Goal: Task Accomplishment & Management: Use online tool/utility

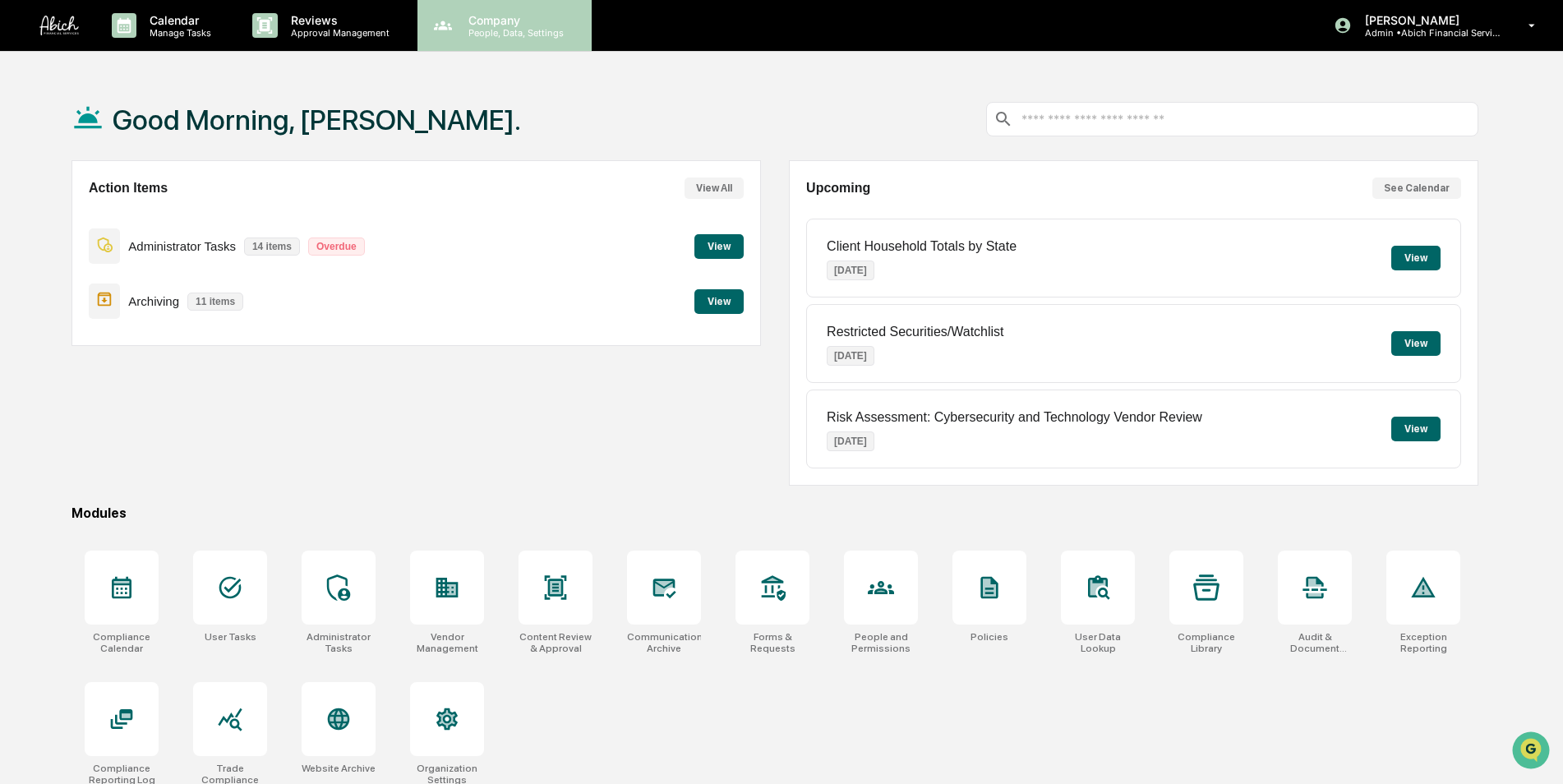
click at [464, 26] on p "Company" at bounding box center [514, 20] width 117 height 14
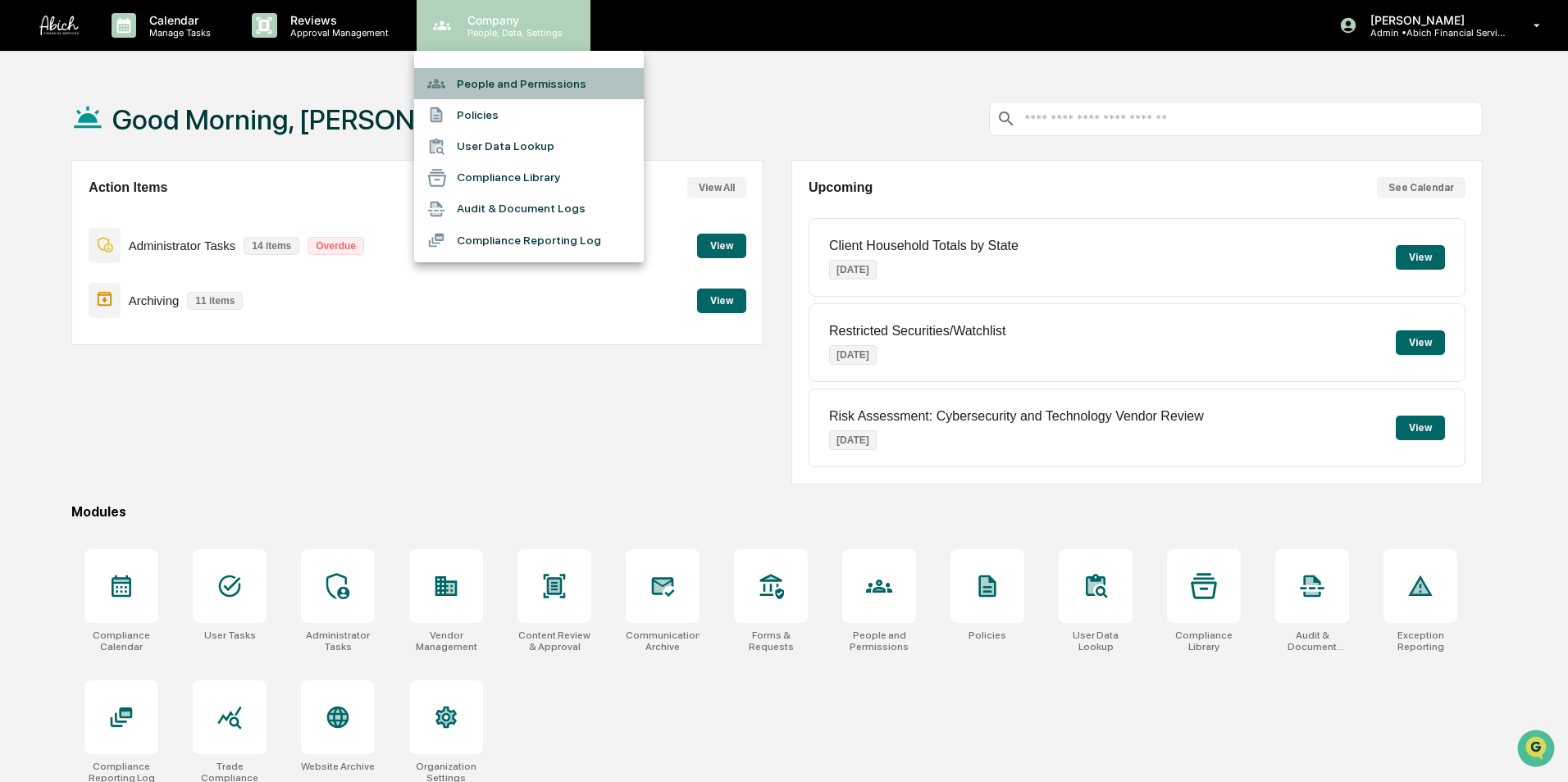
click at [490, 78] on li "People and Permissions" at bounding box center [529, 83] width 230 height 31
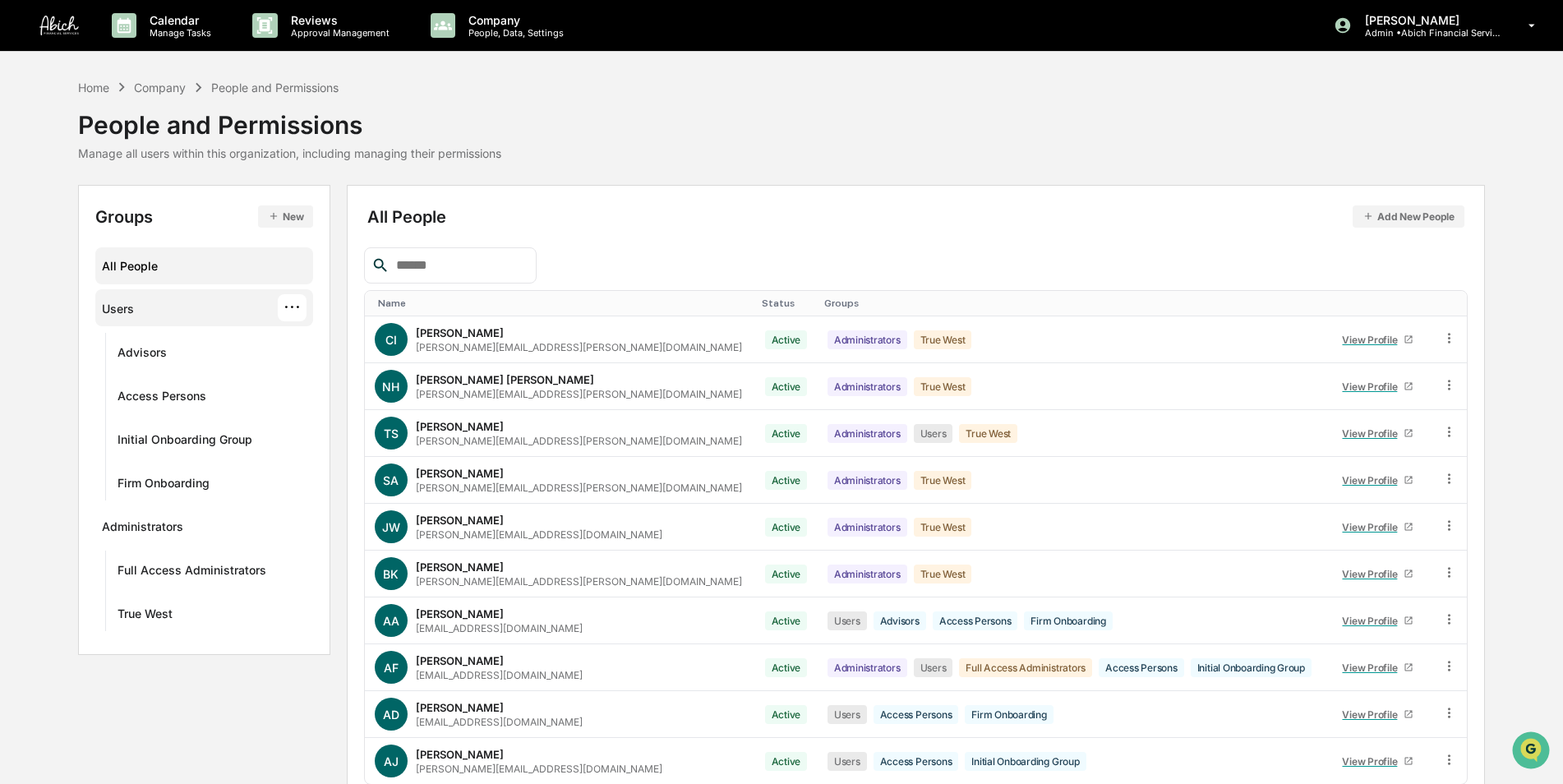
click at [143, 309] on div "Users ···" at bounding box center [205, 308] width 205 height 28
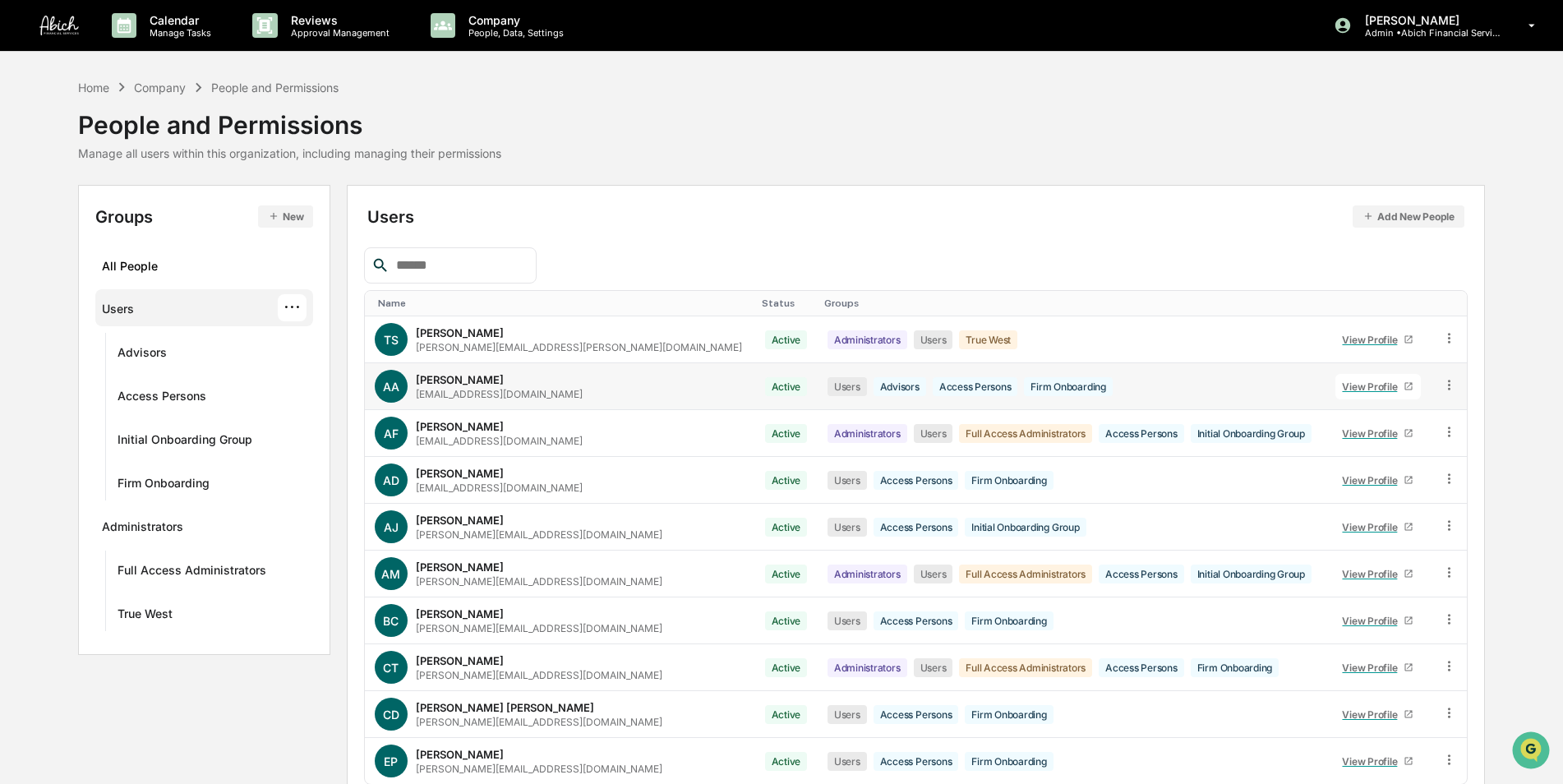
scroll to position [74, 0]
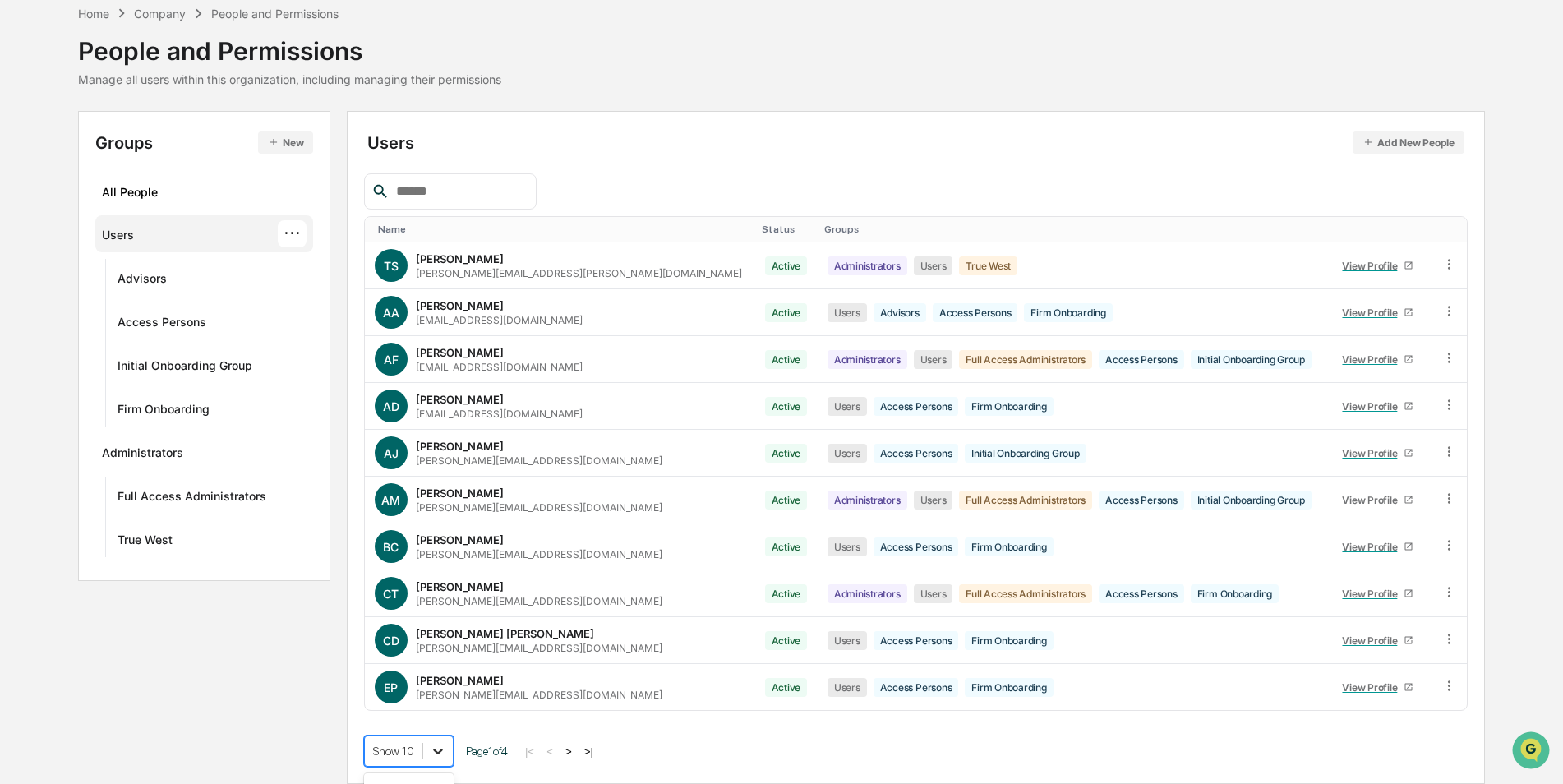
click at [438, 750] on body "Calendar Manage Tasks Reviews Approval Management Company People, Data, Setting…" at bounding box center [782, 355] width 1563 height 858
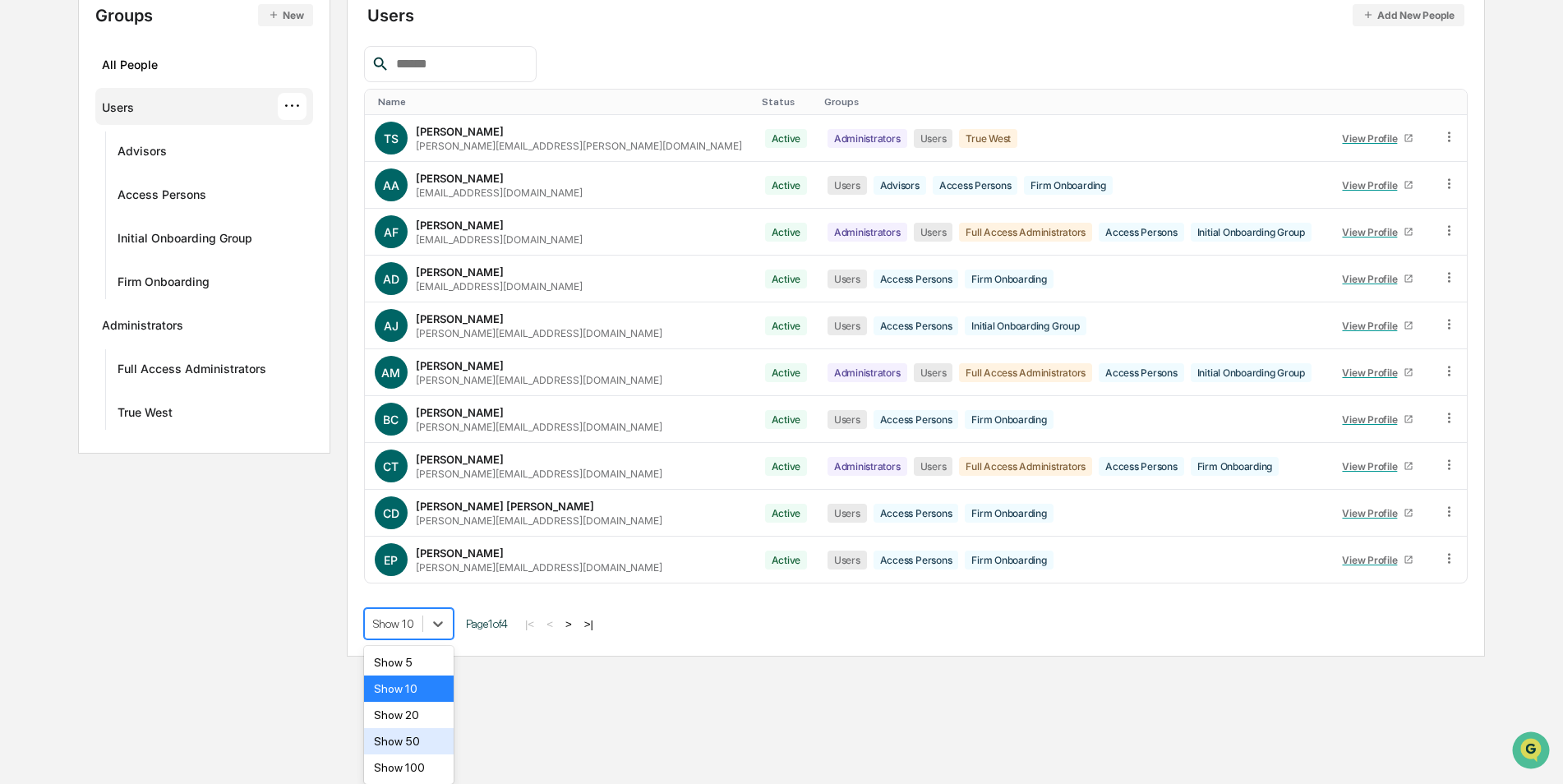
click at [422, 750] on div "Show 50" at bounding box center [409, 741] width 89 height 27
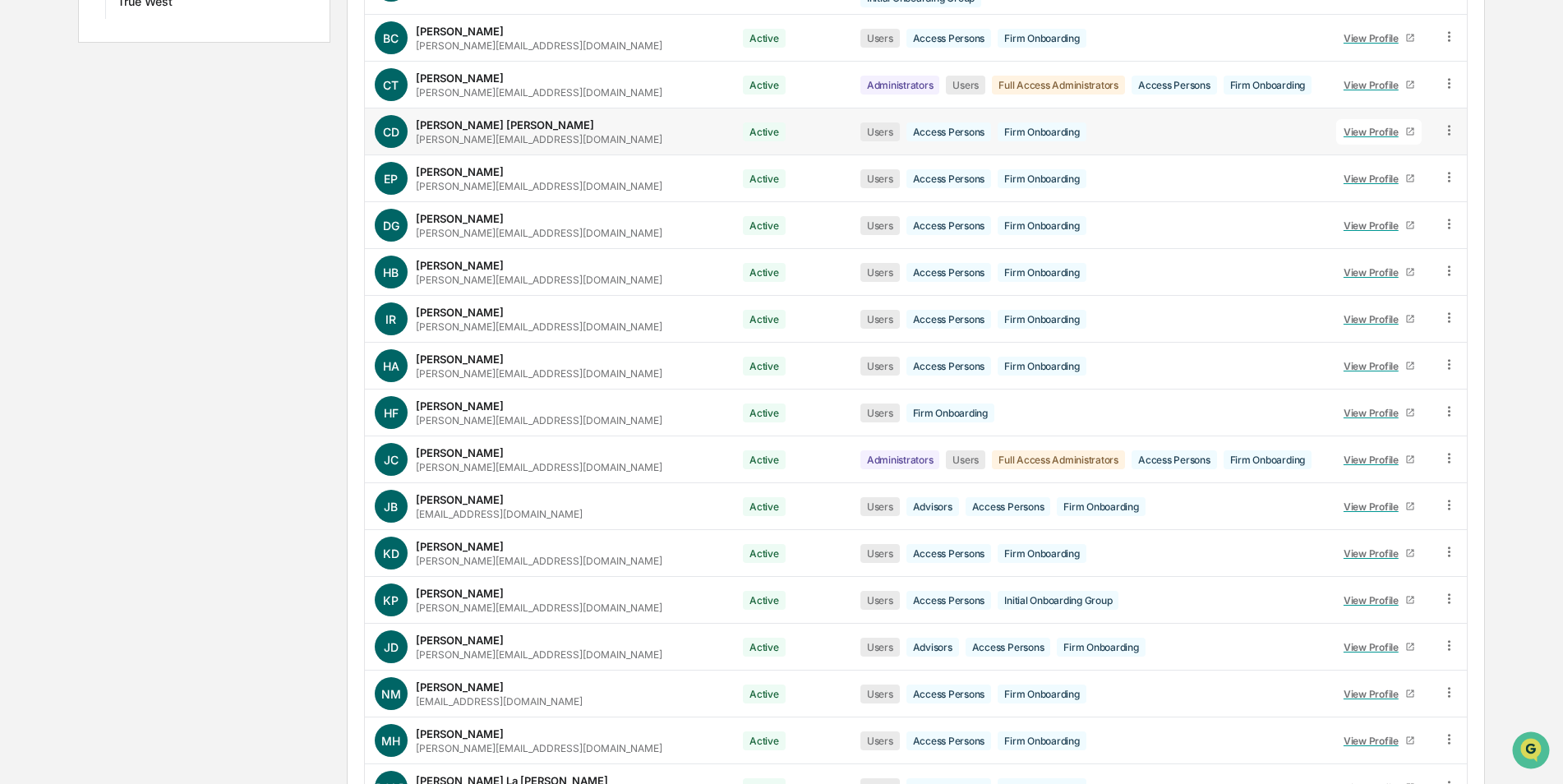
scroll to position [1023, 0]
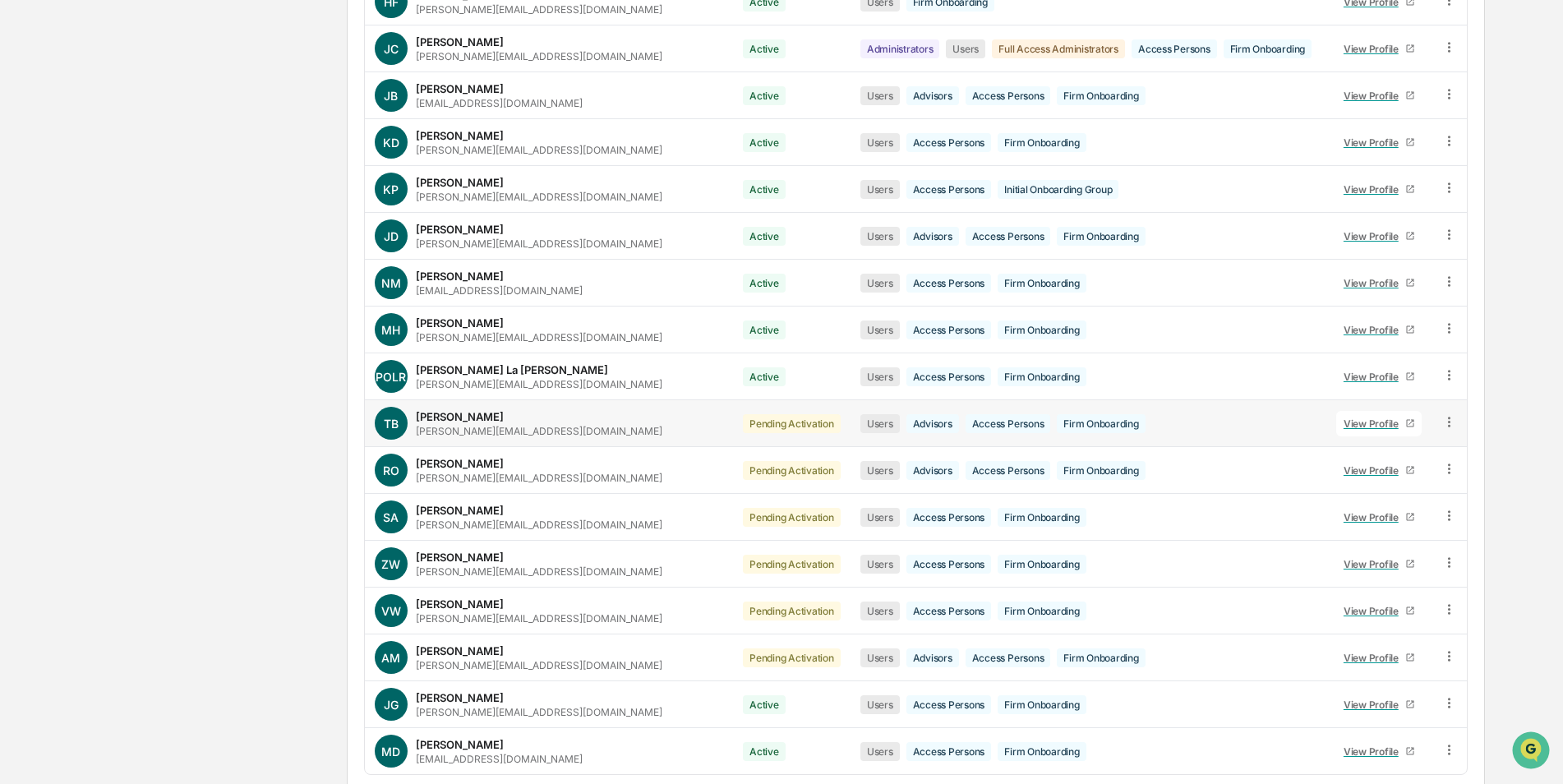
click at [1449, 414] on icon at bounding box center [1450, 422] width 15 height 15
click at [1400, 472] on div "Change Status" at bounding box center [1373, 481] width 141 height 20
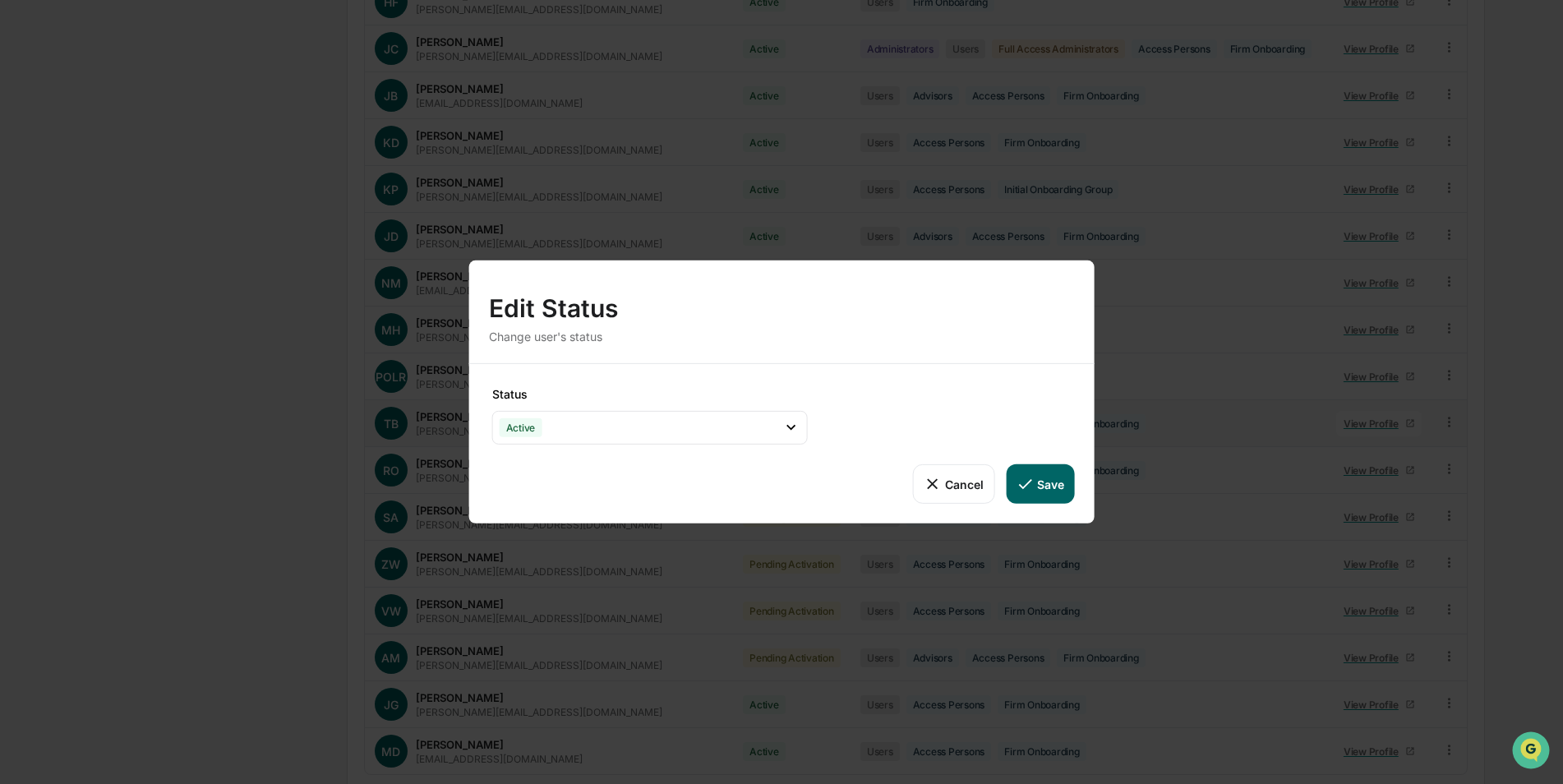
click at [1043, 491] on button "Save" at bounding box center [1039, 484] width 68 height 40
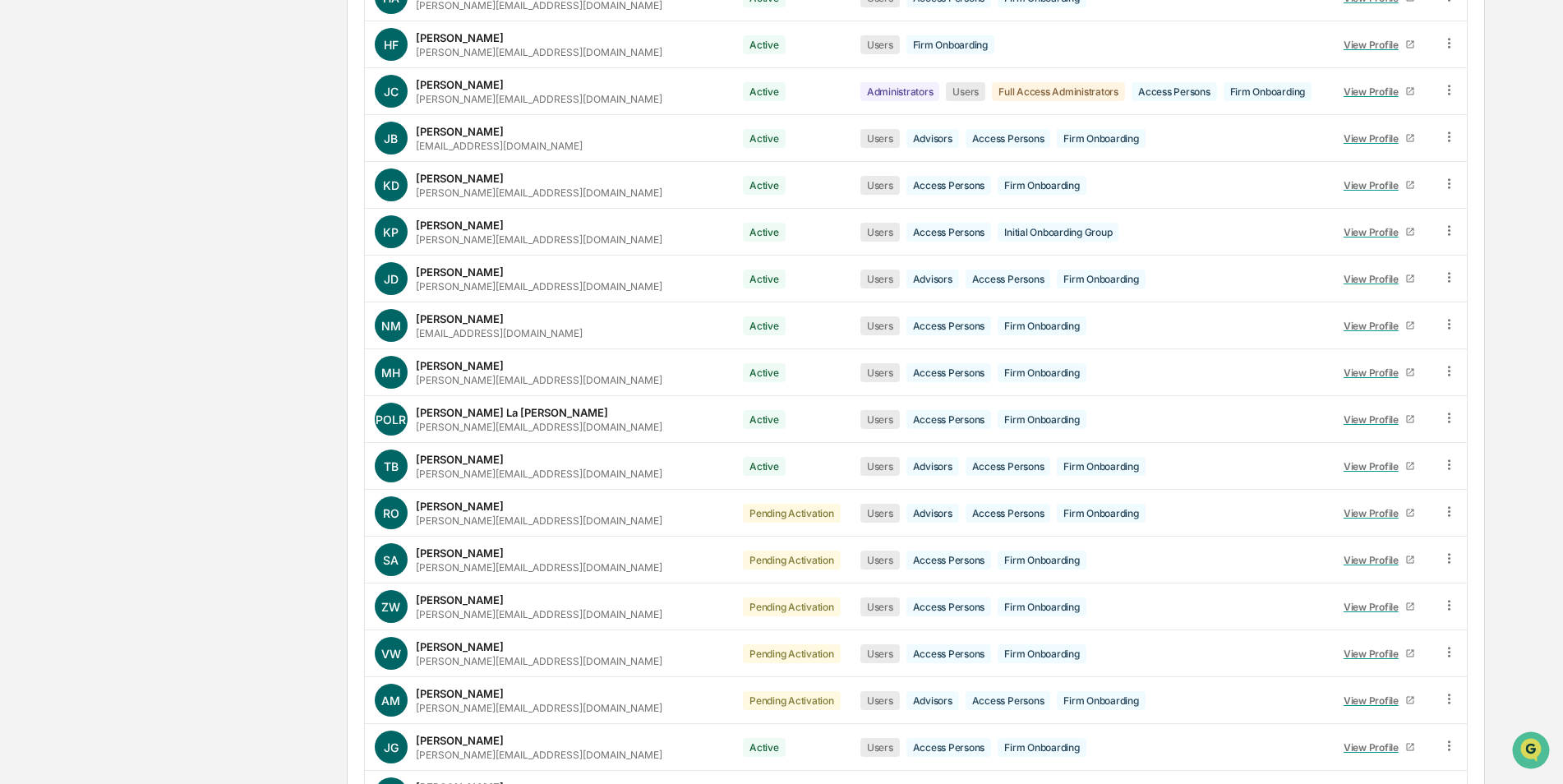
scroll to position [986, 0]
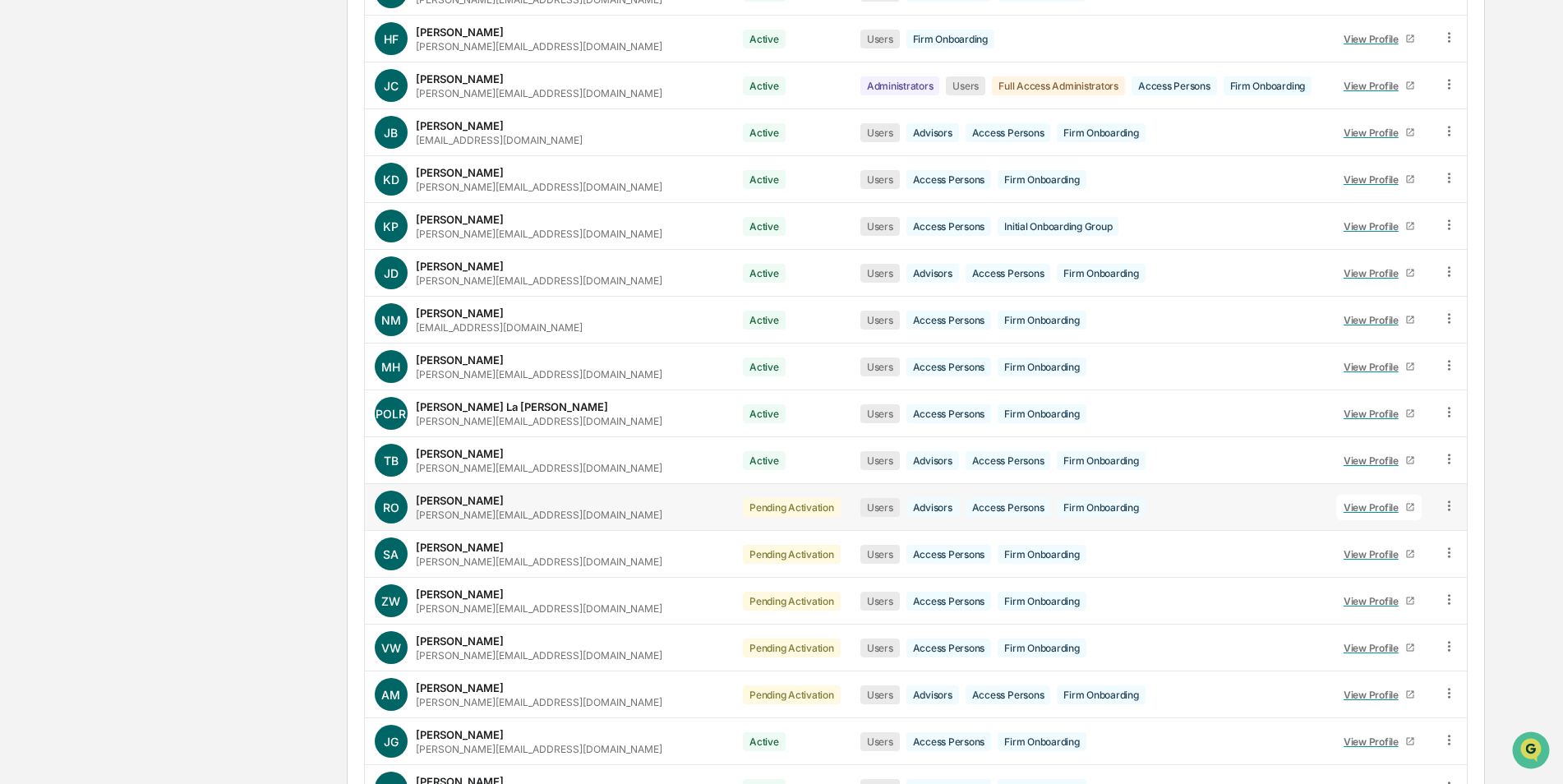
click at [1449, 500] on icon at bounding box center [1450, 505] width 3 height 9
click at [1422, 555] on div "Change Status" at bounding box center [1373, 565] width 141 height 20
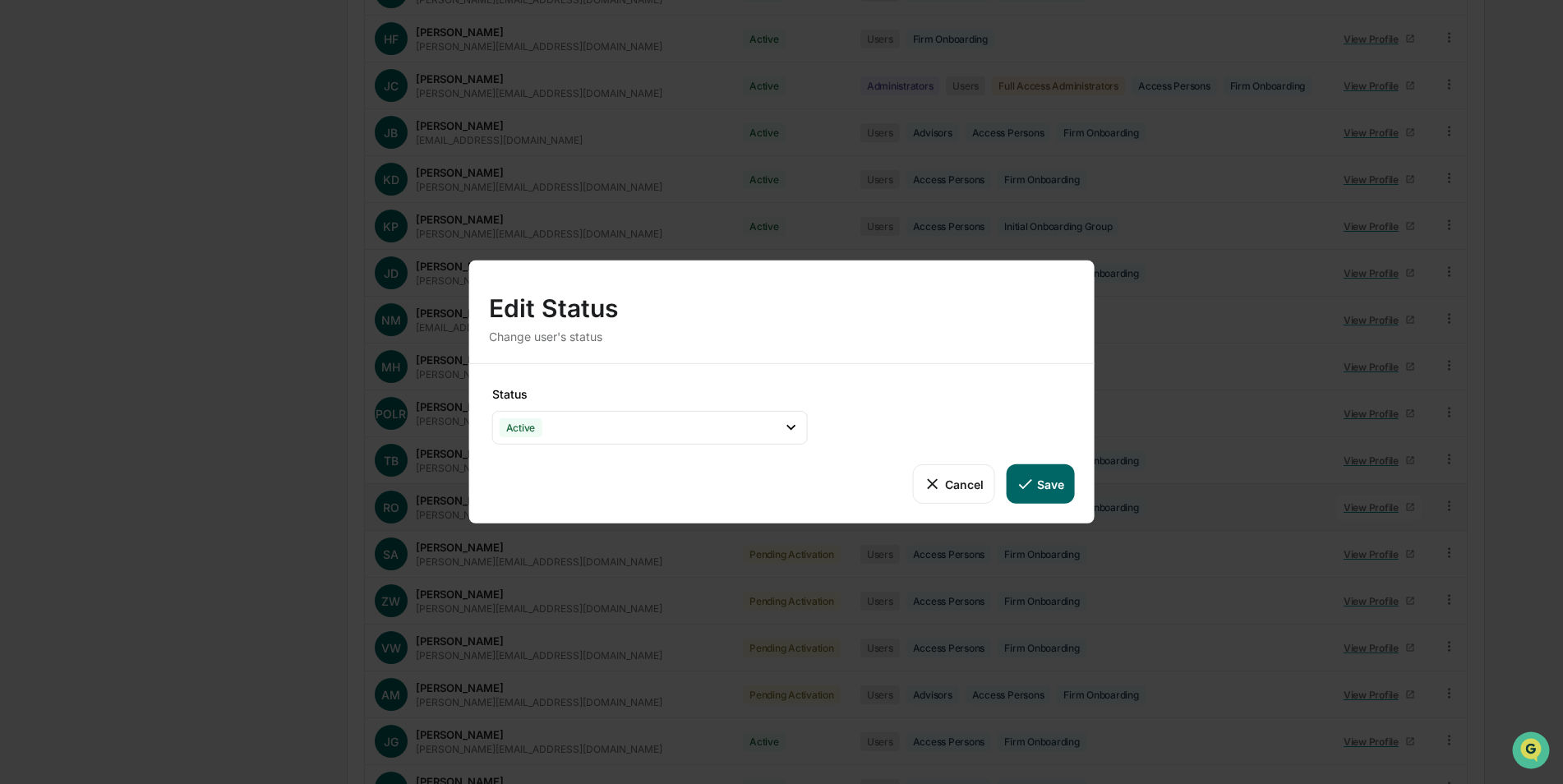
click at [1055, 481] on button "Save" at bounding box center [1039, 484] width 68 height 40
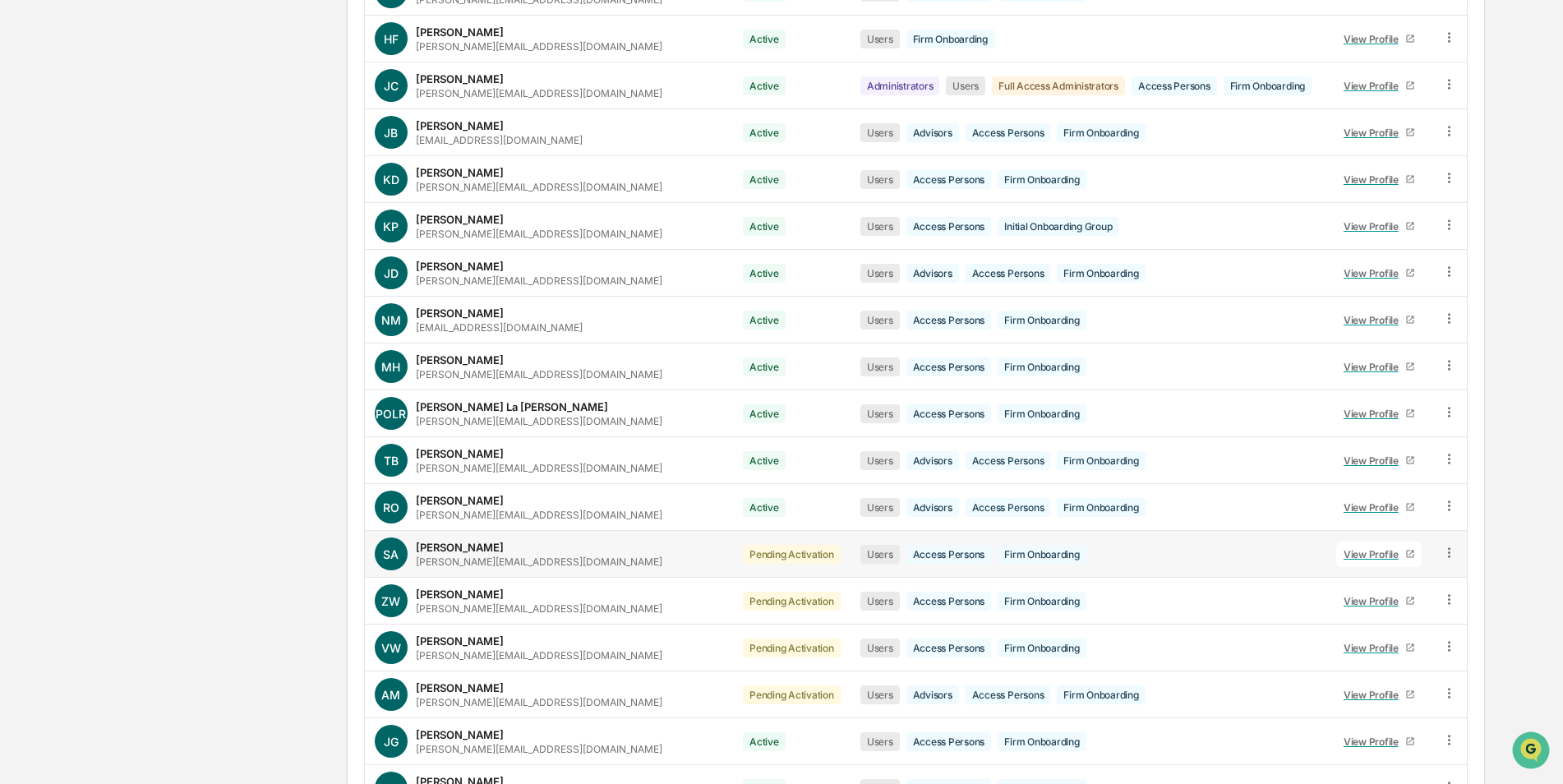
click at [1449, 545] on icon at bounding box center [1450, 553] width 15 height 15
click at [1429, 603] on div "Change Status" at bounding box center [1373, 612] width 141 height 20
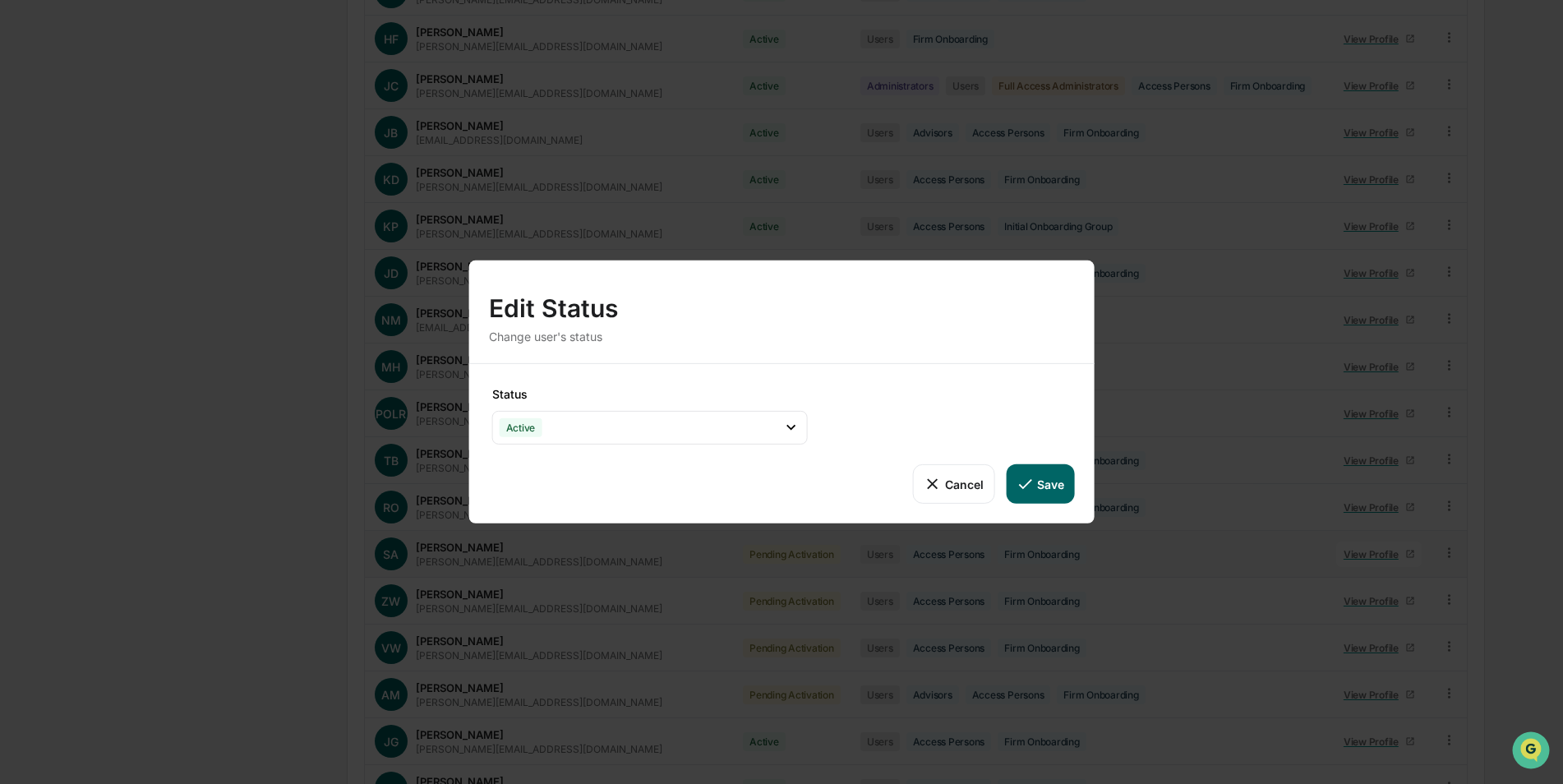
click at [1056, 487] on button "Save" at bounding box center [1039, 484] width 68 height 40
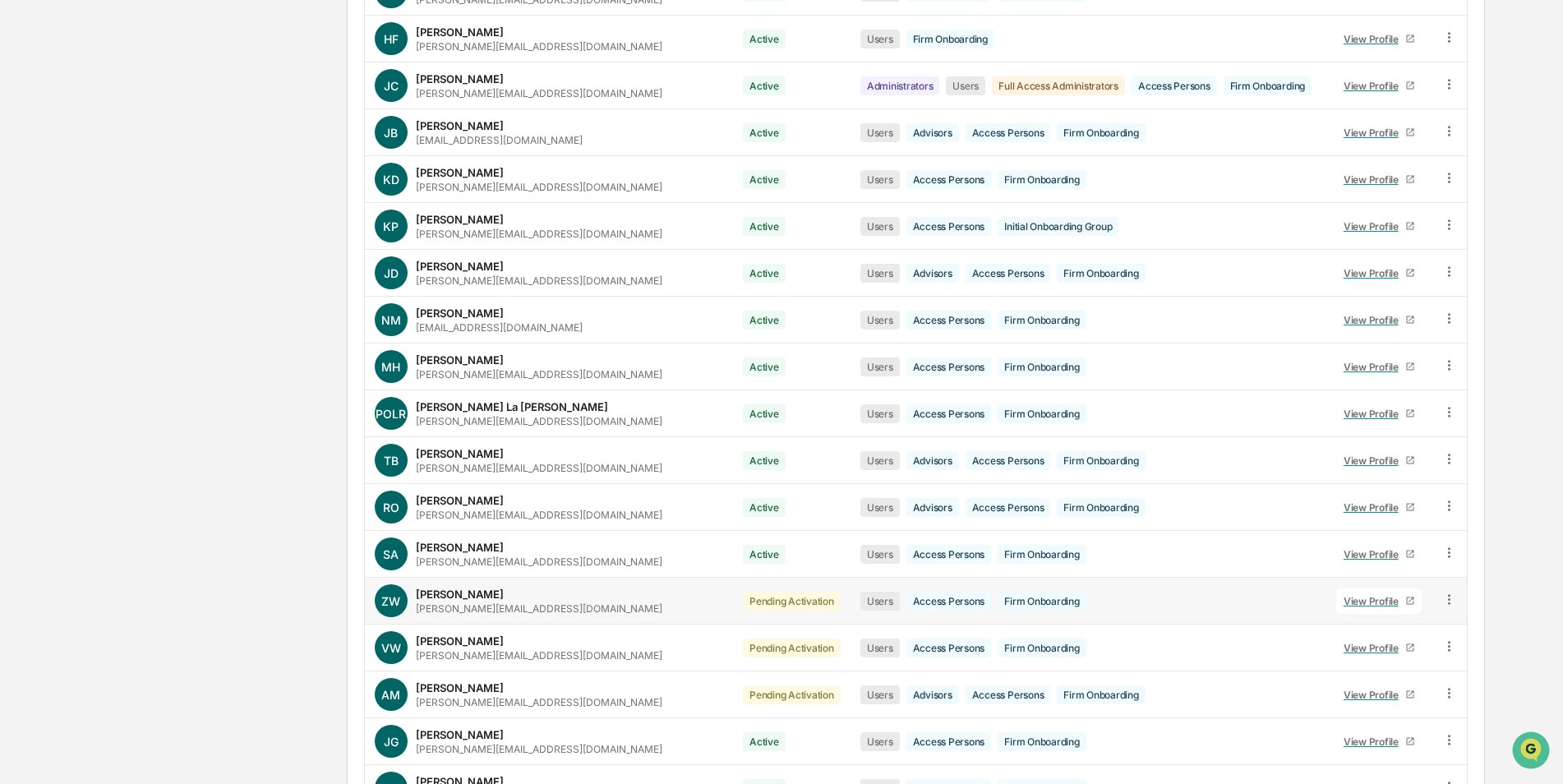
click at [1450, 591] on icon at bounding box center [1450, 599] width 15 height 15
click at [1413, 649] on div "Change Status" at bounding box center [1373, 658] width 141 height 20
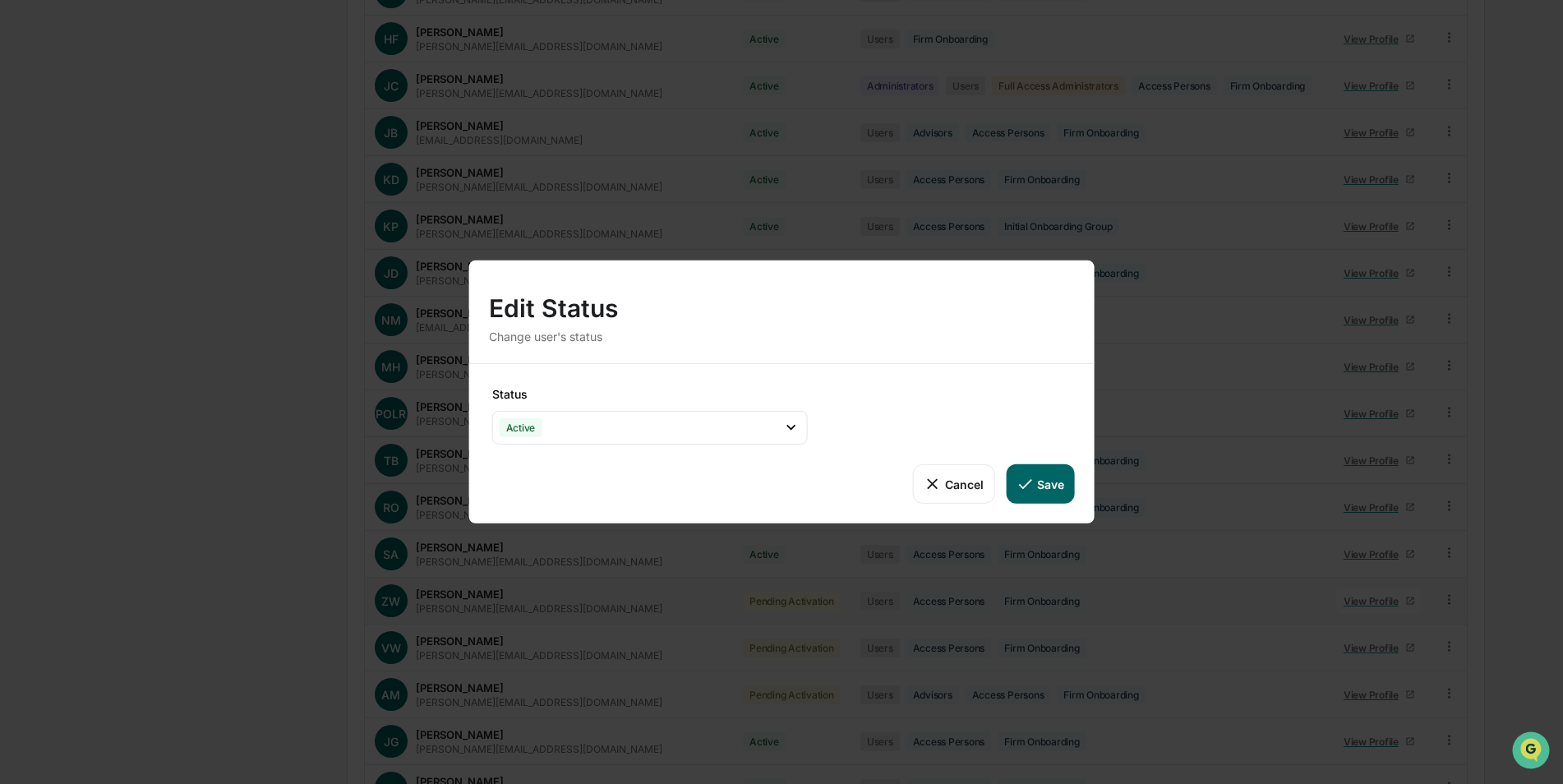
click at [1047, 478] on button "Save" at bounding box center [1039, 484] width 68 height 40
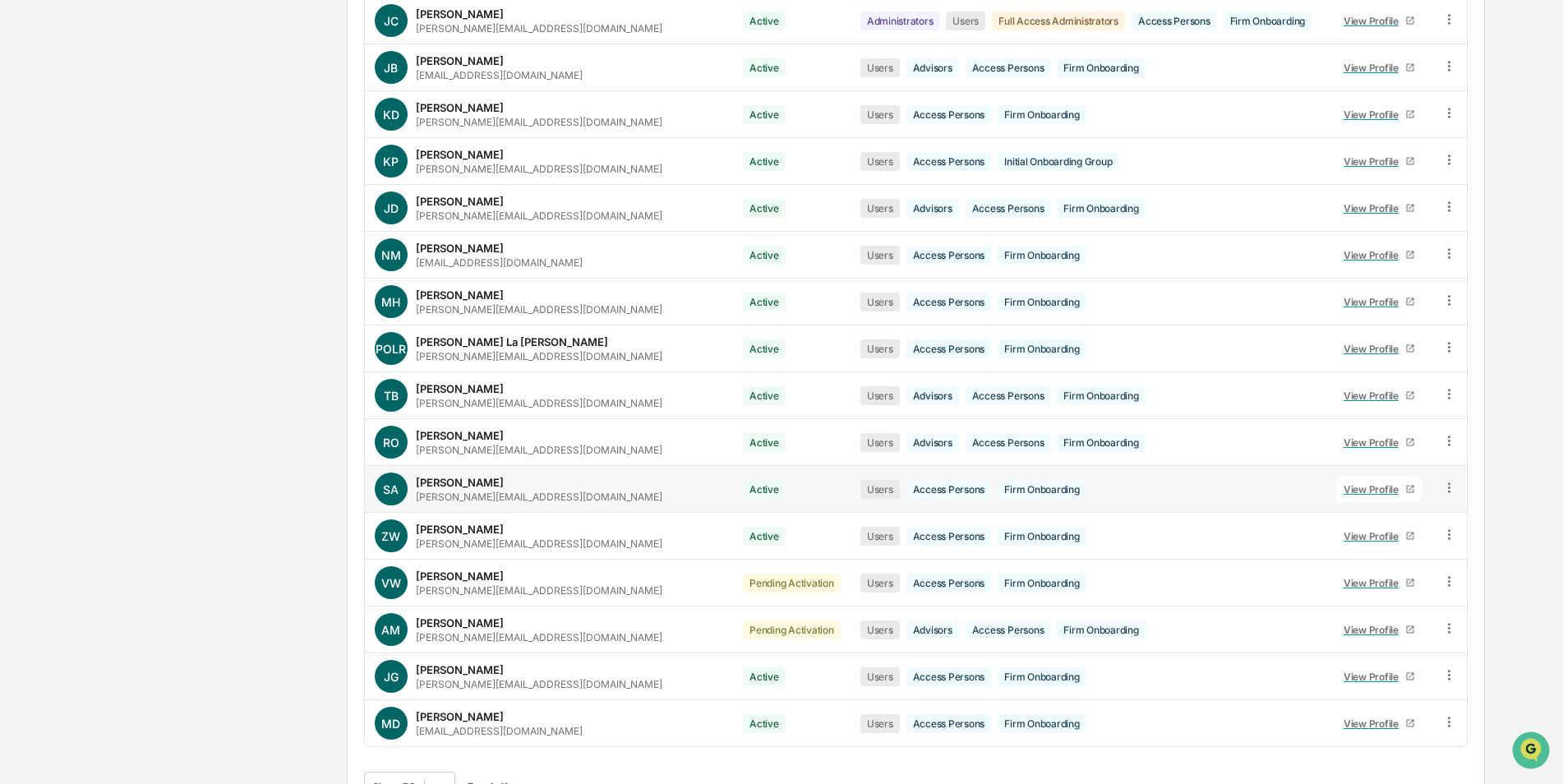
scroll to position [1057, 0]
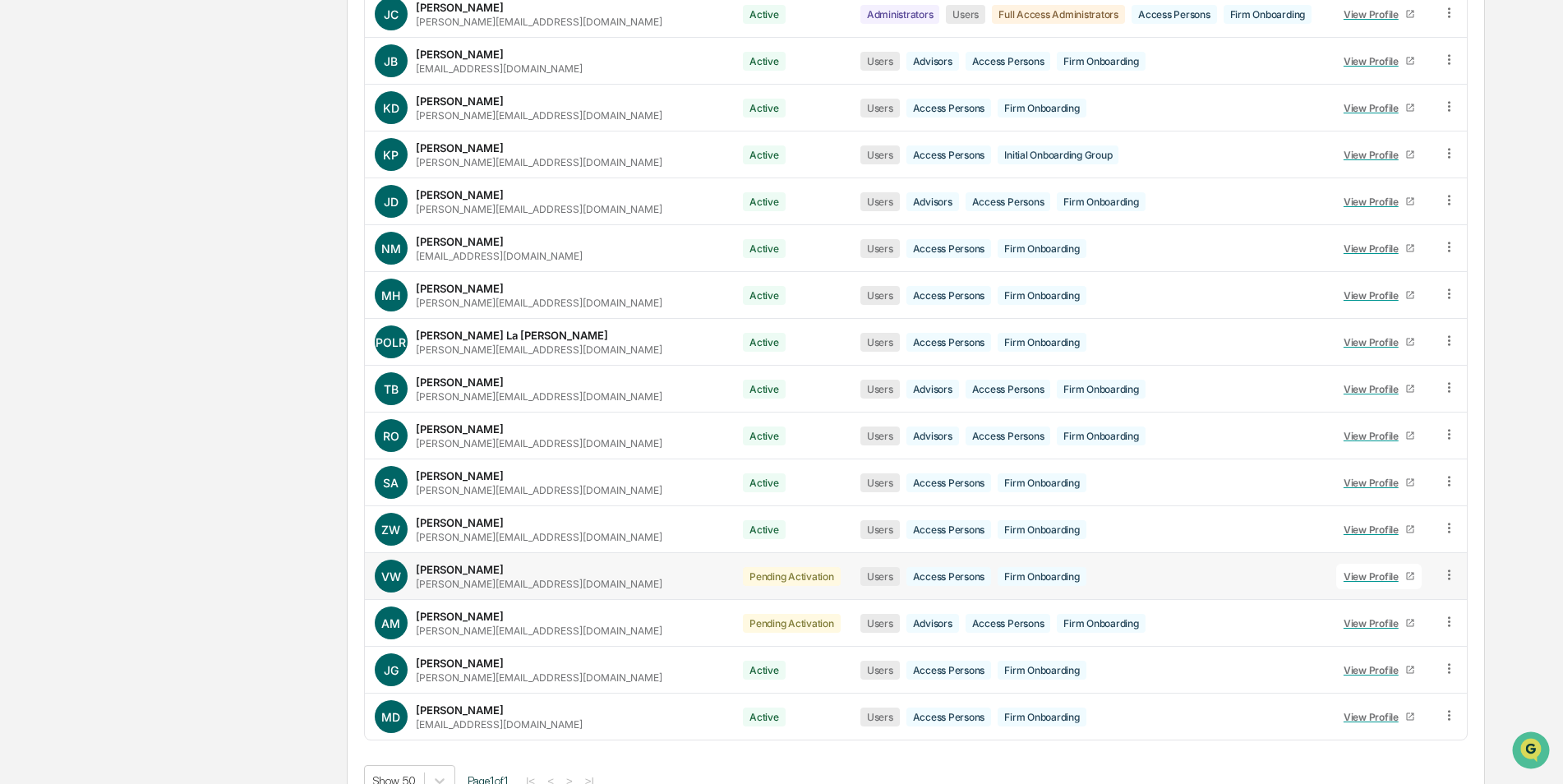
click at [1449, 567] on icon at bounding box center [1450, 575] width 15 height 15
click at [1429, 625] on div "Change Status" at bounding box center [1373, 634] width 141 height 20
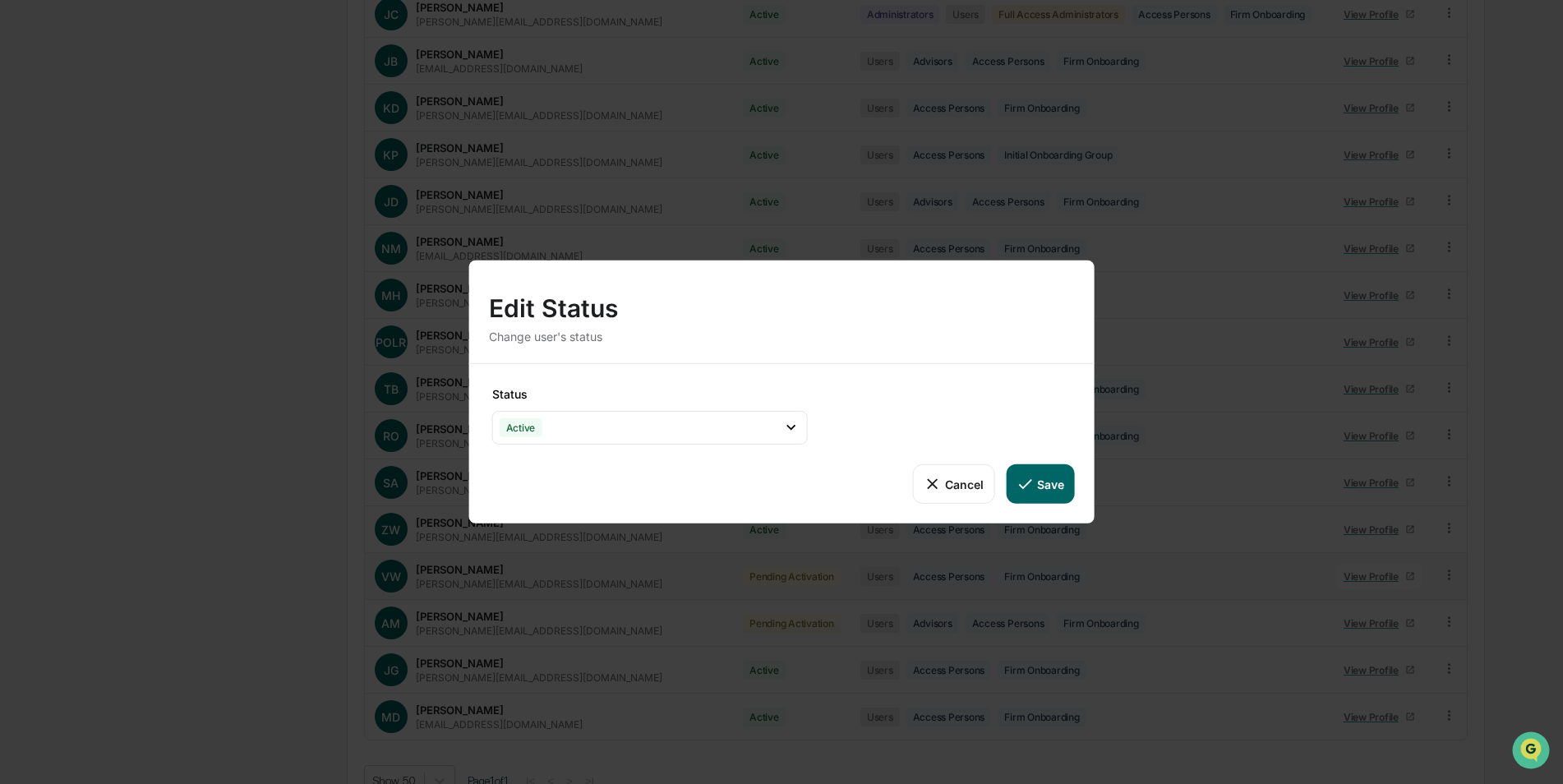
click at [1052, 477] on button "Save" at bounding box center [1039, 484] width 68 height 40
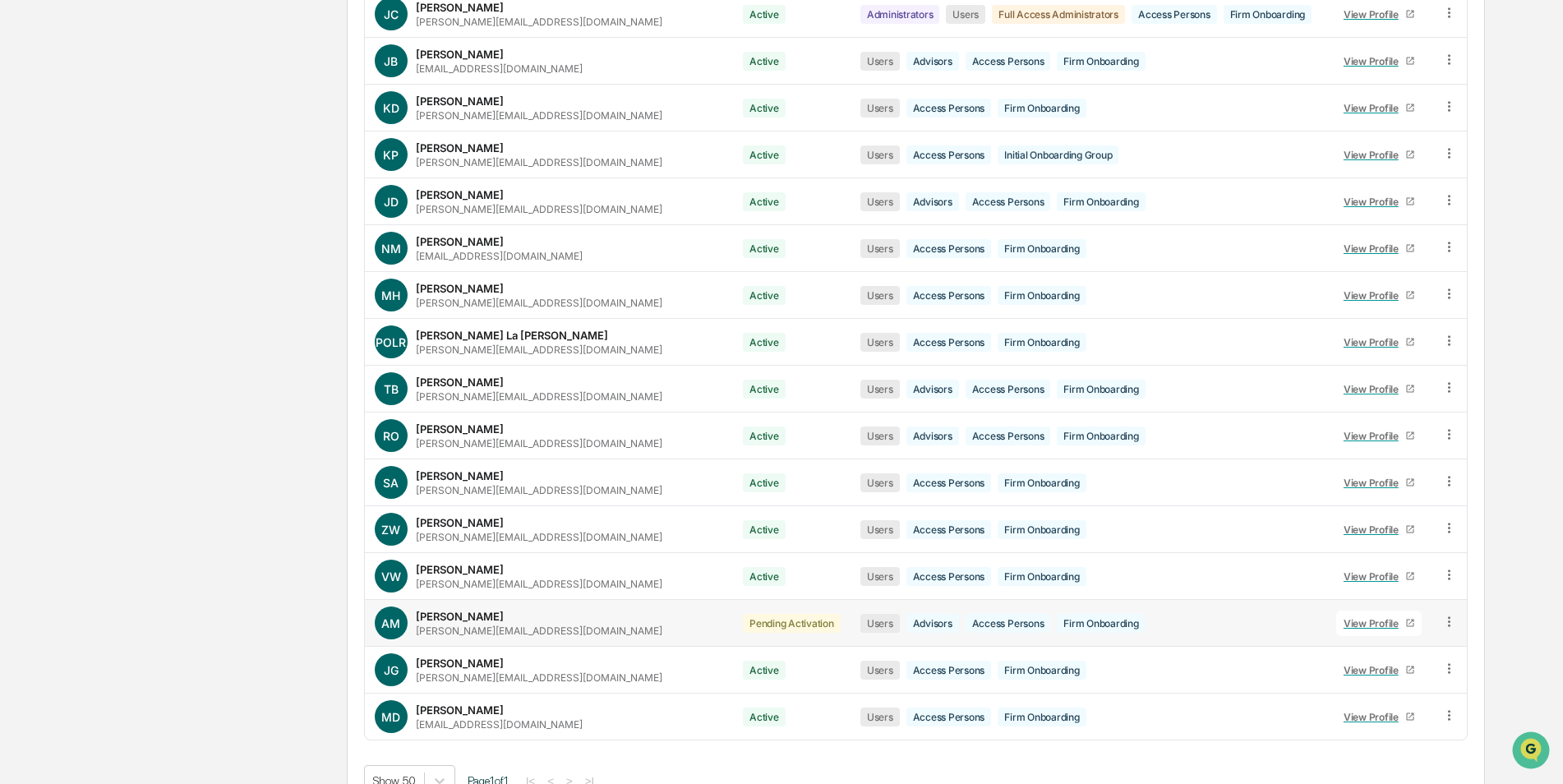
click at [1449, 614] on icon at bounding box center [1450, 622] width 15 height 15
click at [1413, 671] on div "Change Status" at bounding box center [1373, 681] width 141 height 20
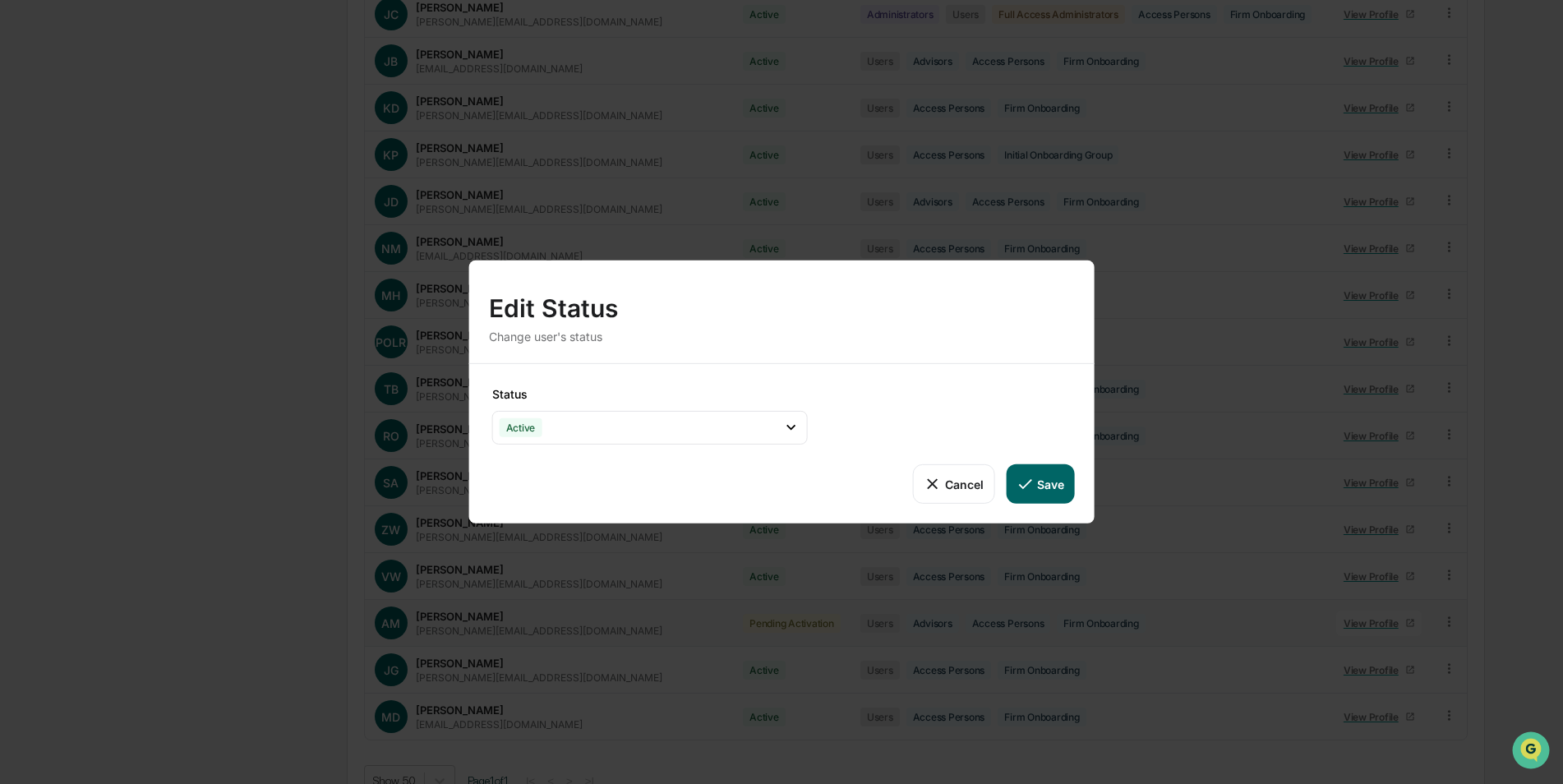
click at [1039, 482] on button "Save" at bounding box center [1039, 484] width 68 height 40
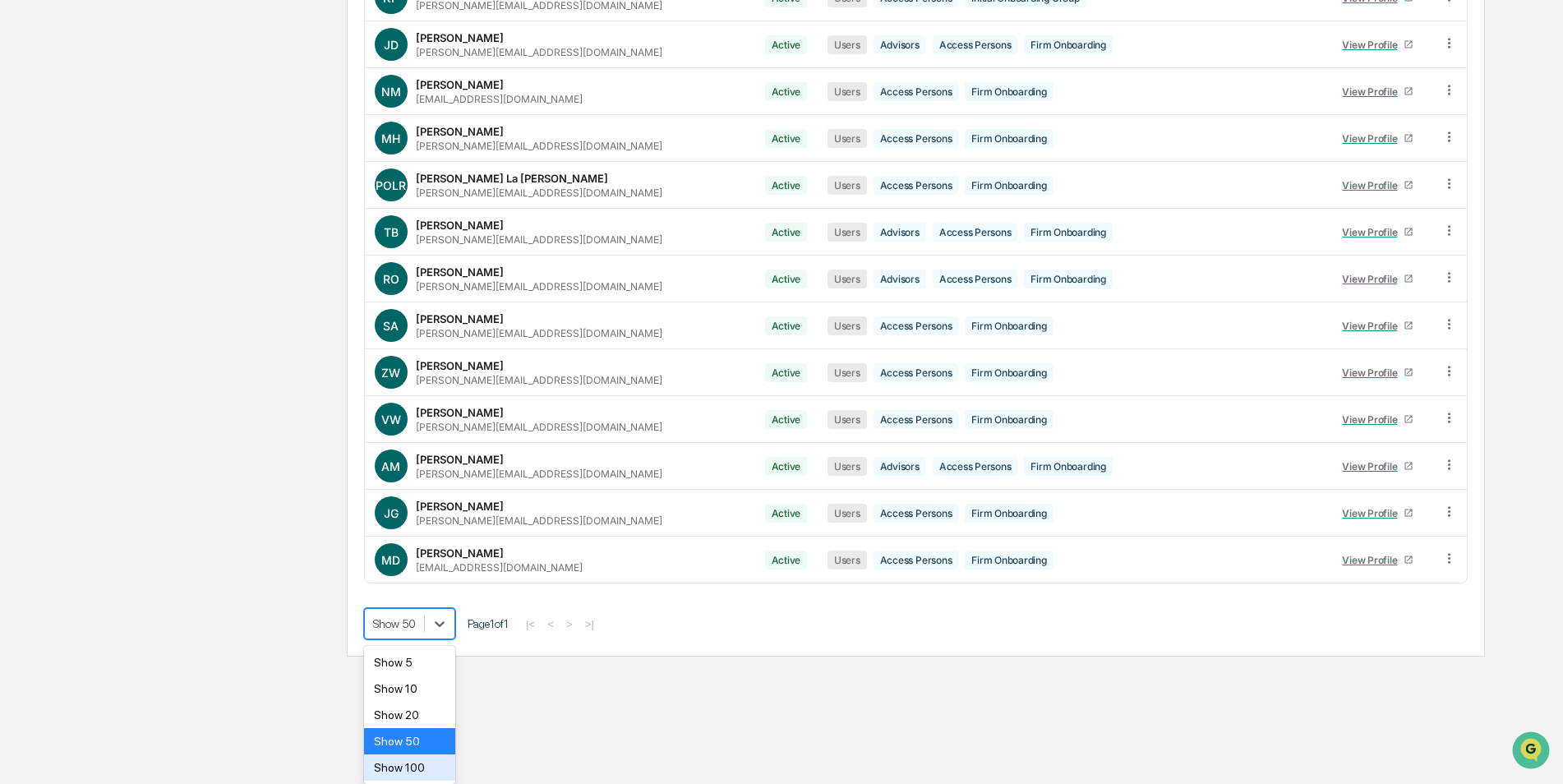
click at [432, 762] on div "Show 100" at bounding box center [410, 768] width 91 height 27
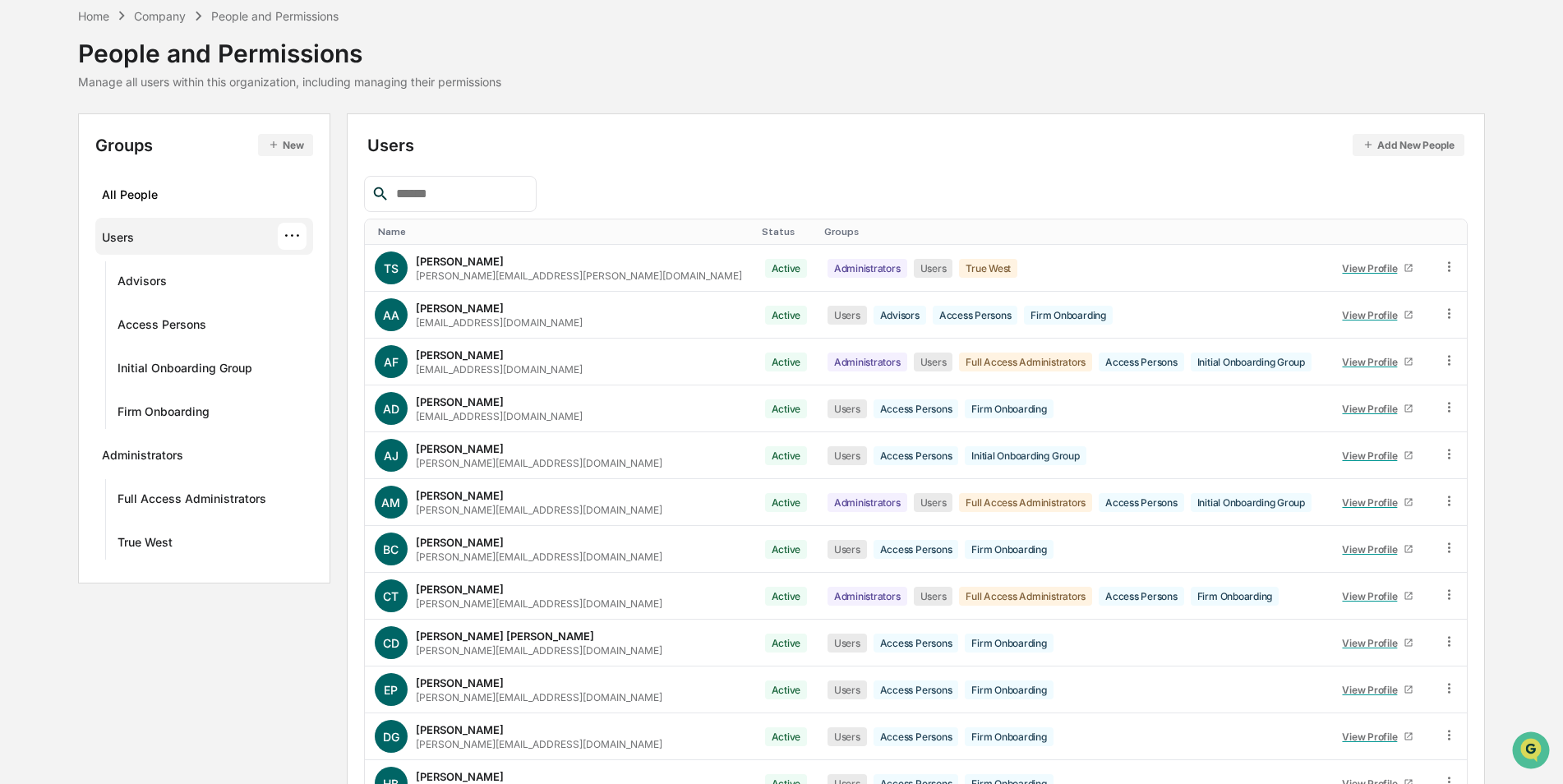
scroll to position [0, 0]
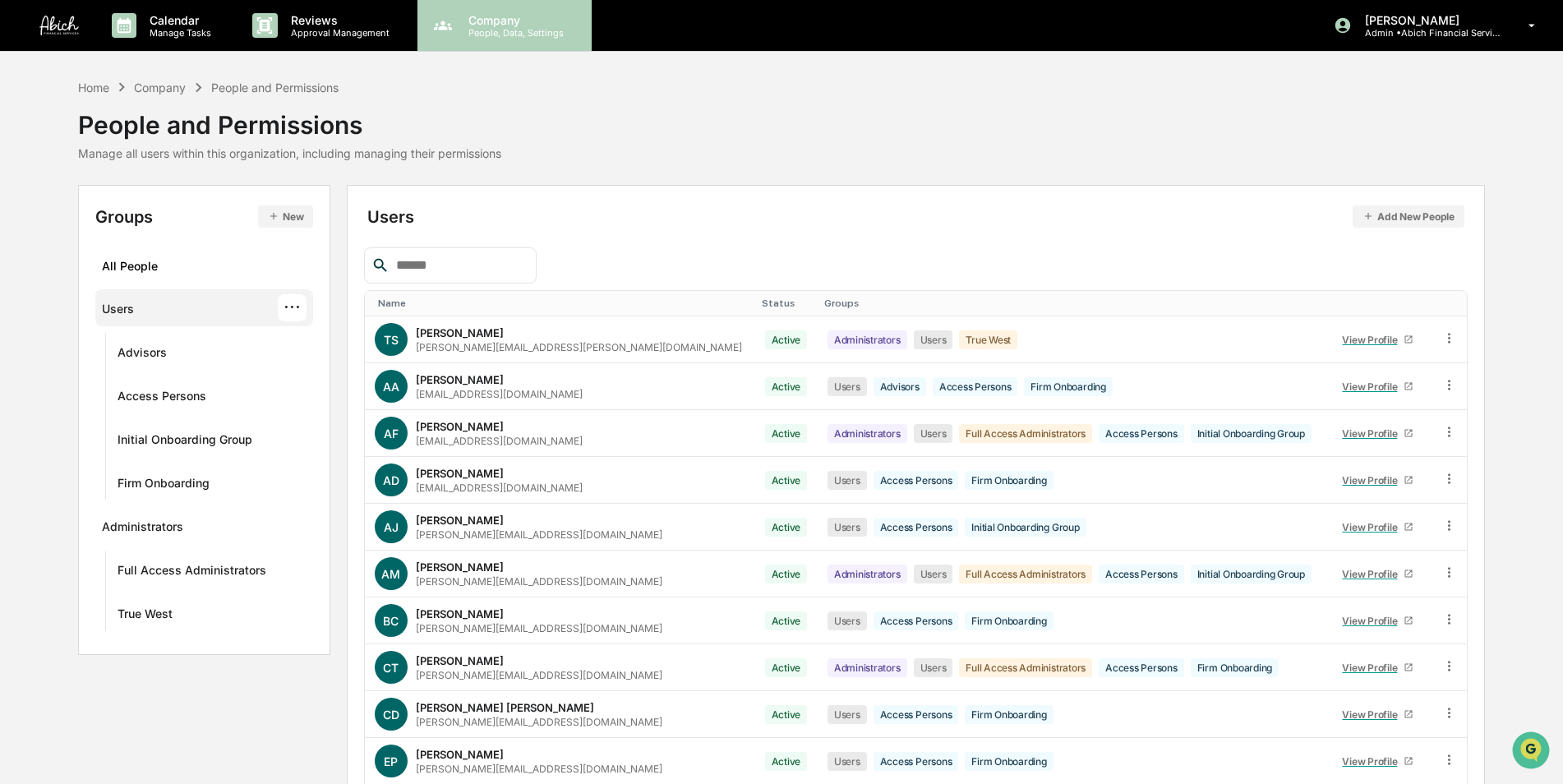
click at [509, 34] on p "People, Data, Settings" at bounding box center [514, 33] width 117 height 11
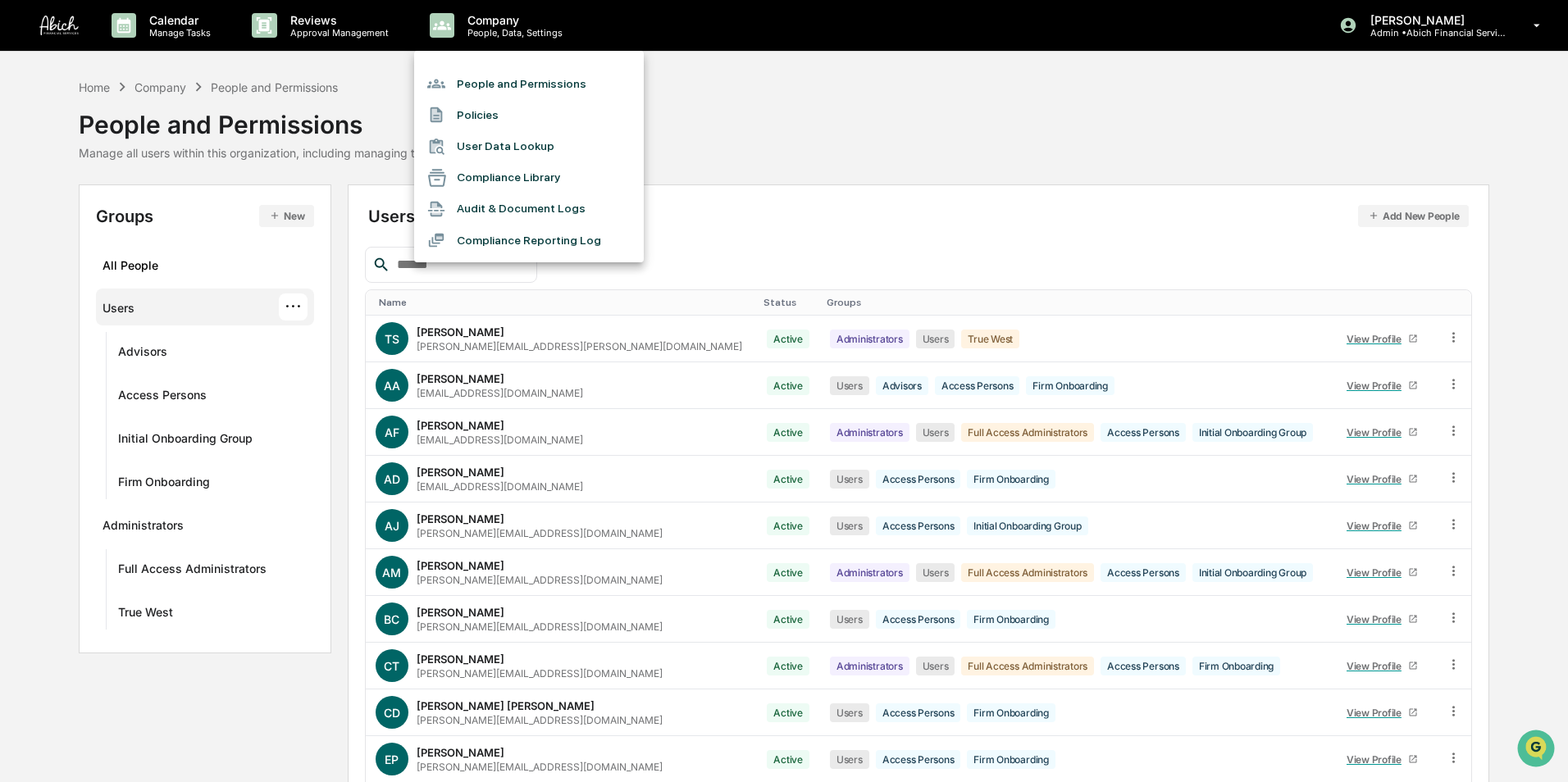
click at [152, 105] on div at bounding box center [784, 391] width 1568 height 782
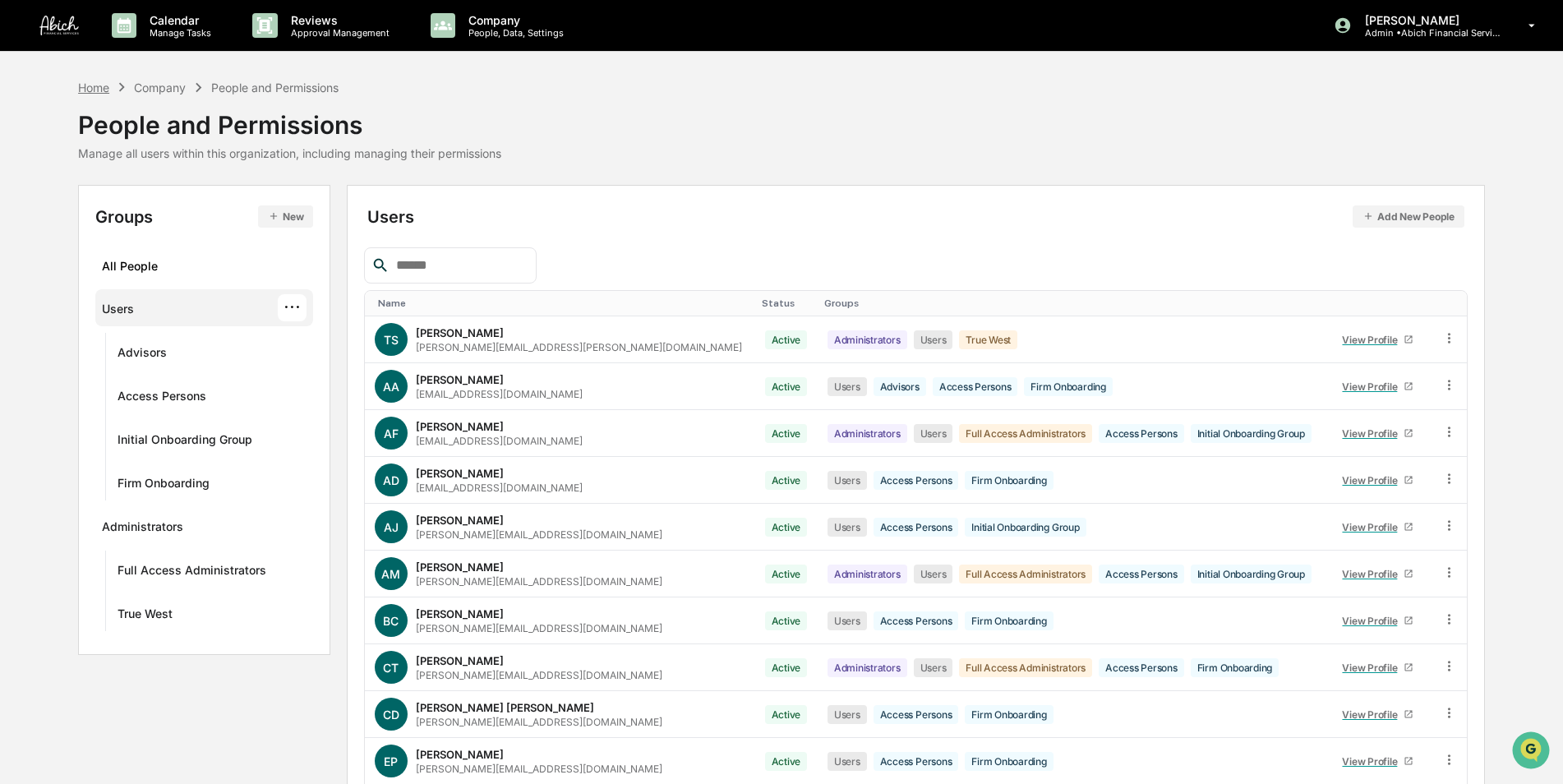
click at [101, 84] on div "Home" at bounding box center [94, 88] width 31 height 14
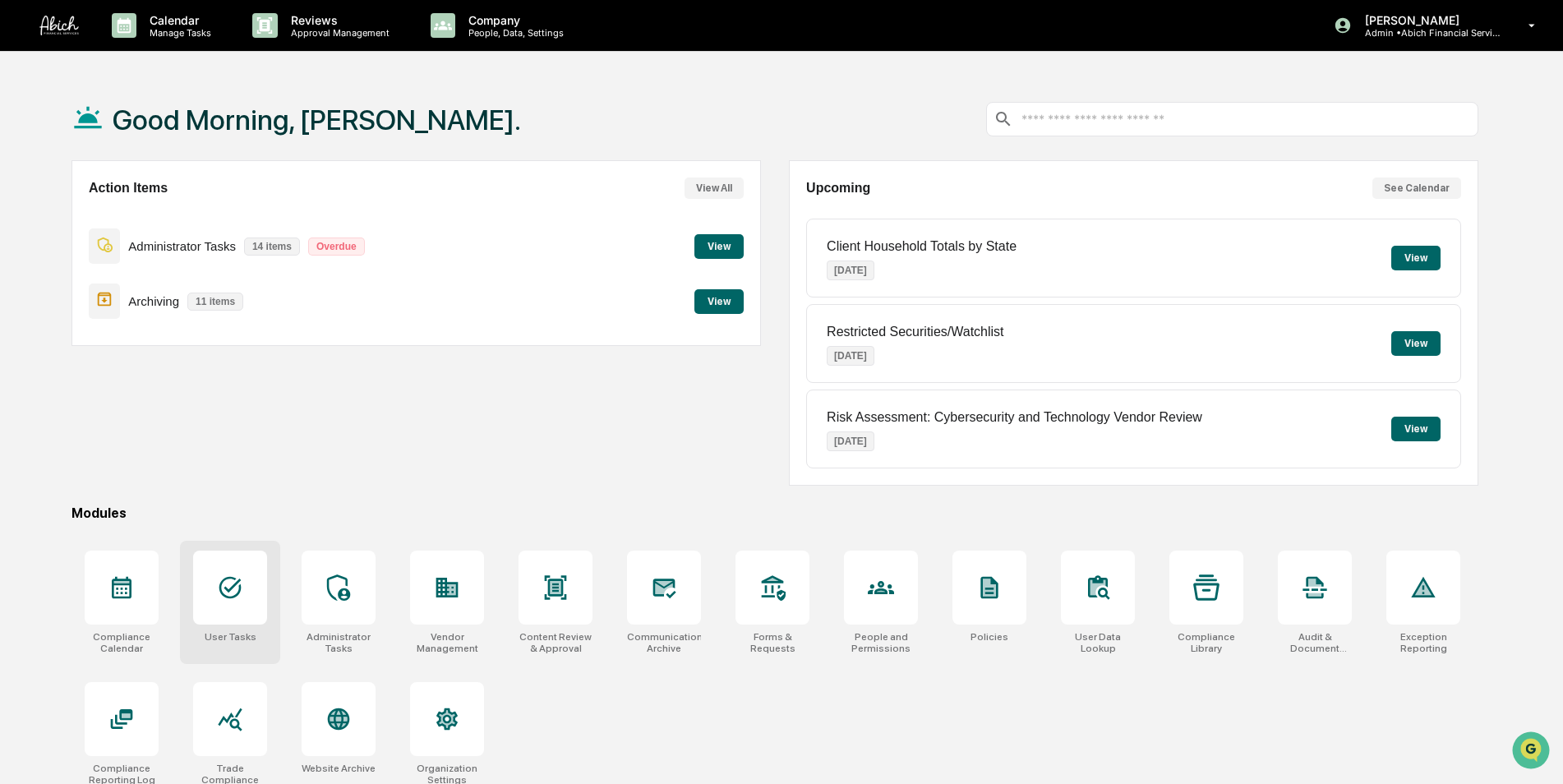
click at [247, 592] on div at bounding box center [230, 588] width 74 height 74
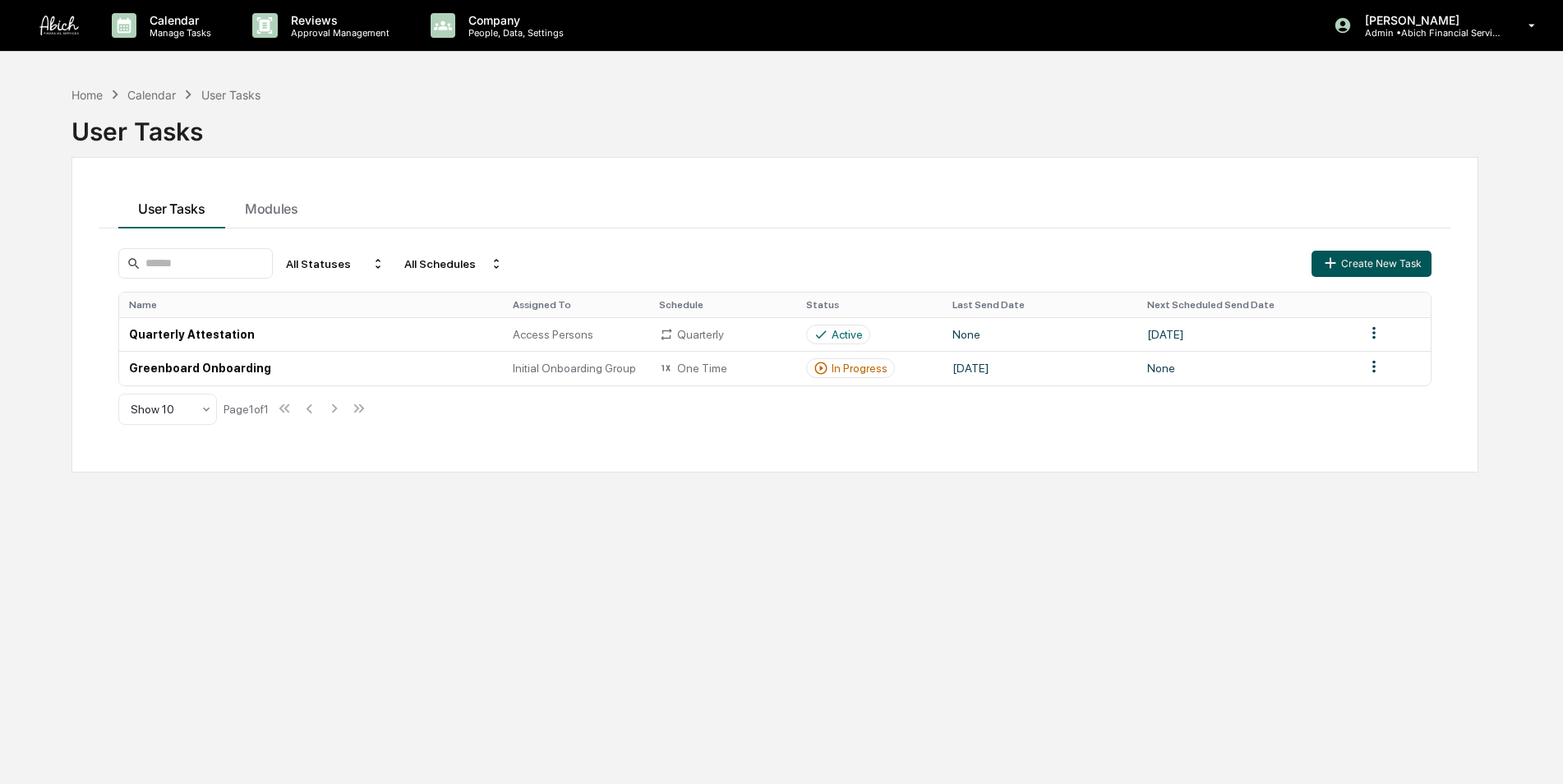
click at [1359, 272] on button "Create New Task" at bounding box center [1372, 264] width 120 height 27
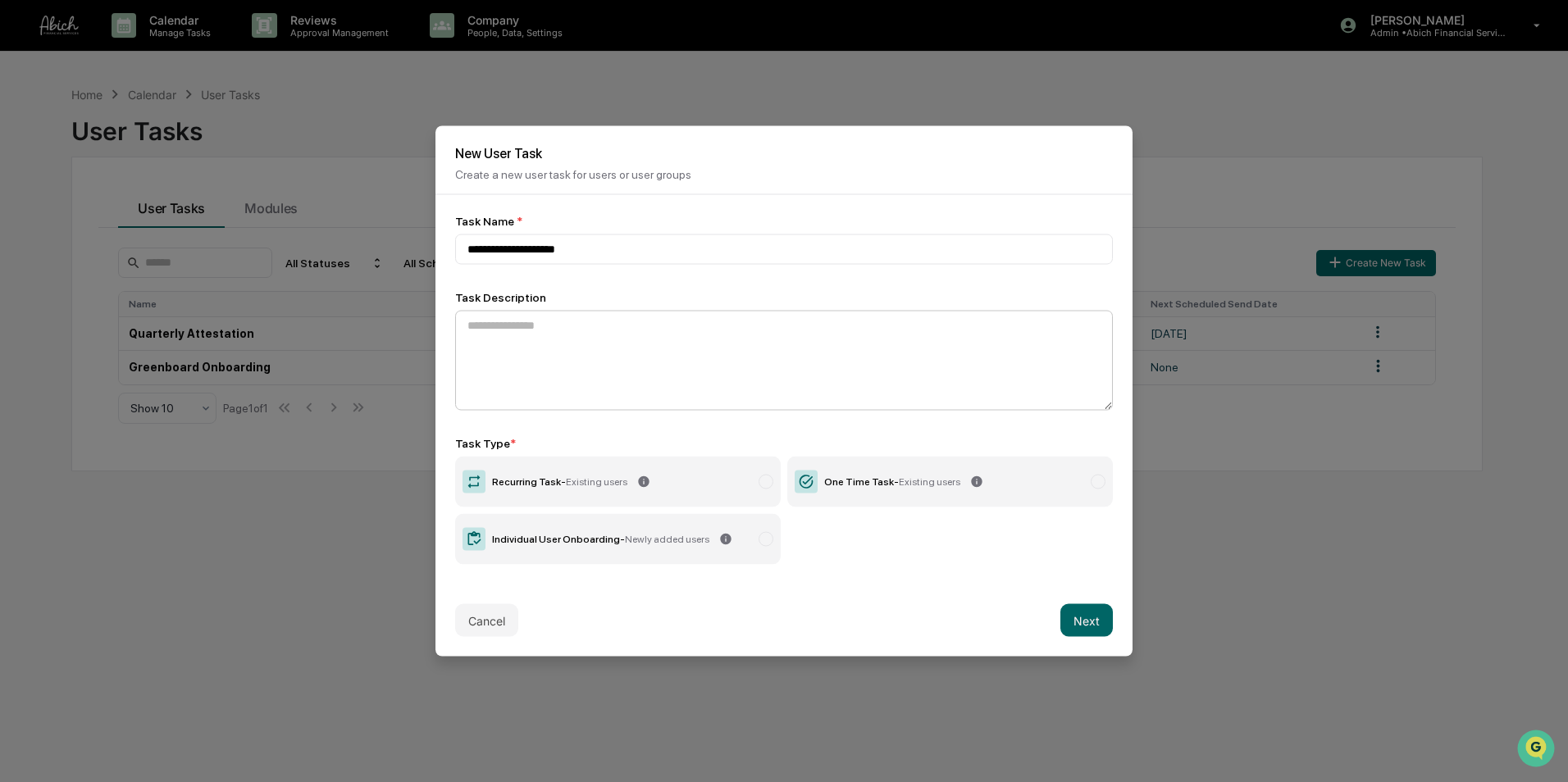
type input "**********"
click at [551, 346] on textarea at bounding box center [784, 360] width 658 height 100
paste textarea "**********"
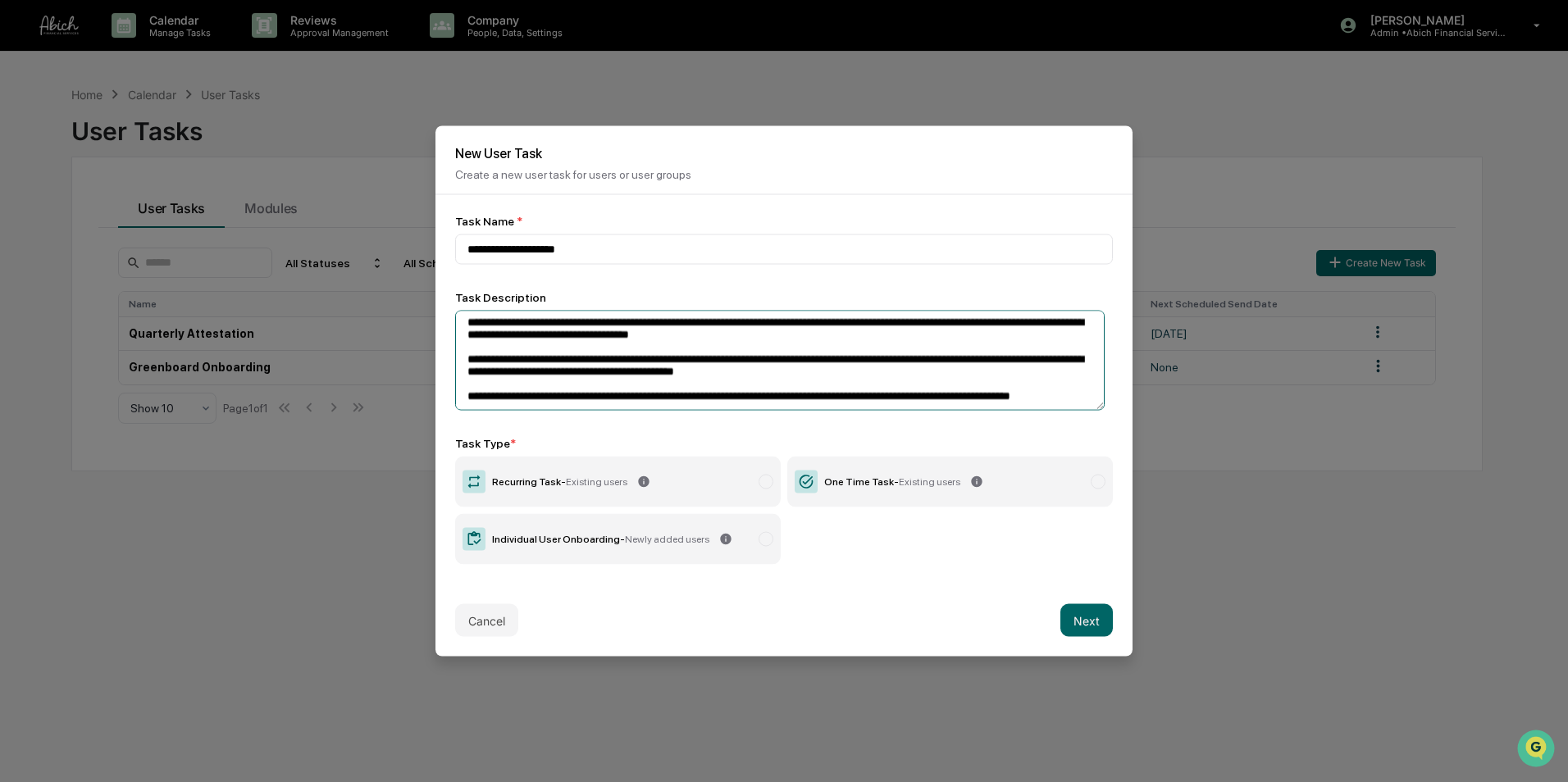
scroll to position [164, 0]
type textarea "**********"
click at [1057, 472] on label "One Time Task - Existing users" at bounding box center [950, 482] width 326 height 51
click at [1072, 615] on button "Next" at bounding box center [1086, 621] width 52 height 33
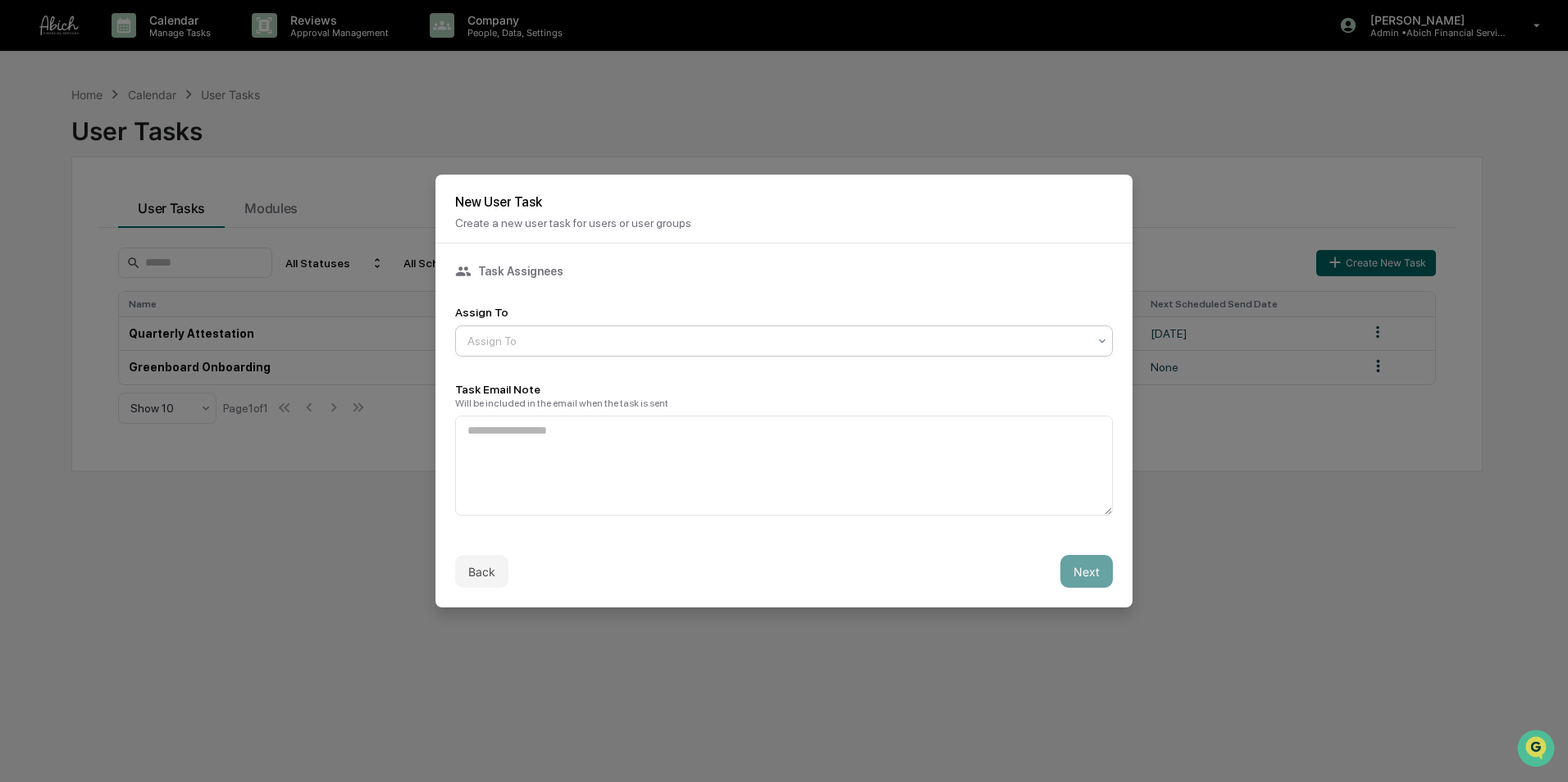
click at [578, 340] on div at bounding box center [777, 340] width 620 height 16
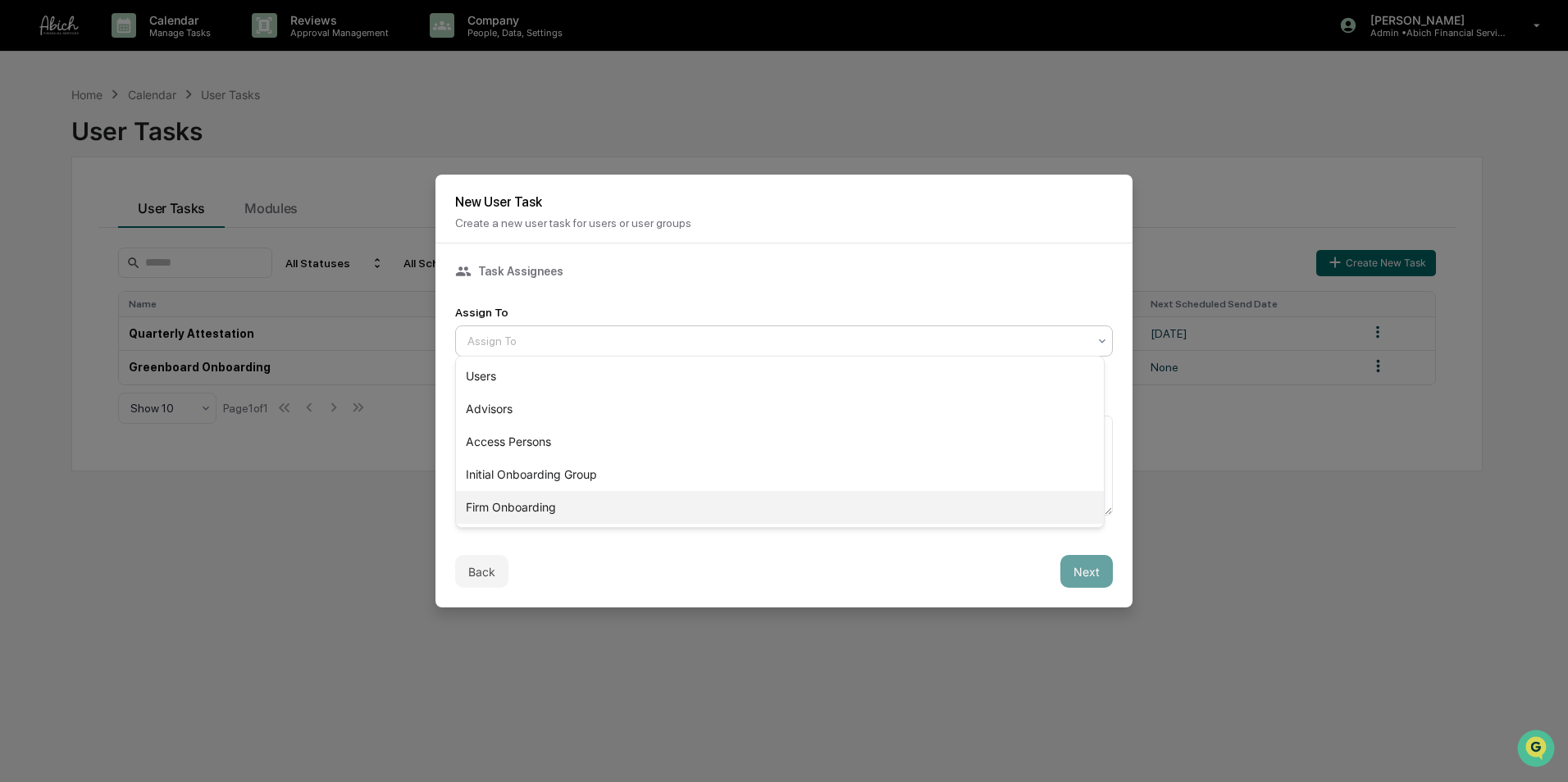
click at [540, 507] on div "Firm Onboarding" at bounding box center [780, 508] width 648 height 33
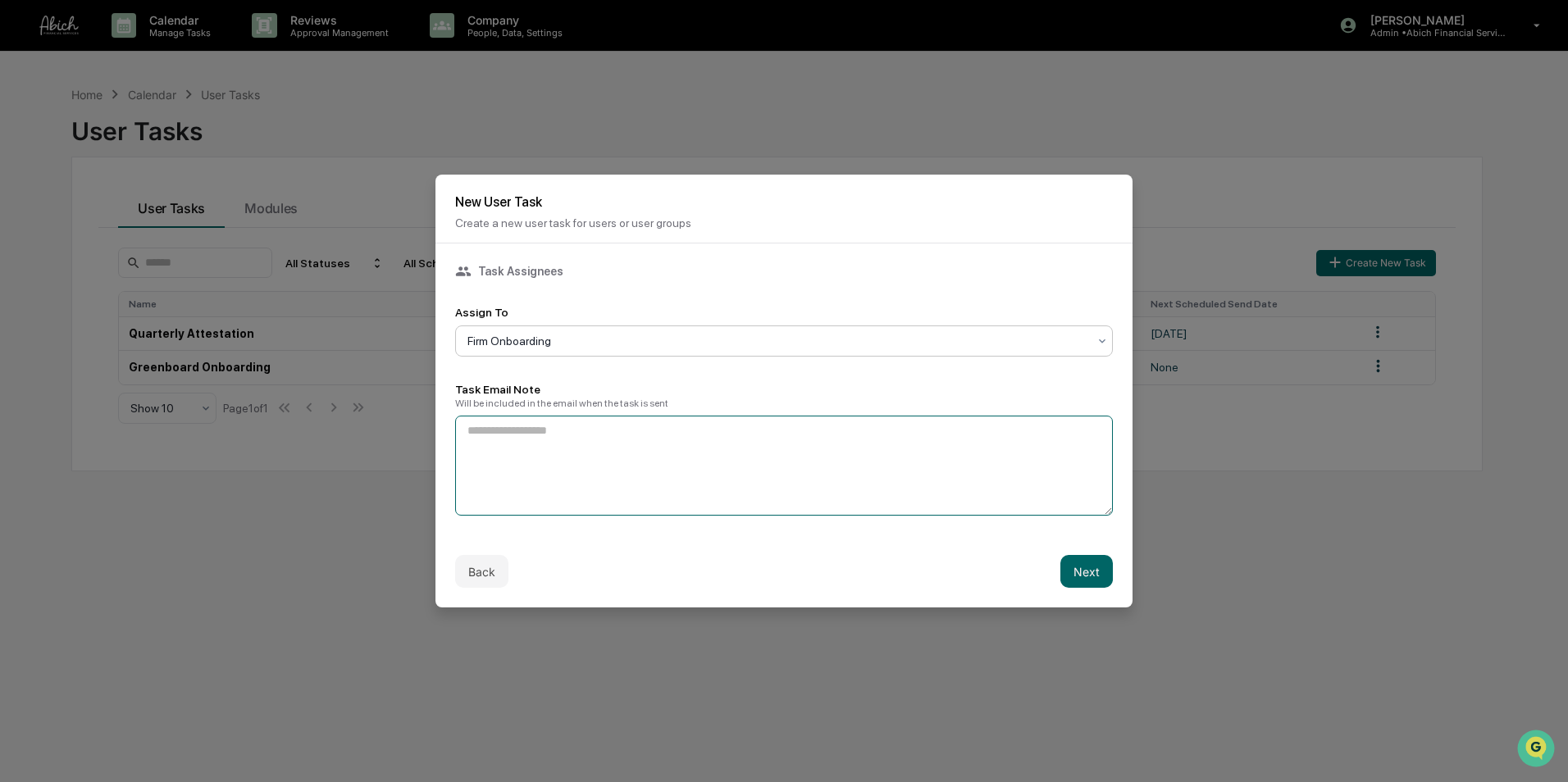
click at [548, 442] on textarea at bounding box center [784, 466] width 658 height 100
paste textarea "**********"
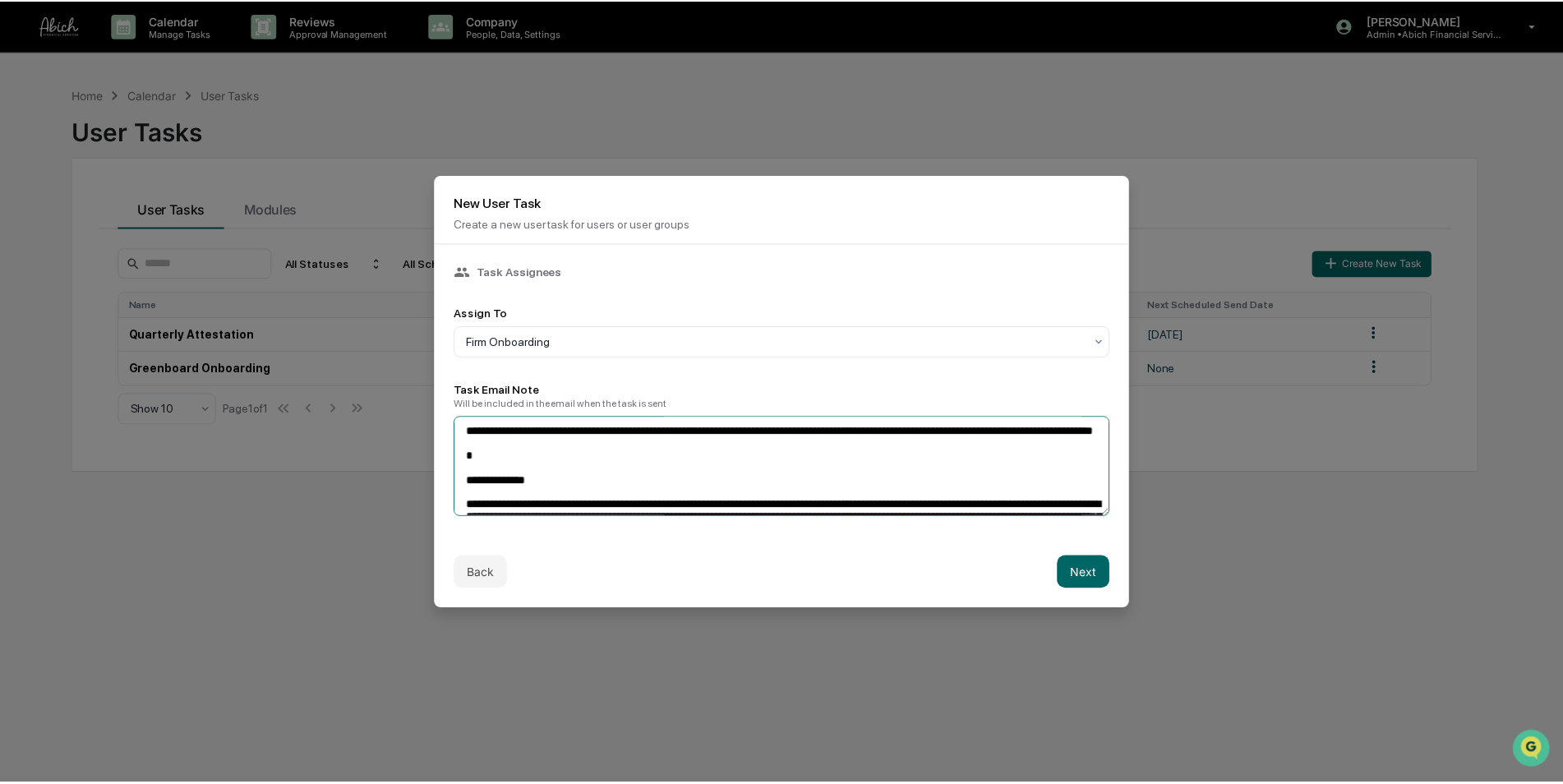
scroll to position [252, 0]
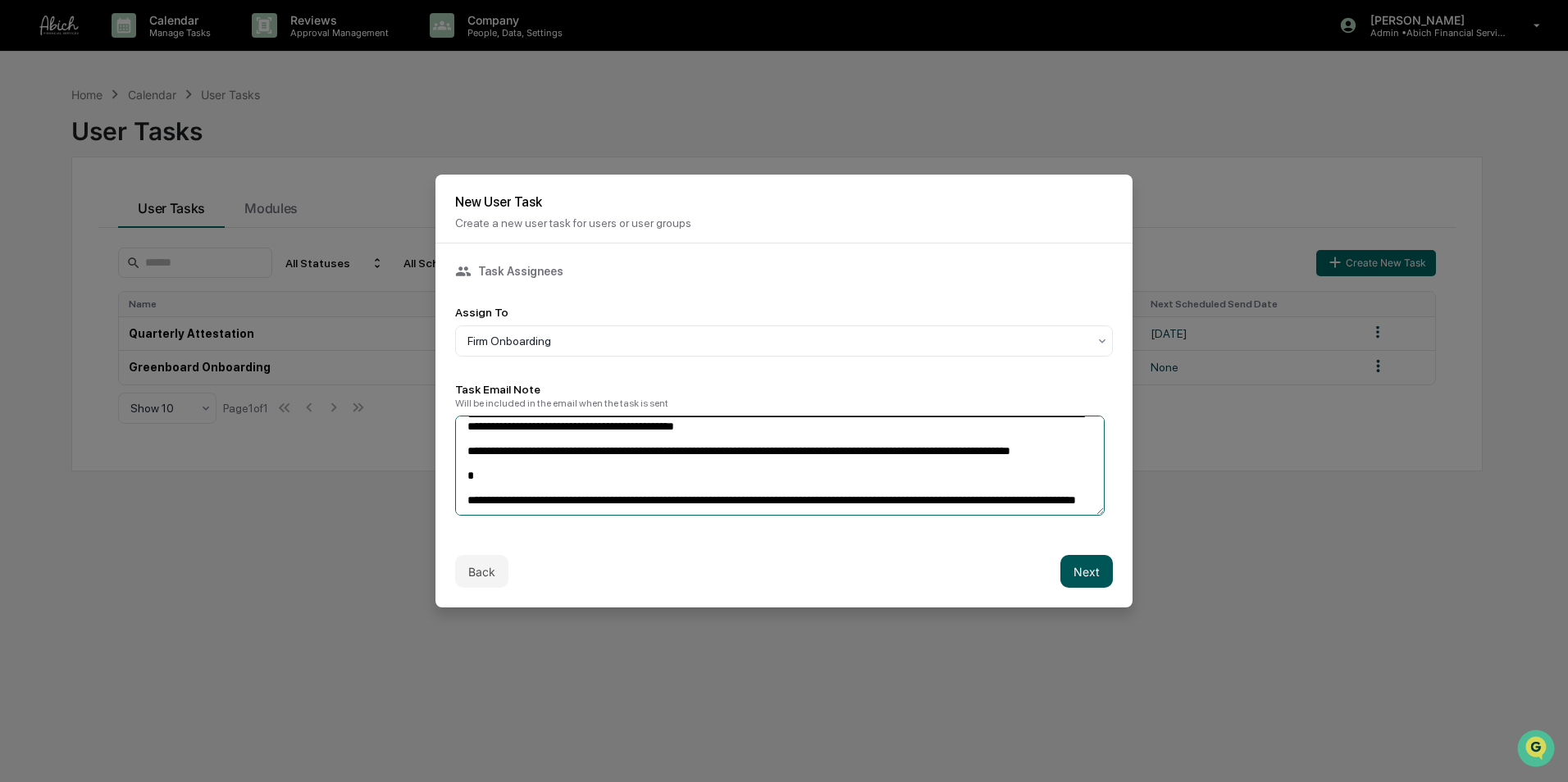
type textarea "**********"
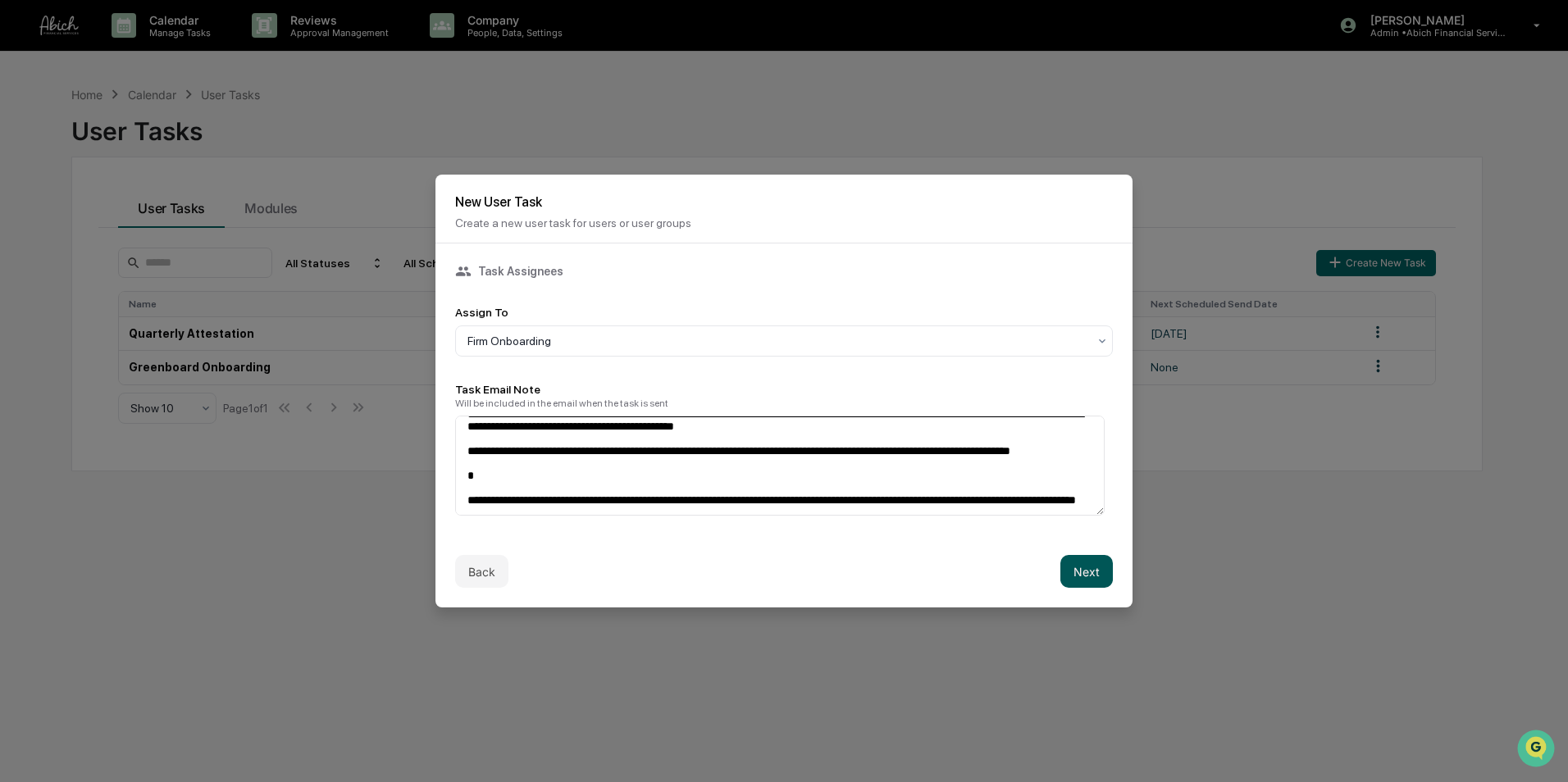
click at [1078, 567] on button "Next" at bounding box center [1086, 571] width 52 height 33
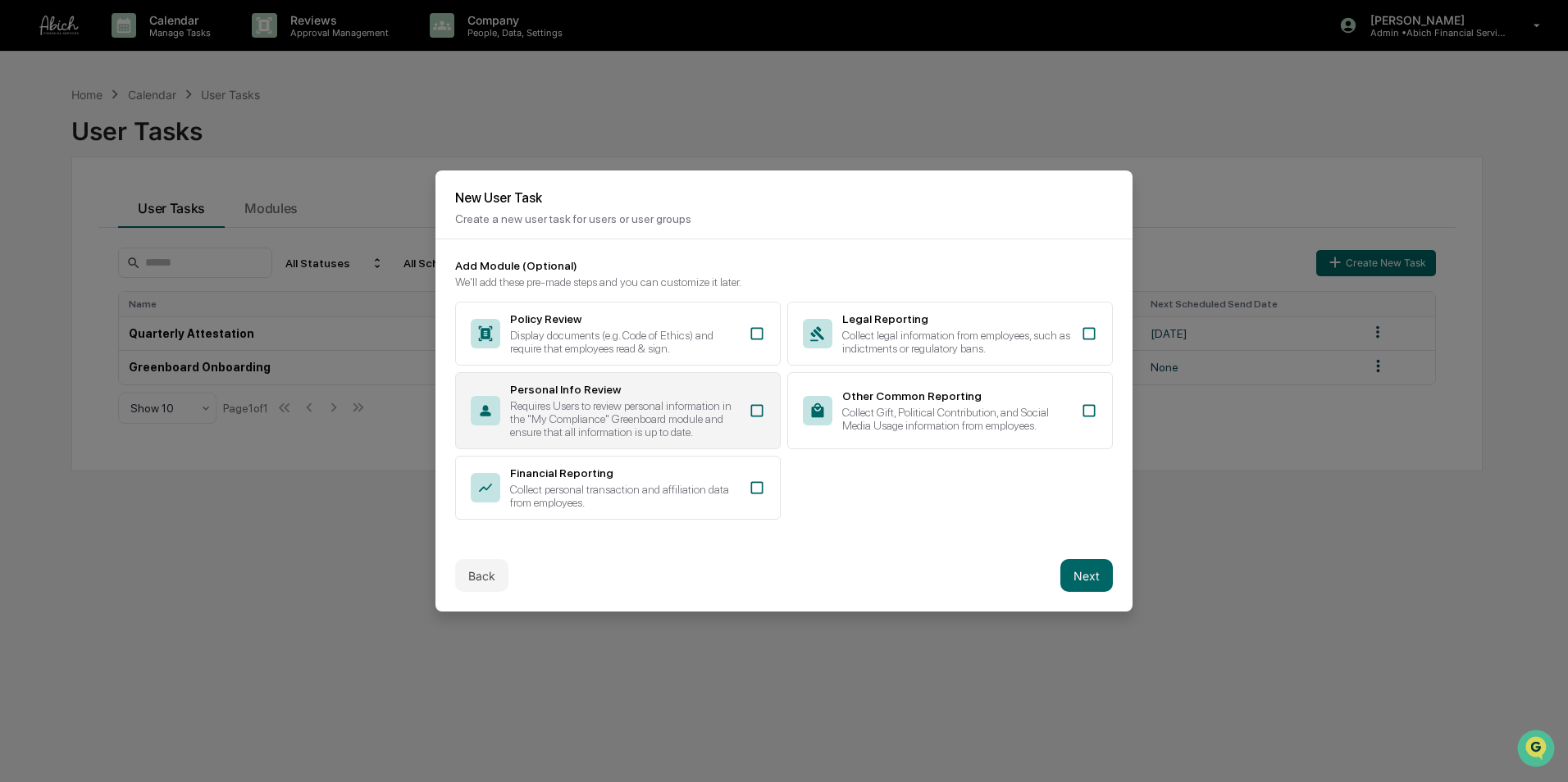
click at [655, 388] on div "Personal Info Review" at bounding box center [624, 388] width 229 height 13
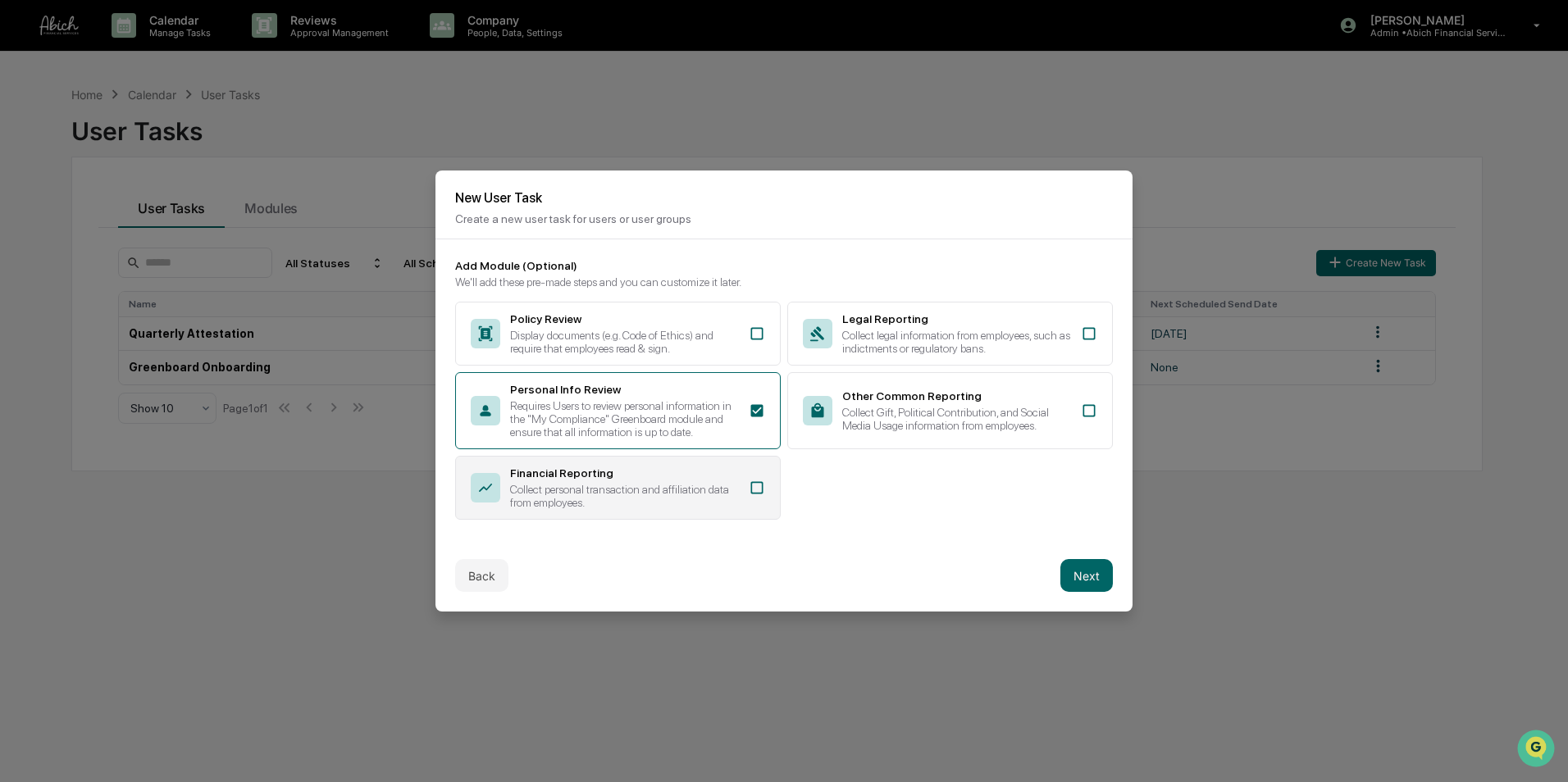
click at [670, 476] on div "Financial Reporting Collect personal transaction and affiliation data from empl…" at bounding box center [624, 488] width 229 height 43
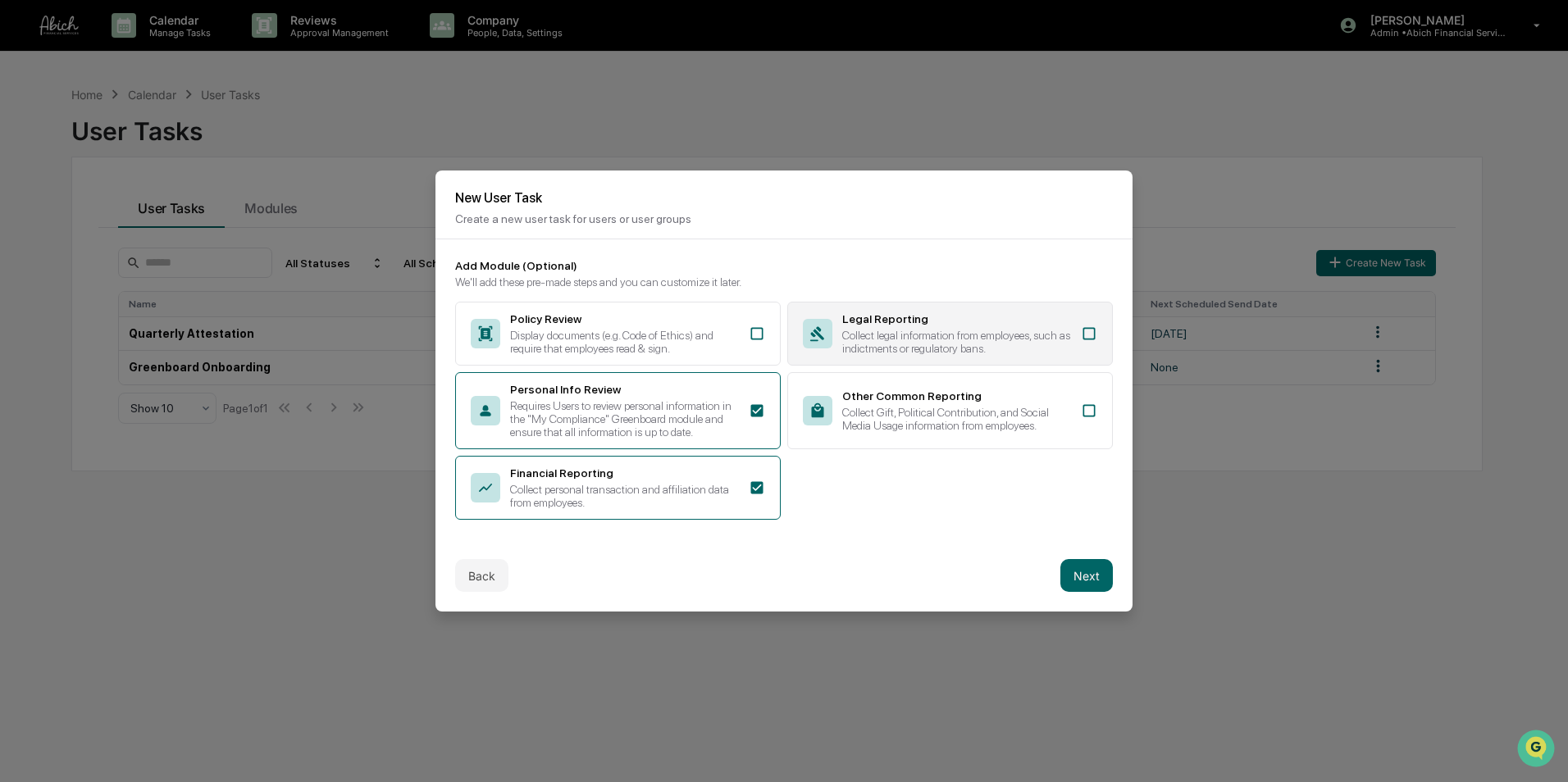
click at [914, 308] on div "Legal Reporting Collect legal information from employees, such as indictments o…" at bounding box center [950, 334] width 326 height 64
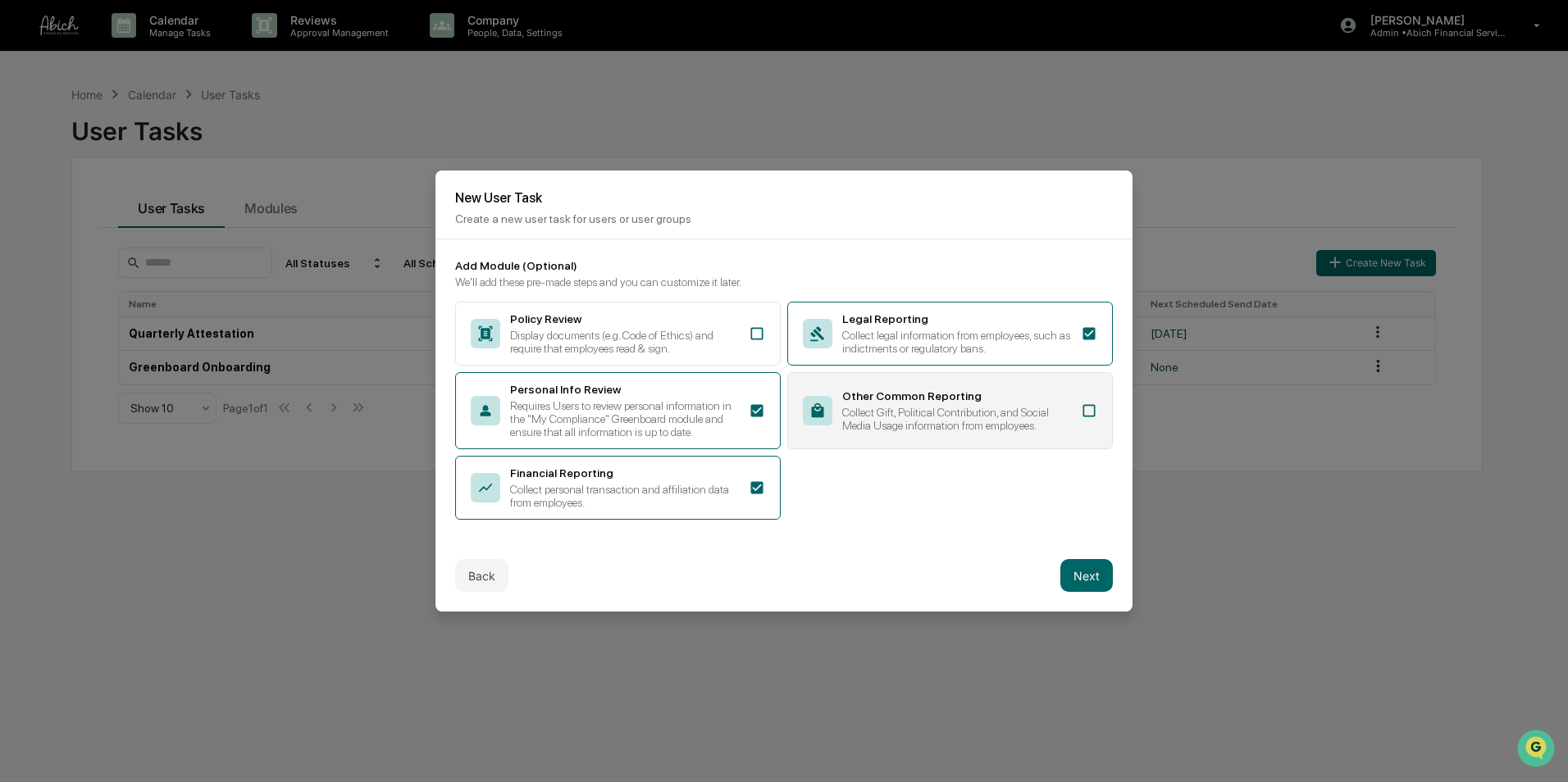
click at [947, 406] on div "Collect Gift, Political Contribution, and Social Media Usage information from e…" at bounding box center [956, 418] width 229 height 27
click at [1064, 574] on button "Next" at bounding box center [1086, 575] width 52 height 33
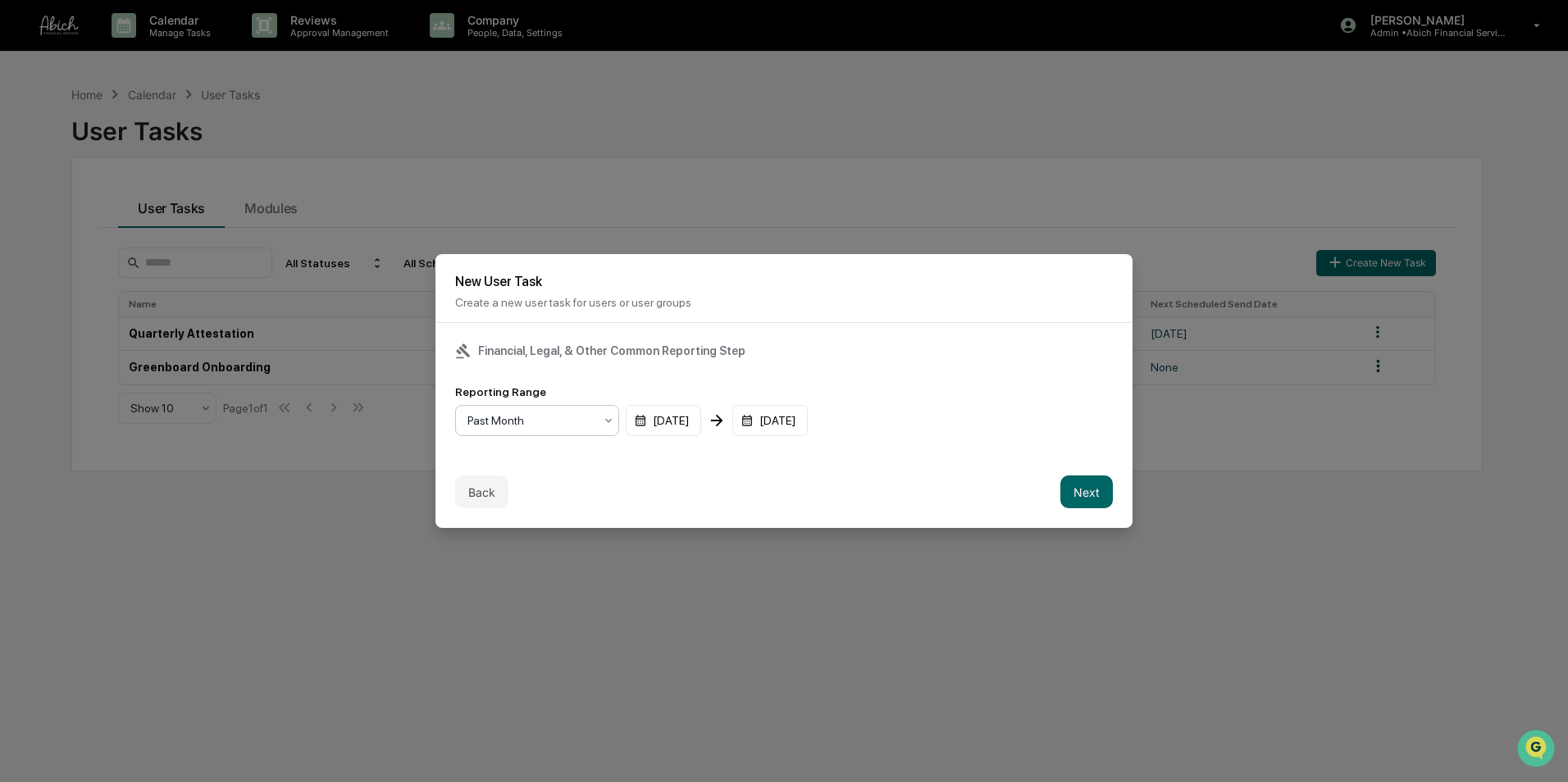
click at [586, 417] on div at bounding box center [530, 420] width 126 height 16
click at [532, 491] on div "Past Quarter" at bounding box center [537, 489] width 162 height 33
click at [1068, 482] on button "Next" at bounding box center [1086, 492] width 52 height 33
click at [528, 417] on div "mm/dd/yyyy" at bounding box center [506, 420] width 102 height 31
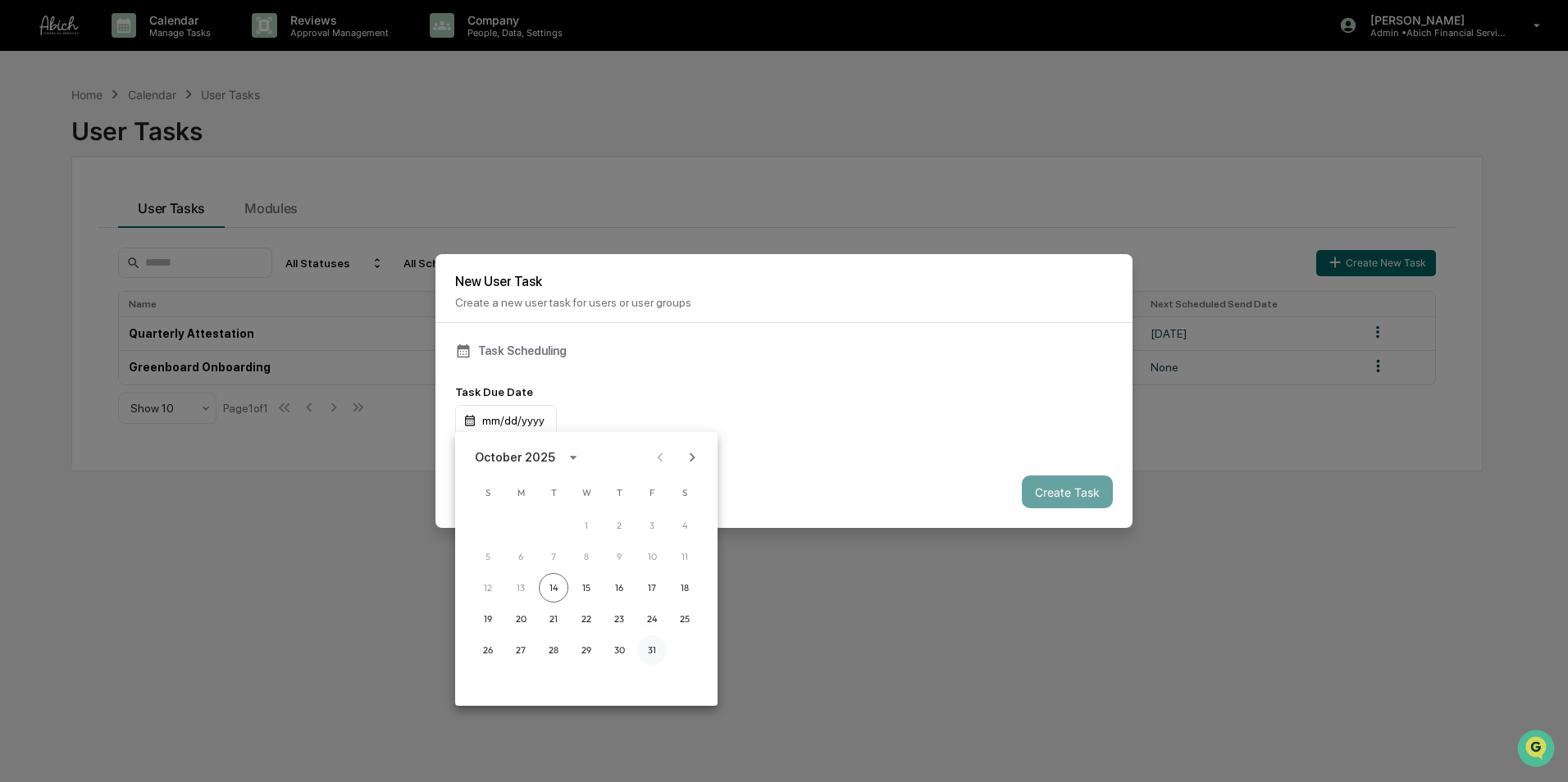
click at [653, 647] on button "31" at bounding box center [652, 650] width 29 height 29
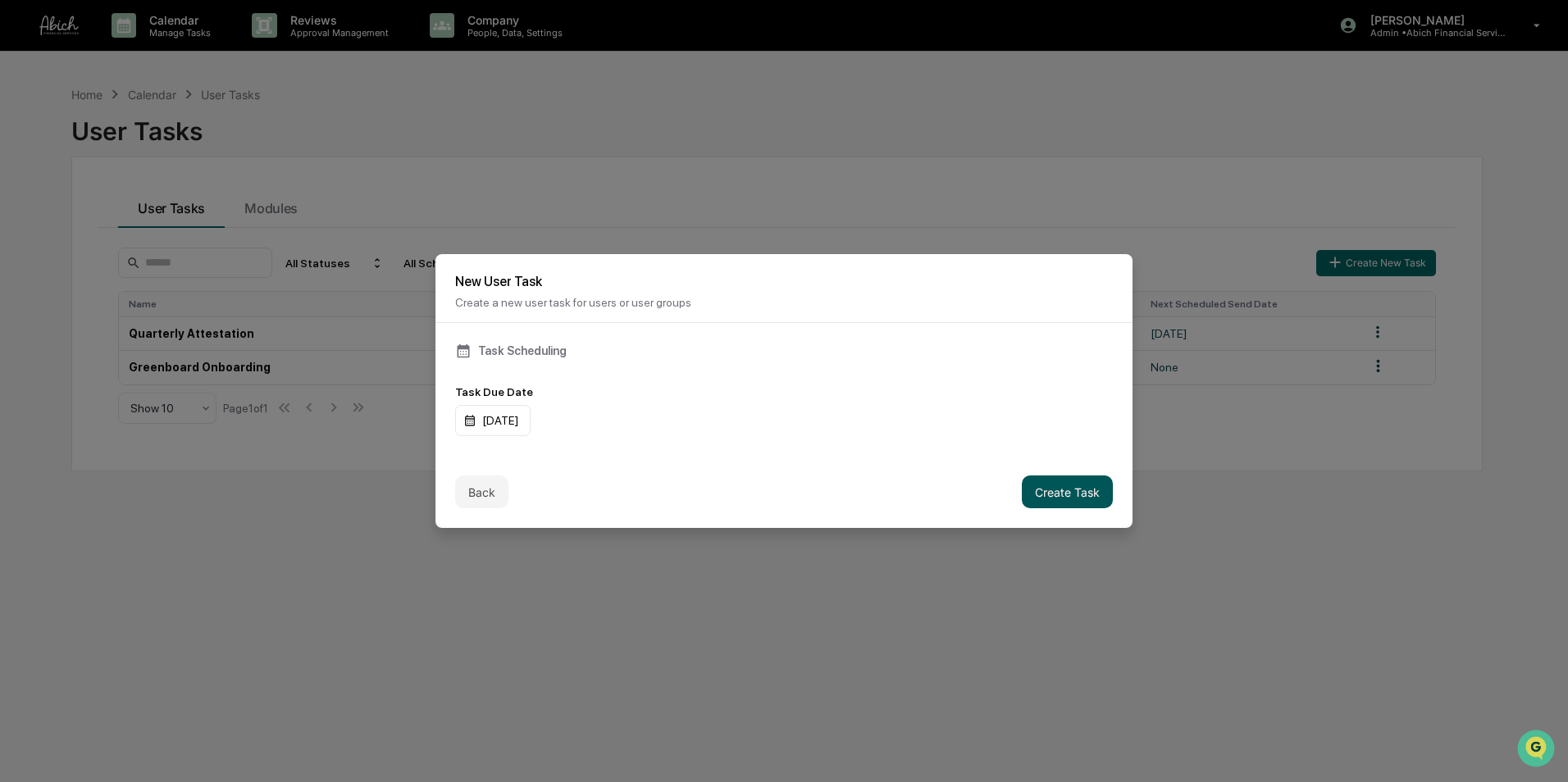
click at [1035, 492] on button "Create Task" at bounding box center [1067, 492] width 91 height 33
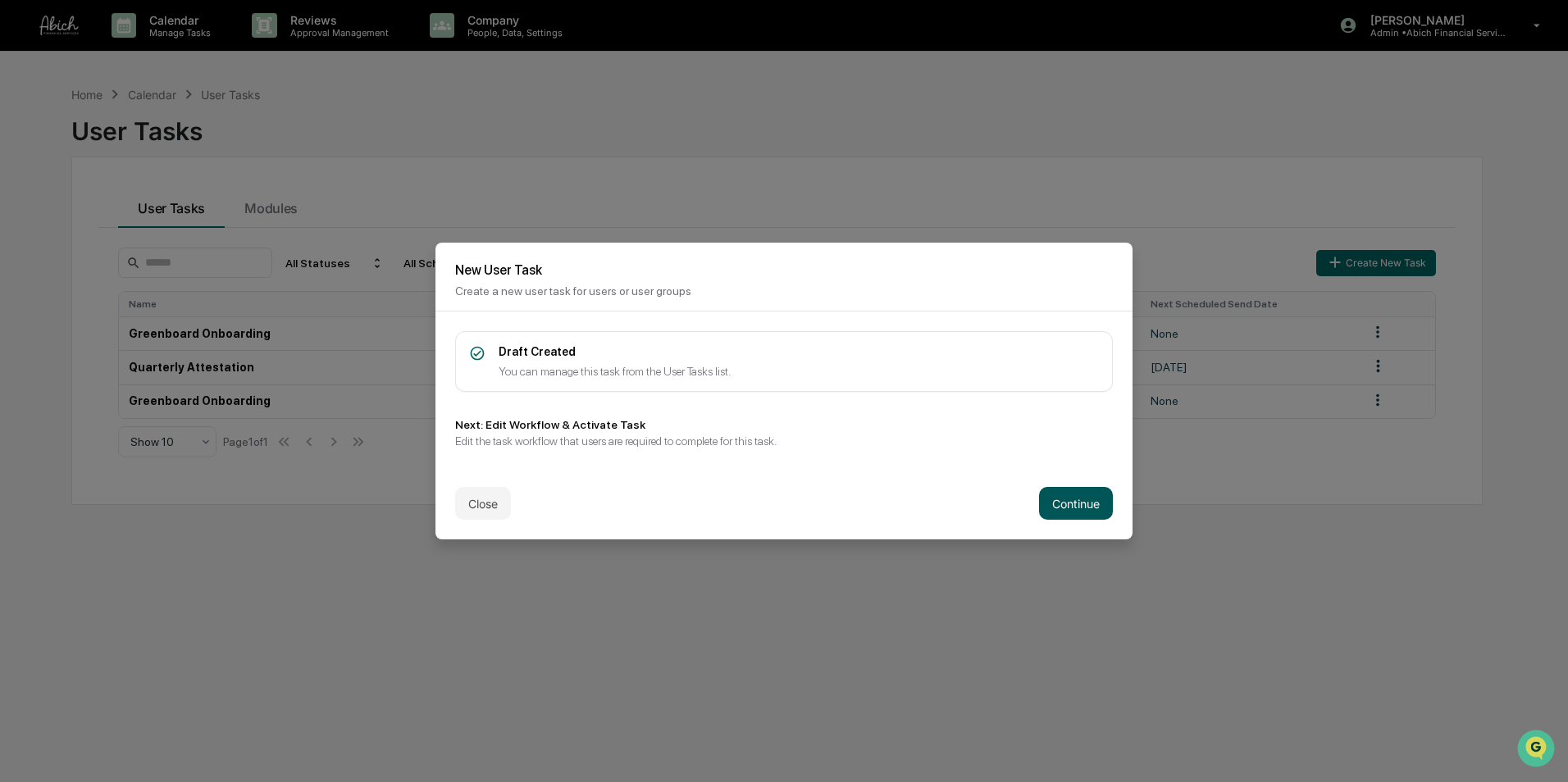
click at [1087, 495] on button "Continue" at bounding box center [1076, 503] width 74 height 33
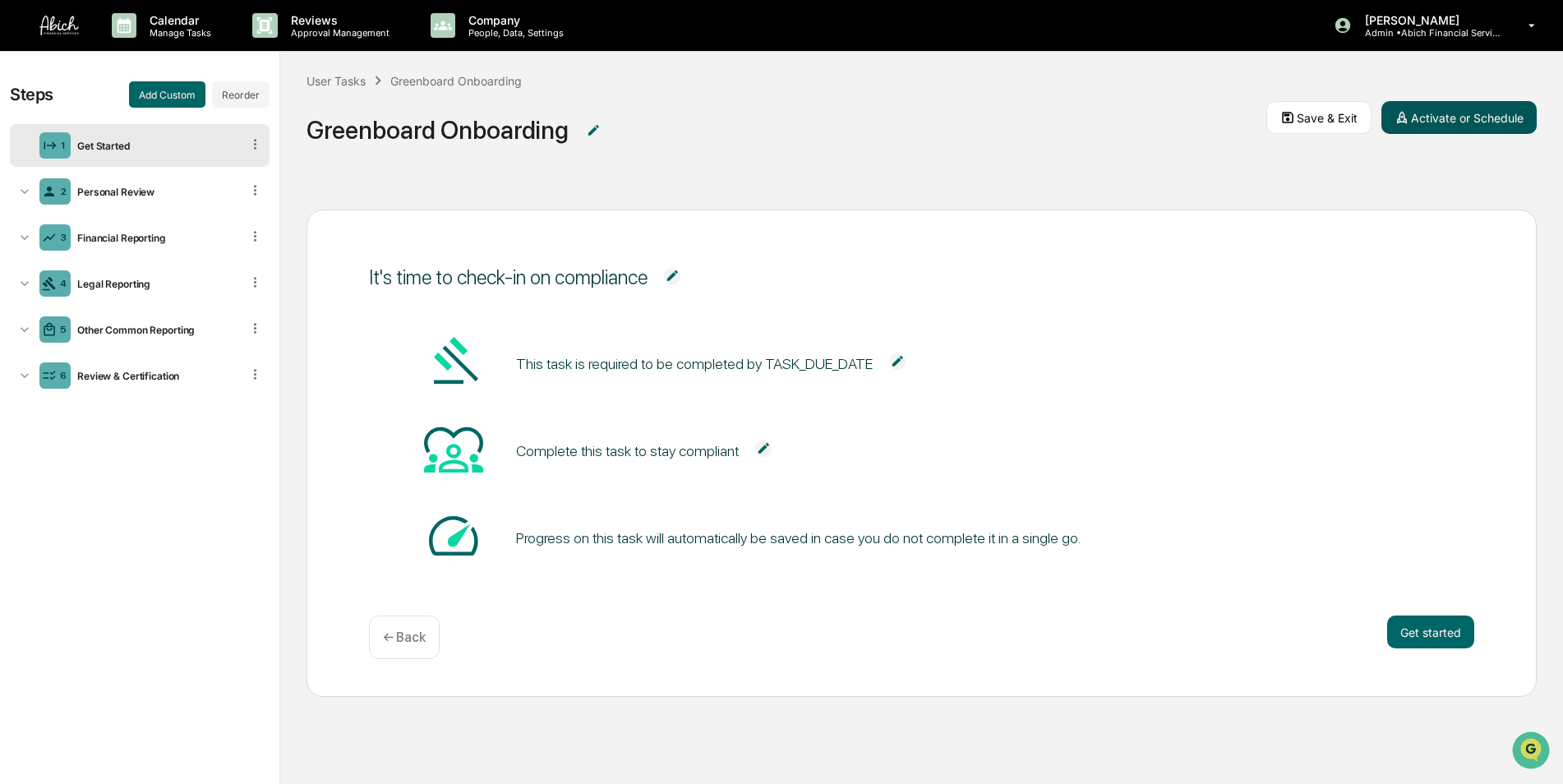
click at [1457, 115] on button "Activate or Schedule" at bounding box center [1459, 118] width 156 height 33
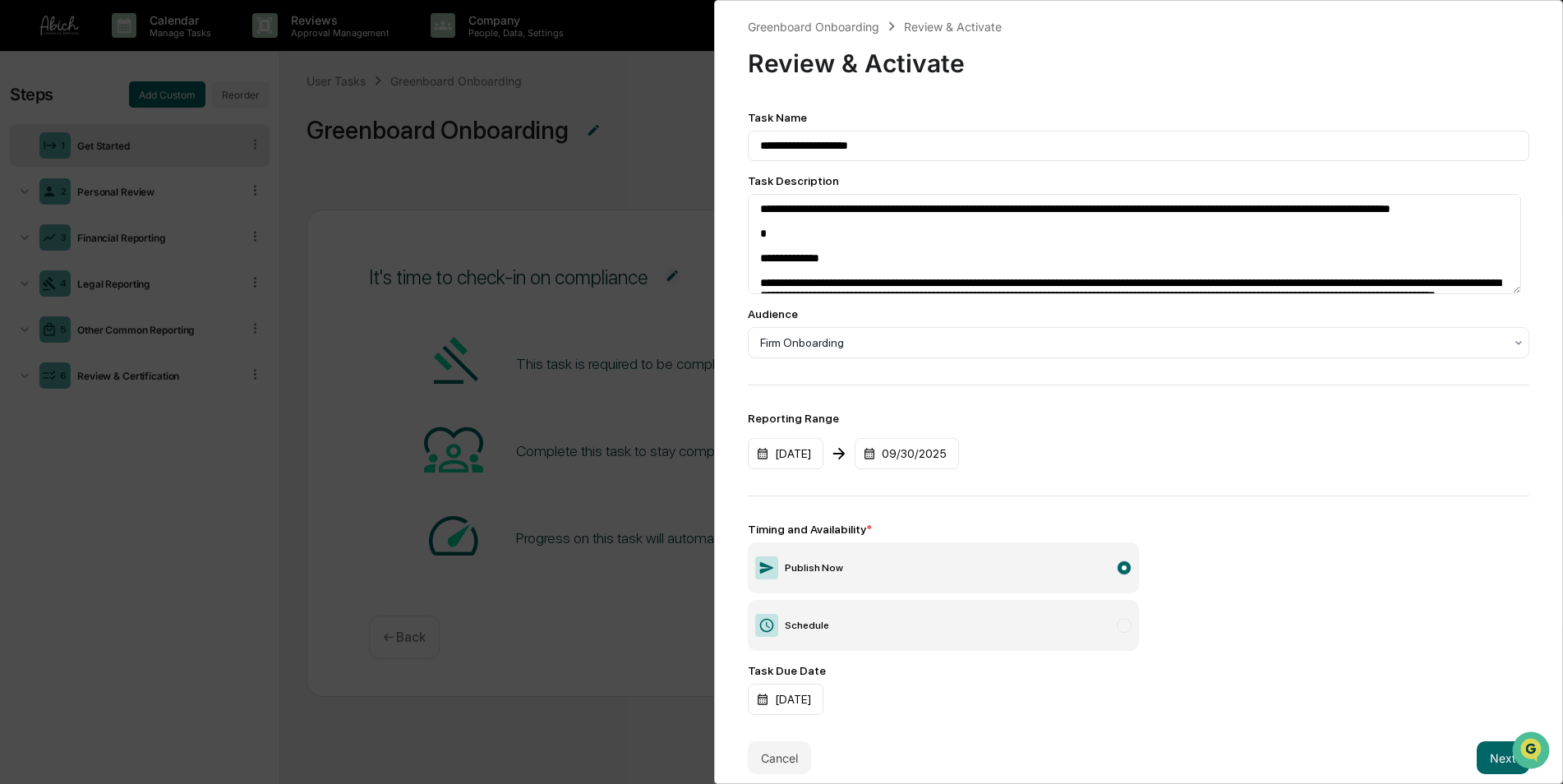
scroll to position [25, 0]
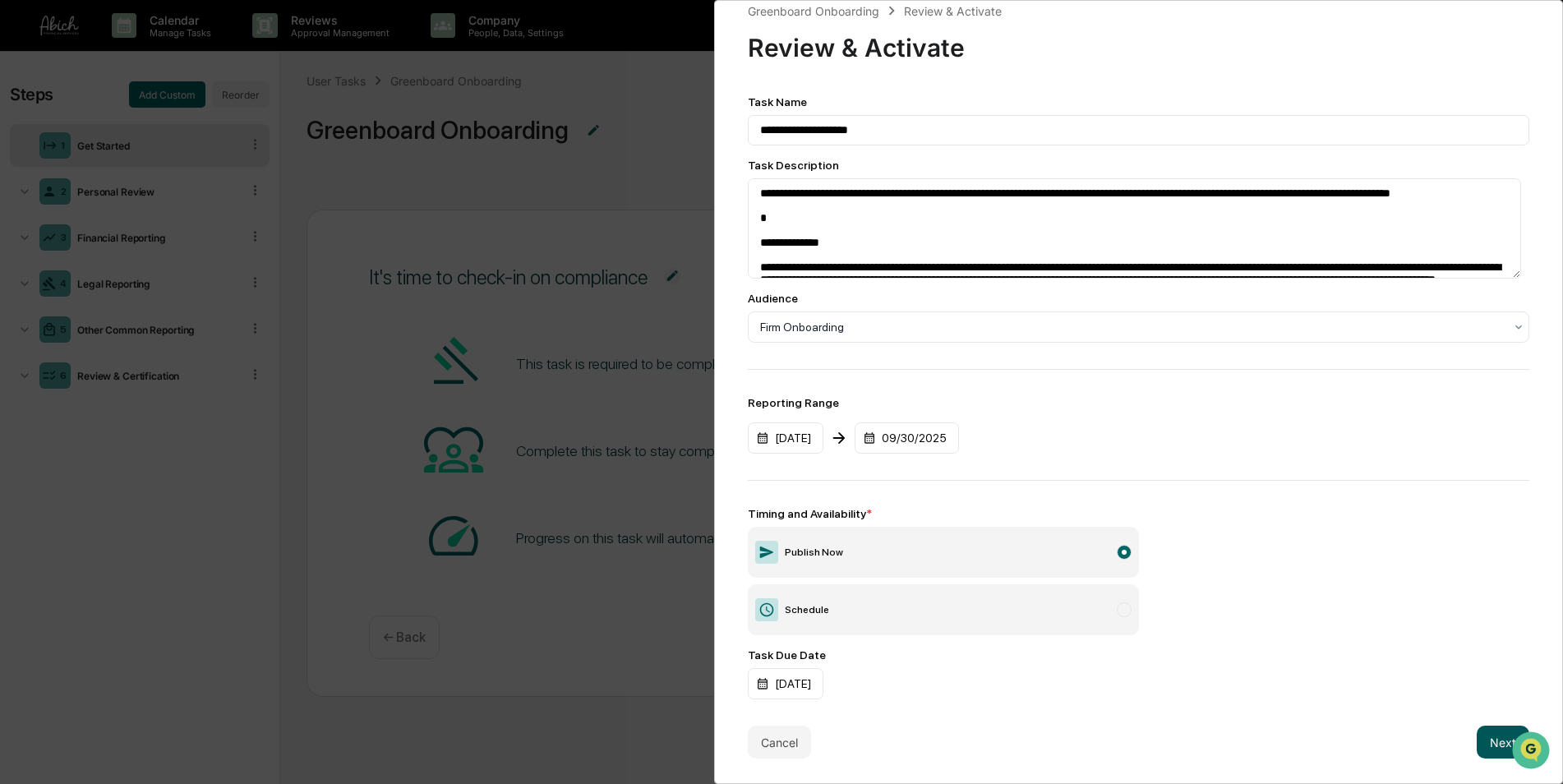
click at [1488, 735] on button "Next" at bounding box center [1503, 742] width 52 height 33
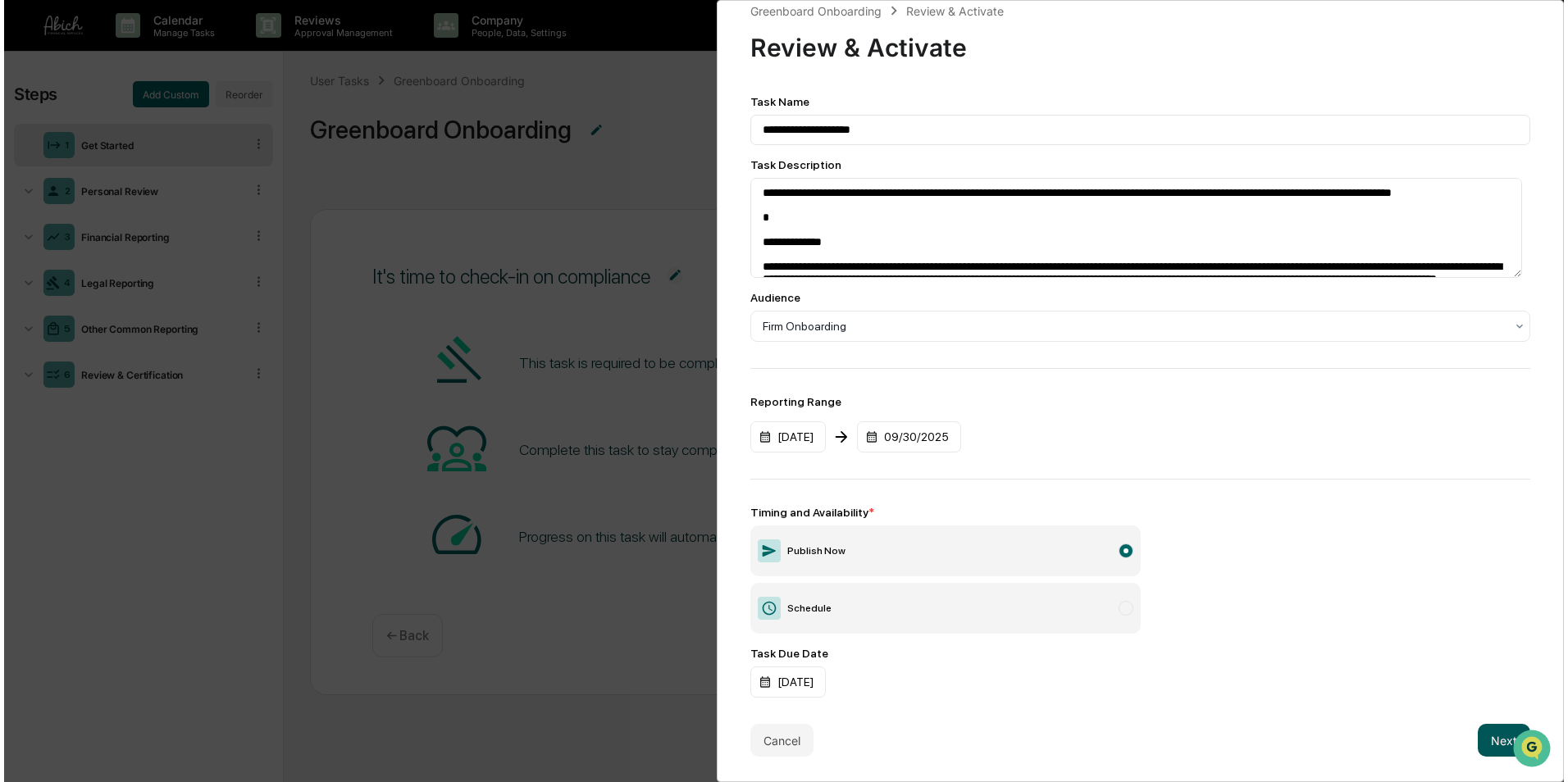
scroll to position [0, 0]
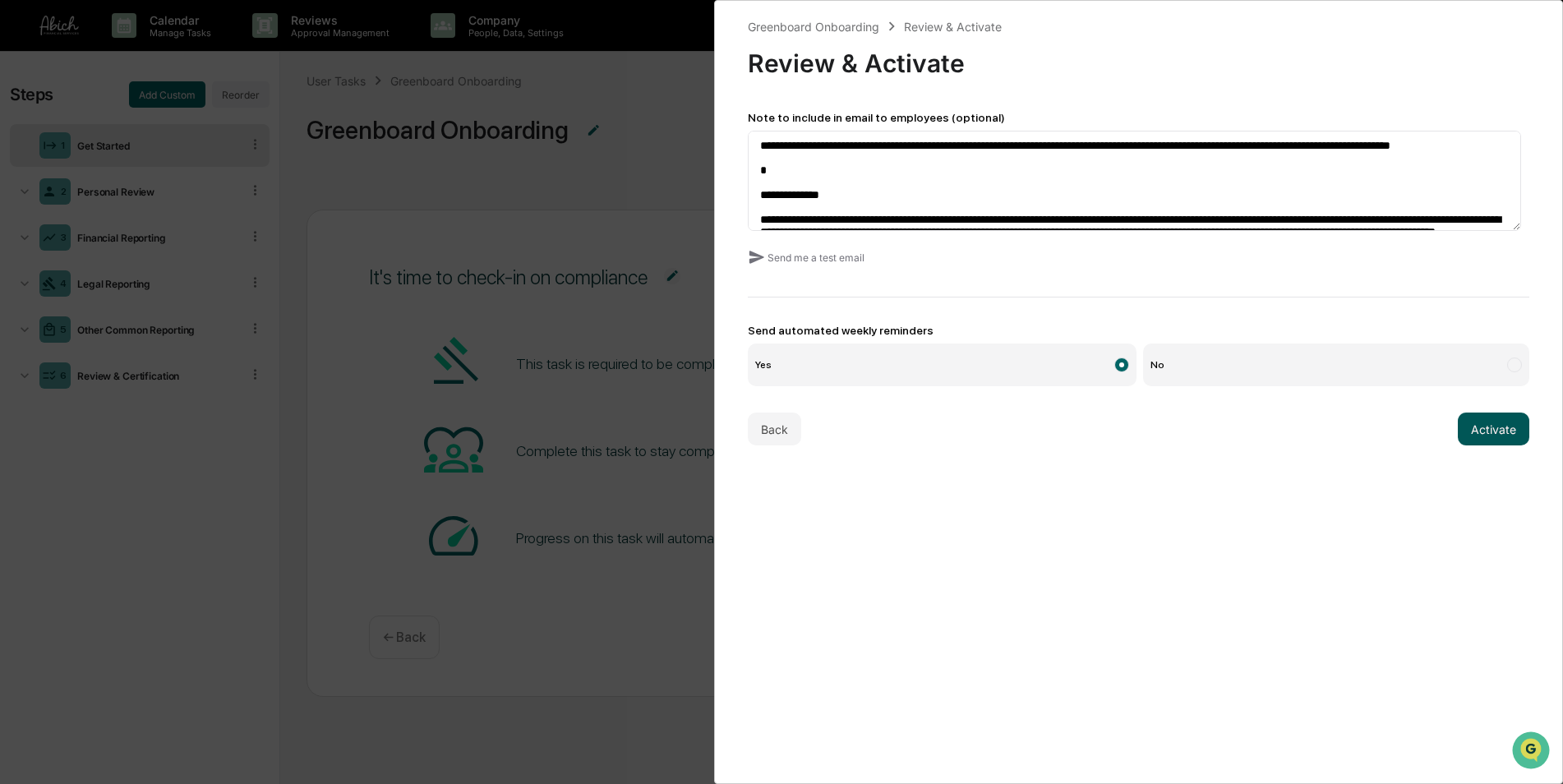
click at [1491, 433] on button "Activate" at bounding box center [1493, 429] width 71 height 33
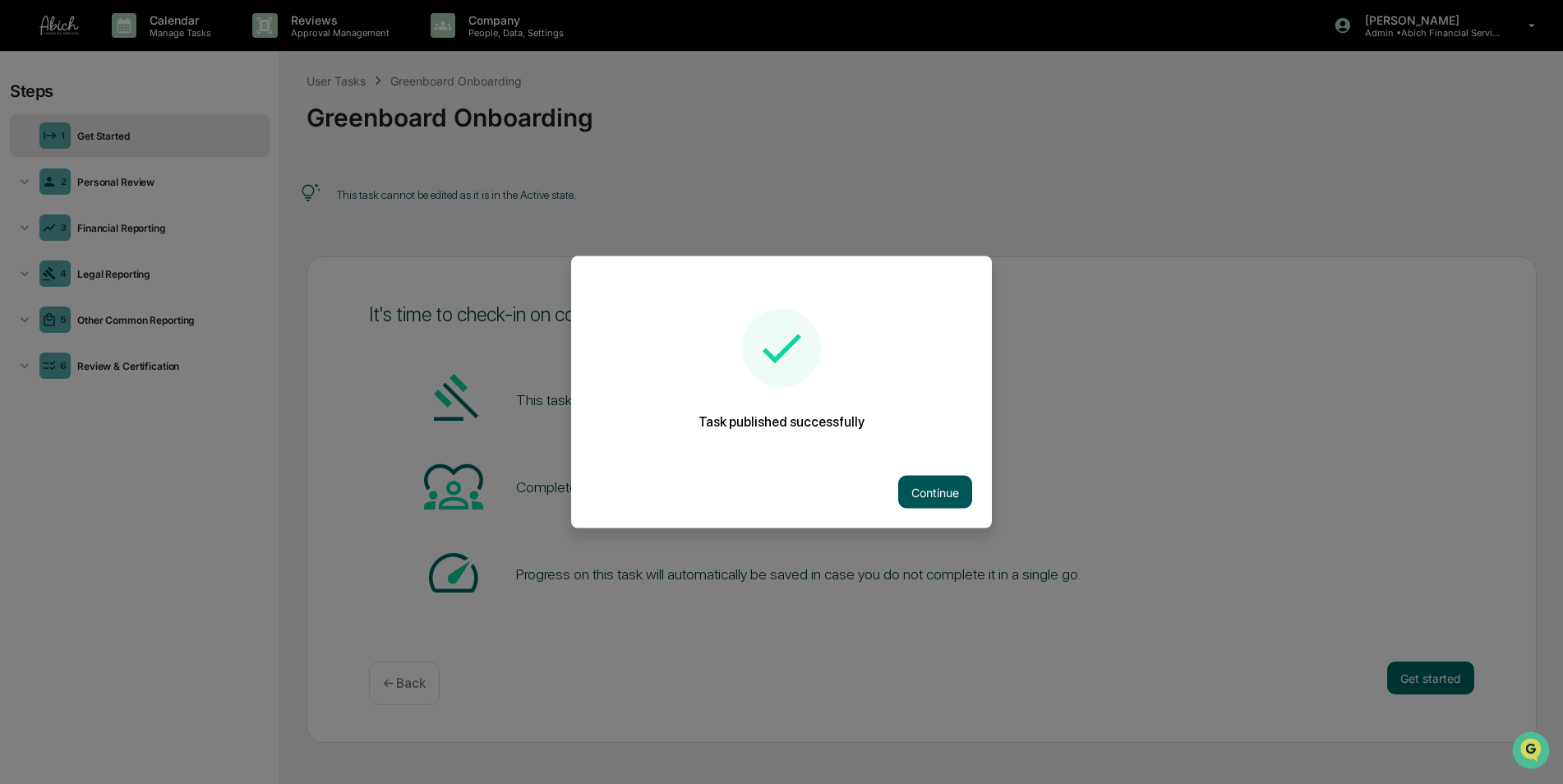
click at [924, 488] on button "Continue" at bounding box center [935, 493] width 74 height 33
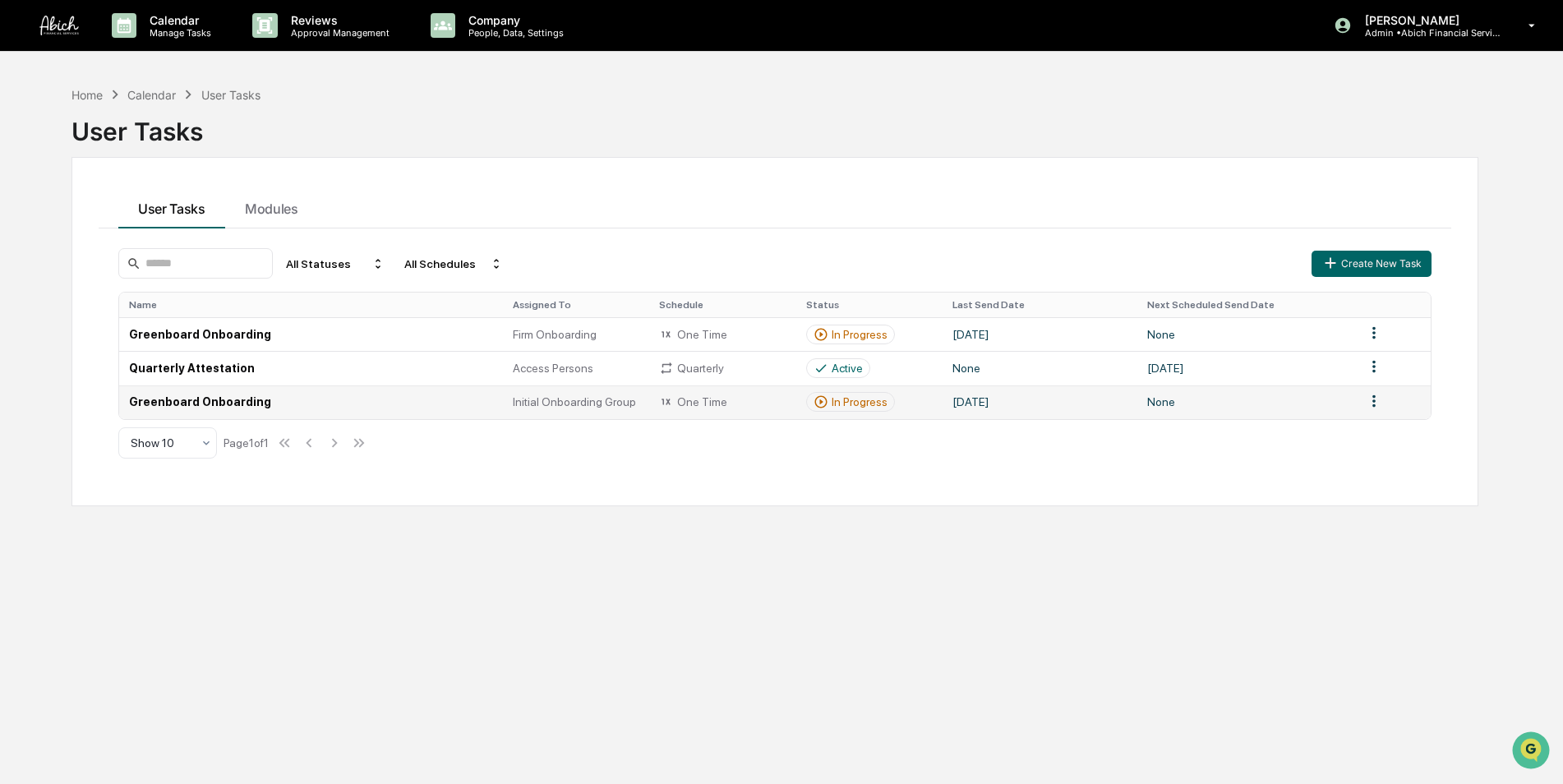
click at [192, 404] on td "Greenboard Onboarding" at bounding box center [311, 401] width 383 height 34
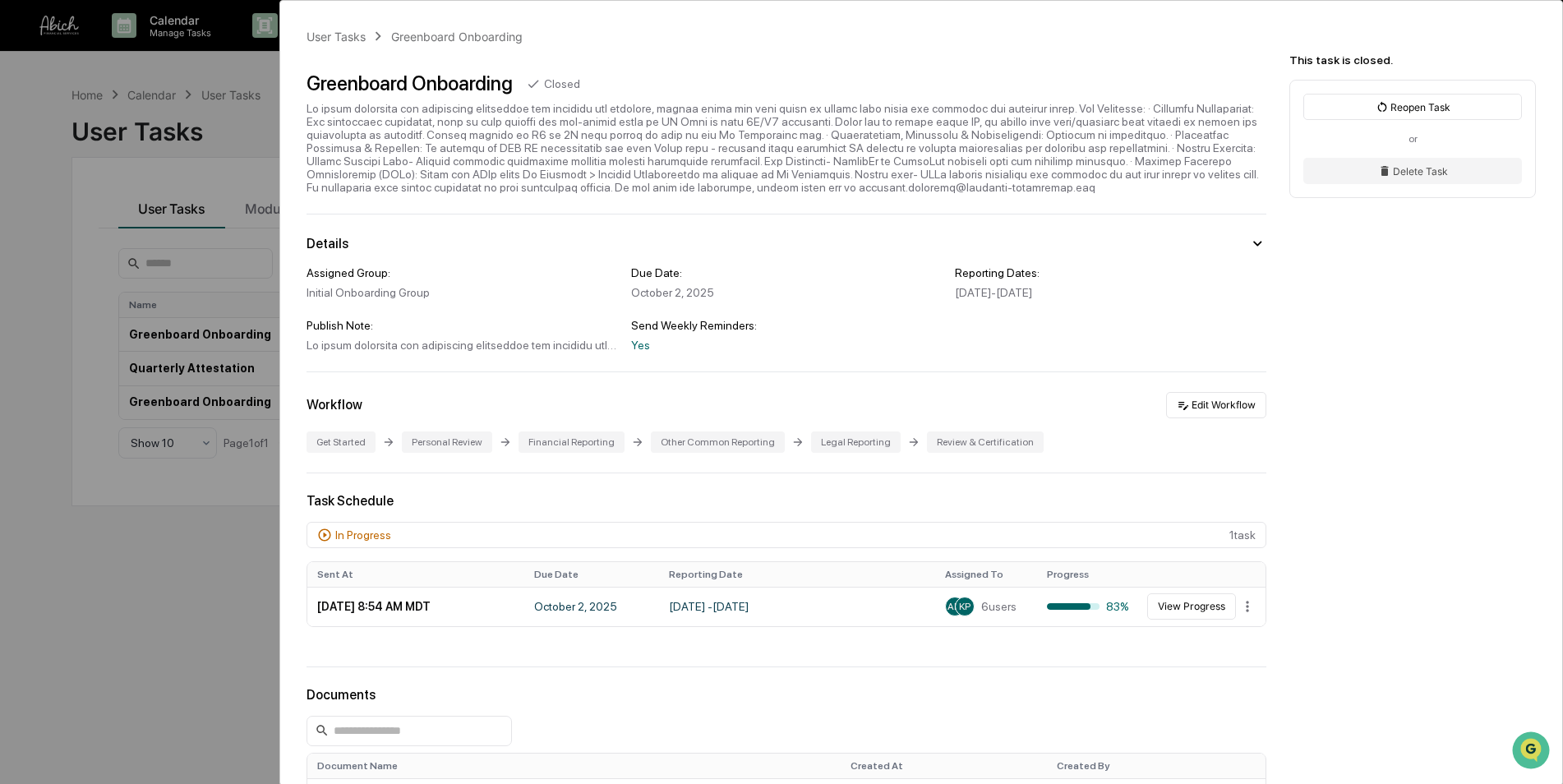
click at [66, 342] on div "User Tasks Greenboard Onboarding Greenboard Onboarding Closed Details Assigned …" at bounding box center [782, 392] width 1563 height 784
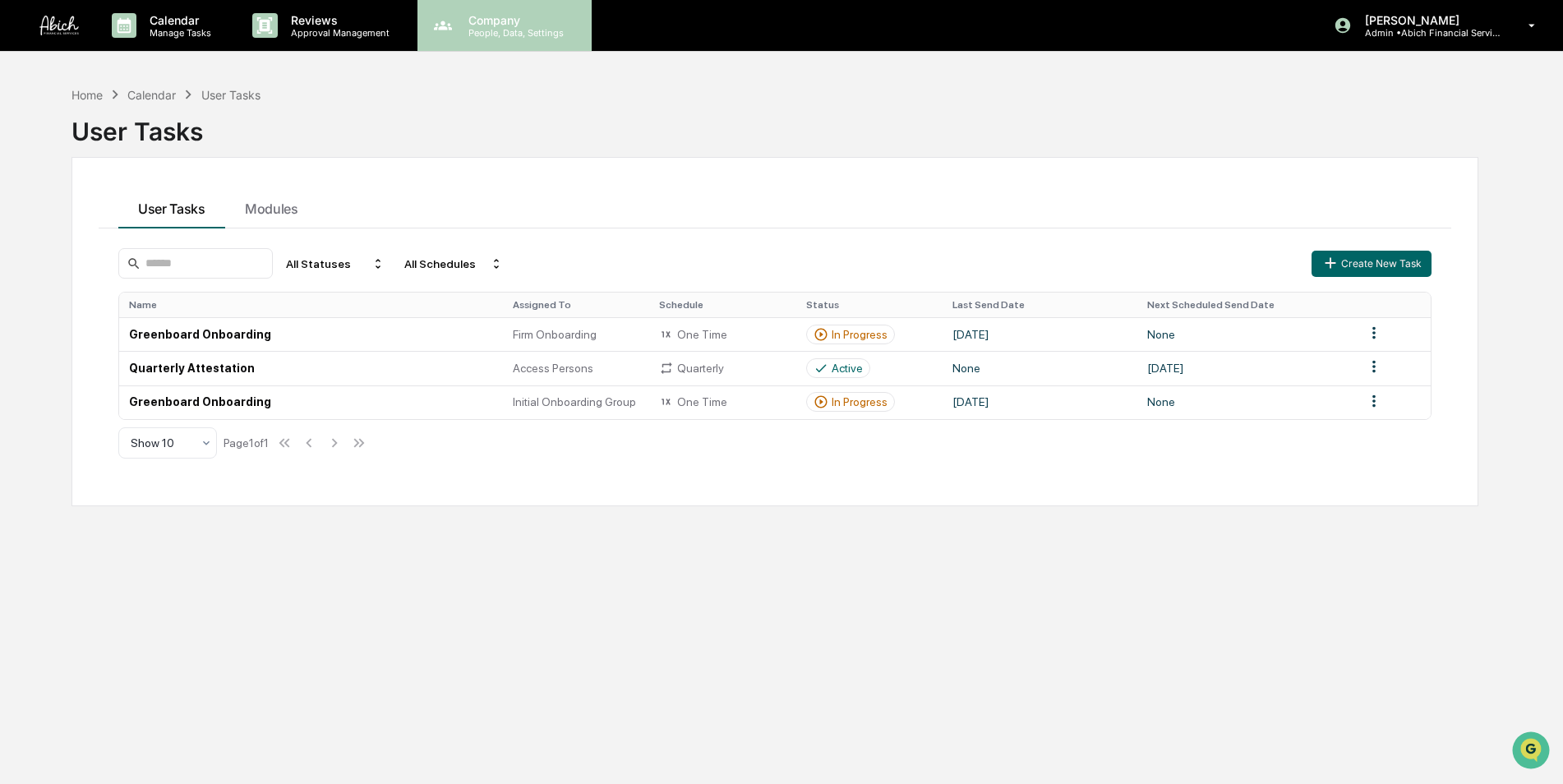
click at [511, 30] on p "People, Data, Settings" at bounding box center [514, 33] width 117 height 11
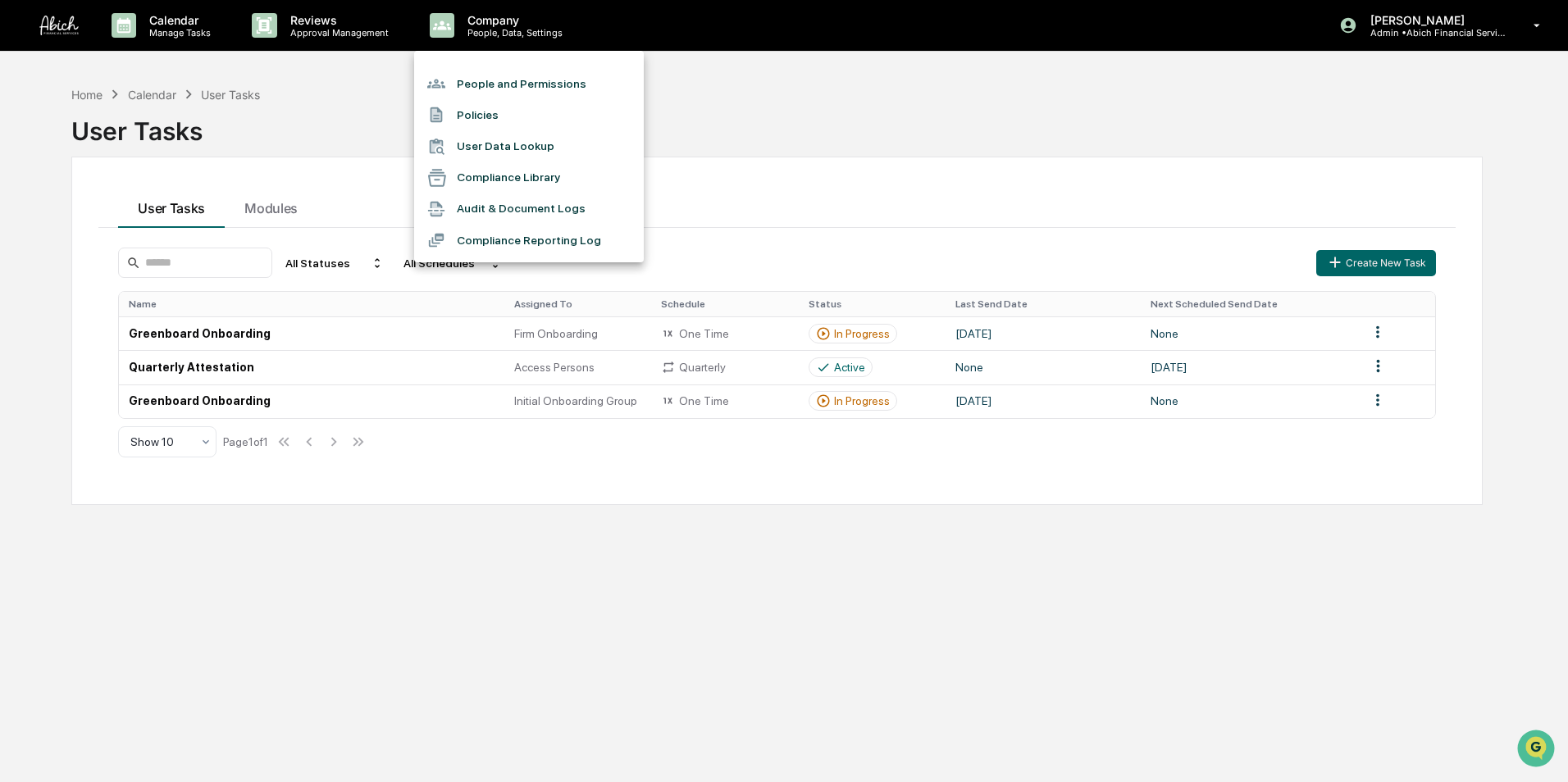
click at [269, 451] on div at bounding box center [784, 391] width 1568 height 782
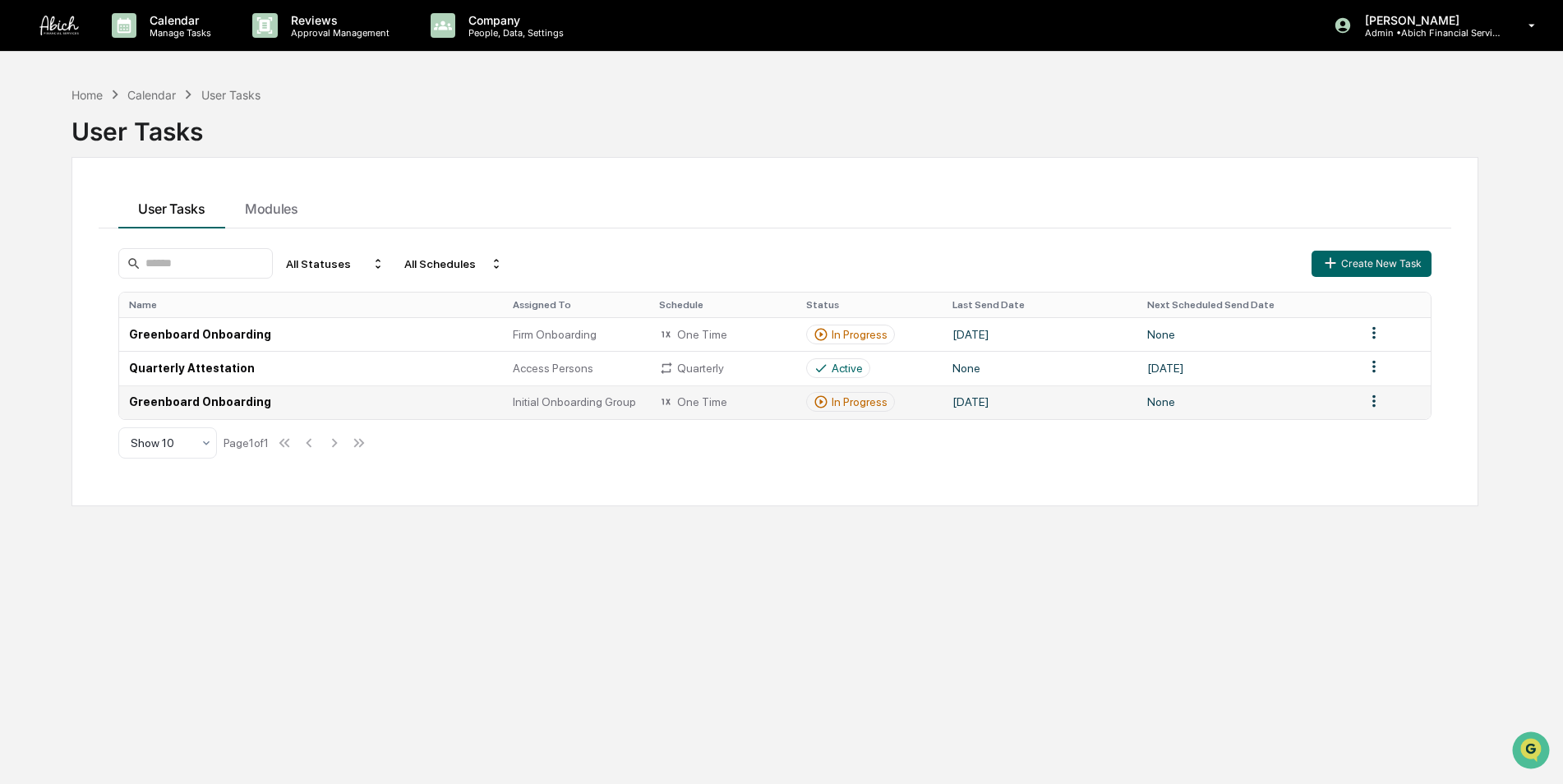
click at [234, 404] on td "Greenboard Onboarding" at bounding box center [311, 401] width 383 height 34
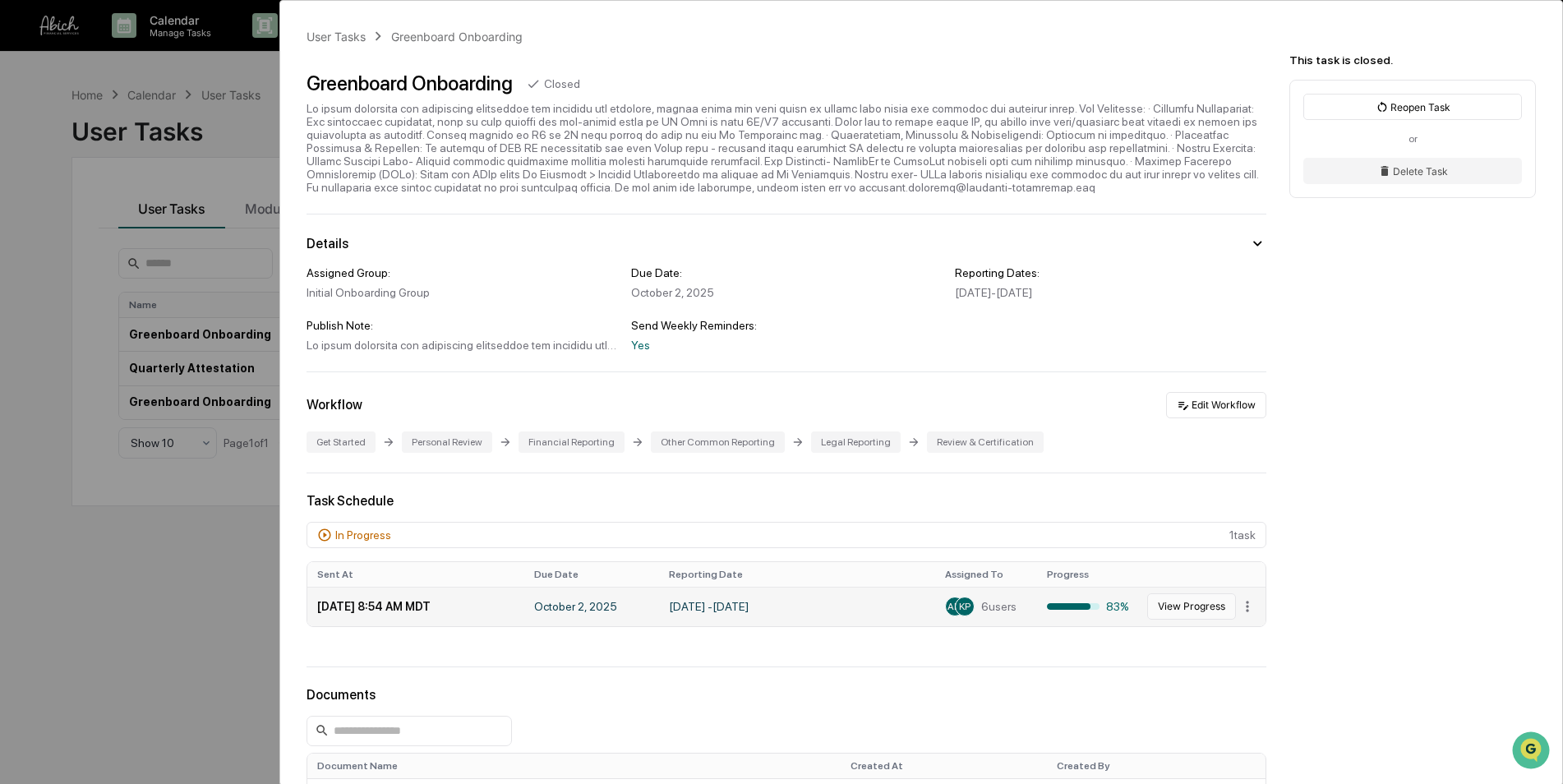
click at [1183, 601] on button "View Progress" at bounding box center [1192, 606] width 89 height 27
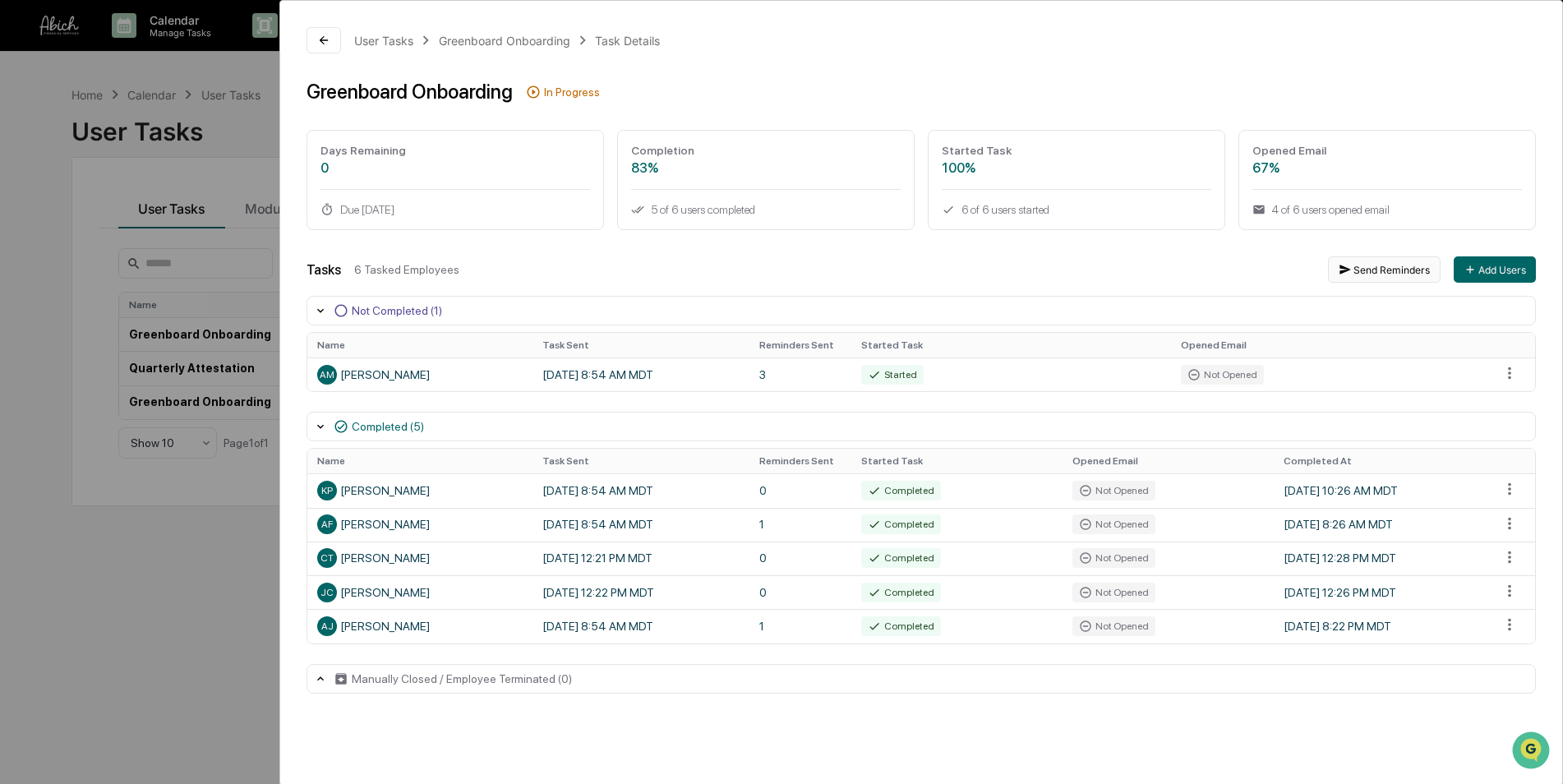
click at [1367, 272] on button "Send Reminders" at bounding box center [1384, 269] width 113 height 27
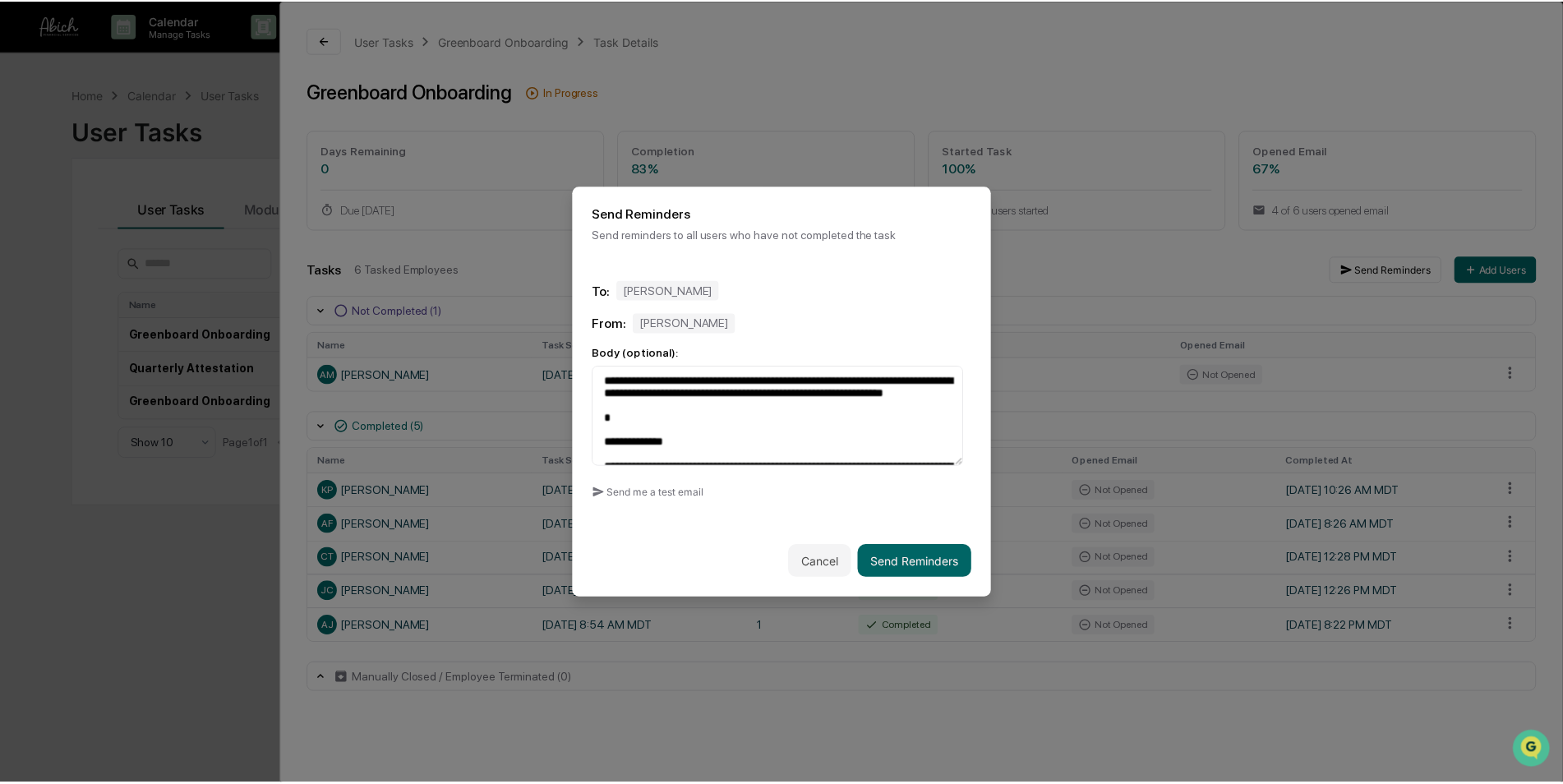
scroll to position [345, 0]
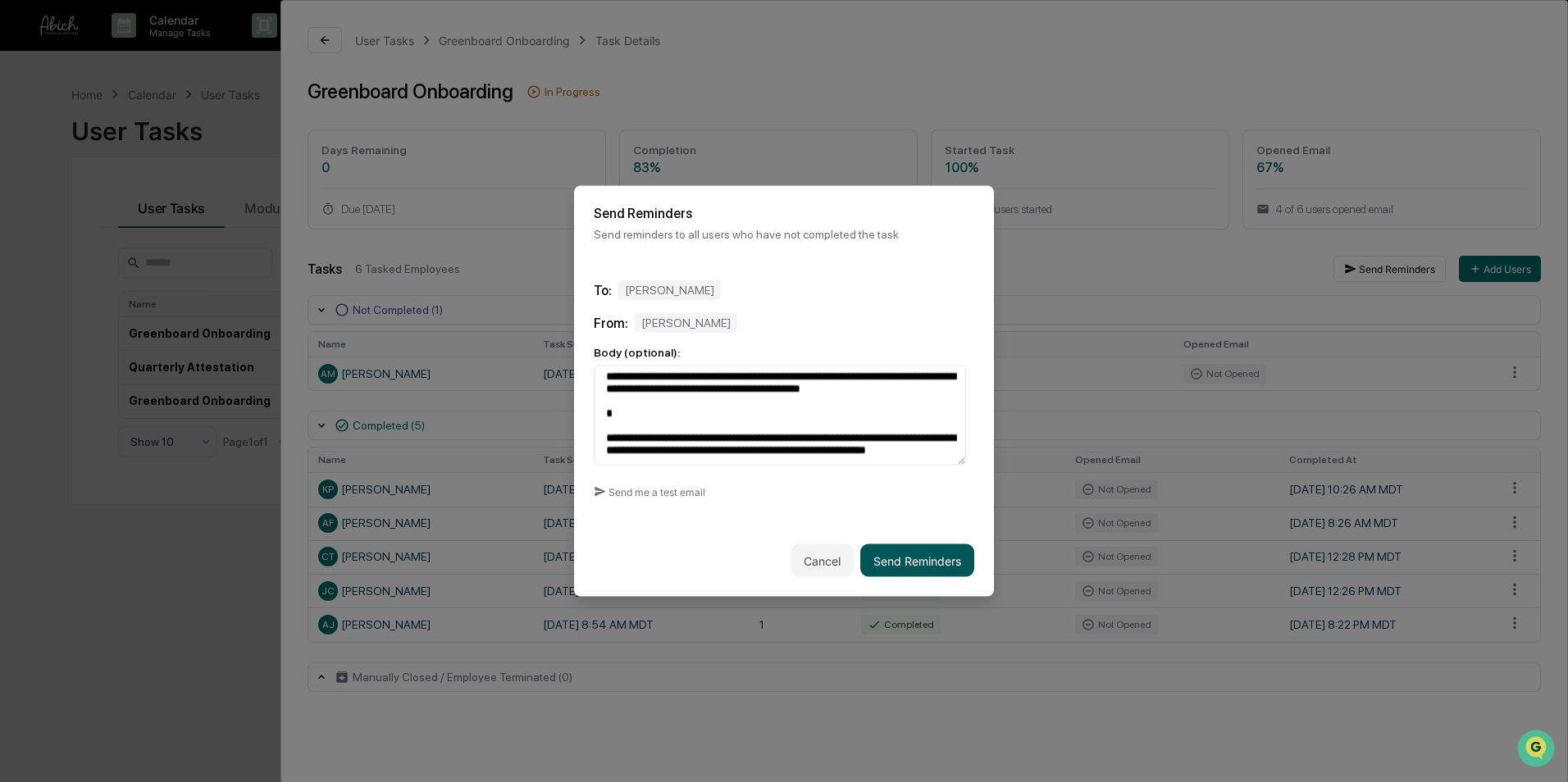
type textarea "**********"
click at [901, 562] on button "Send Reminders" at bounding box center [917, 561] width 114 height 33
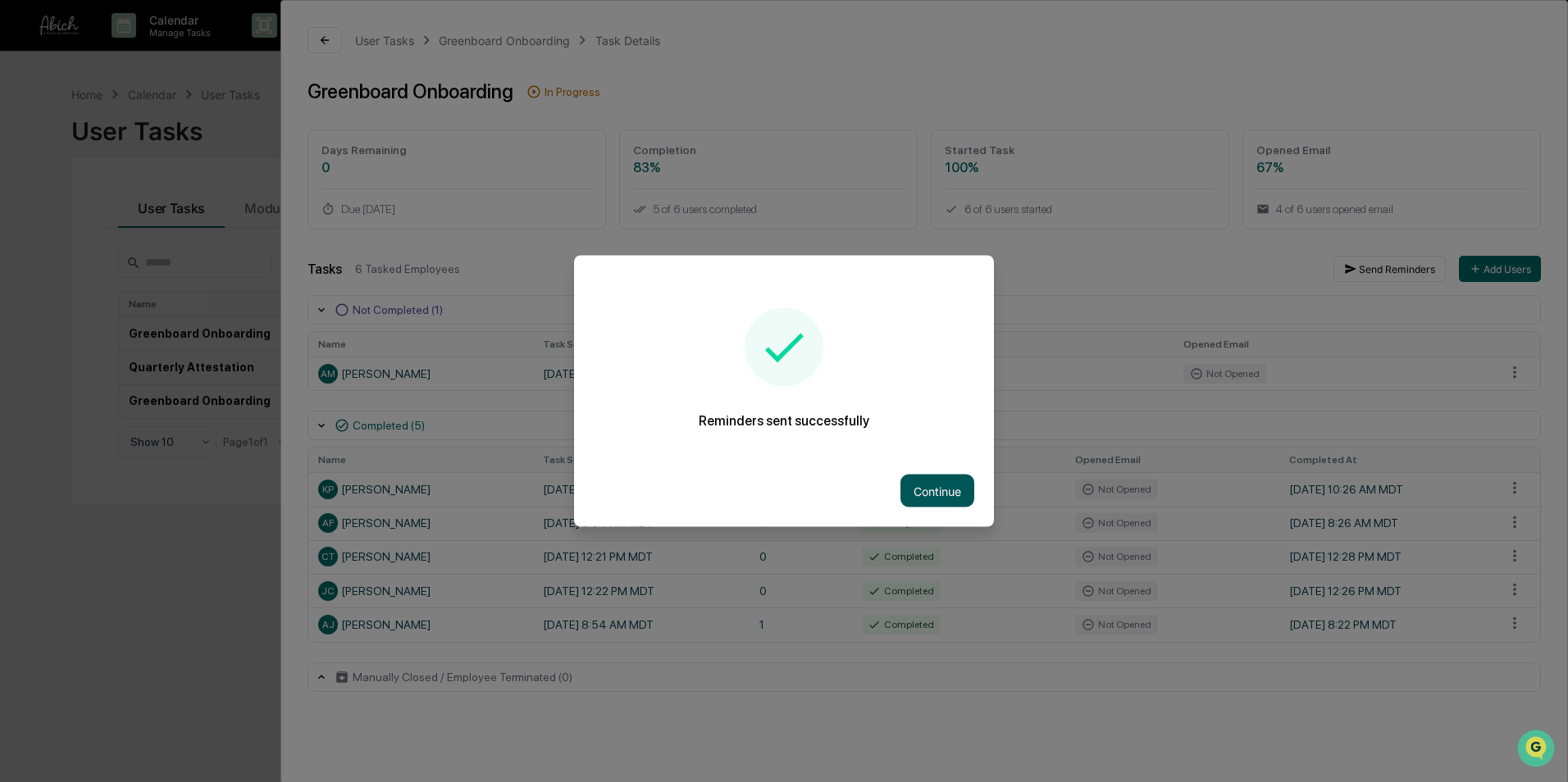
click at [930, 488] on button "Continue" at bounding box center [938, 491] width 74 height 33
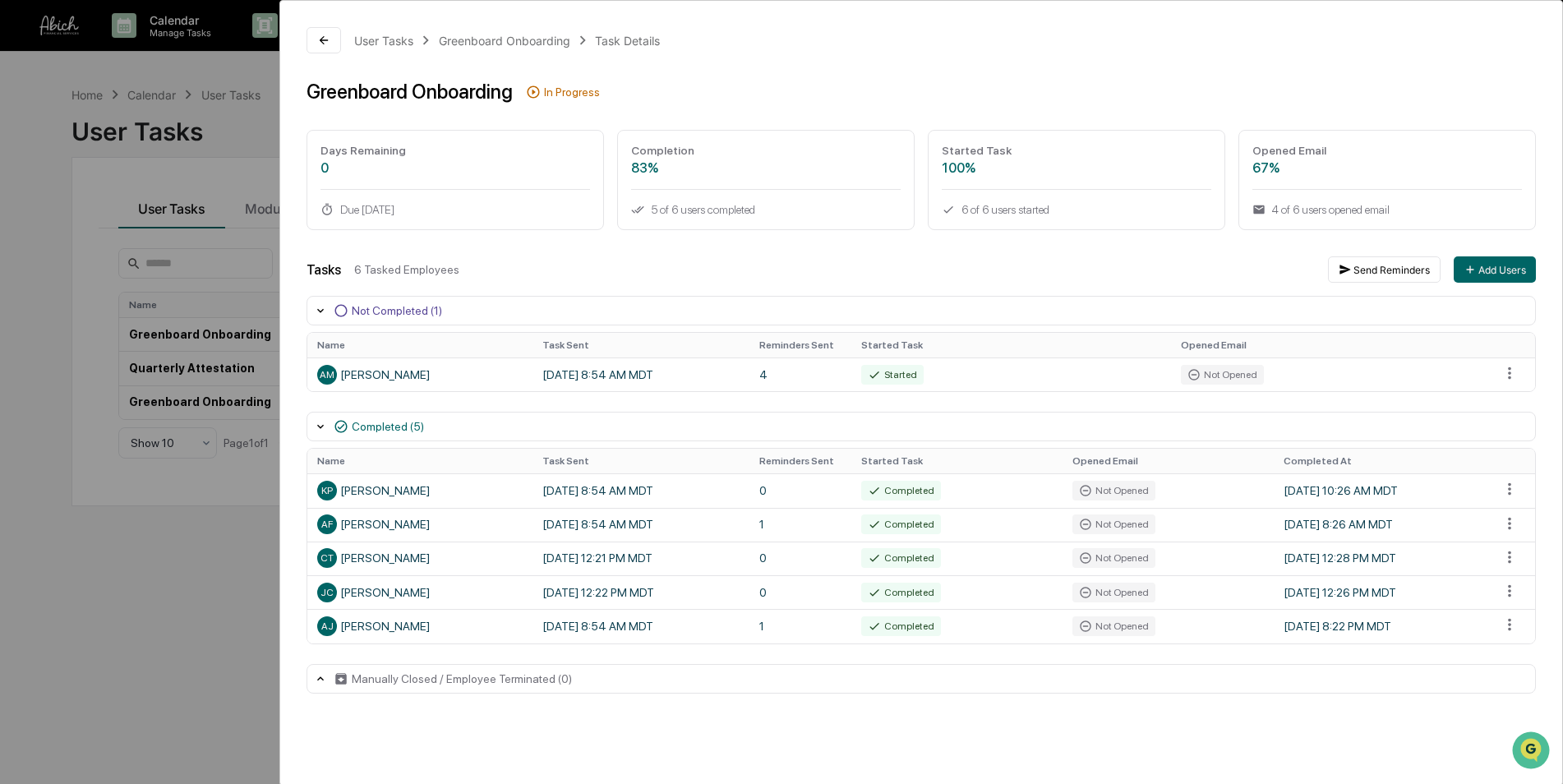
click at [47, 212] on div "User Tasks Greenboard Onboarding Task Details Greenboard Onboarding In Progress…" at bounding box center [782, 392] width 1563 height 784
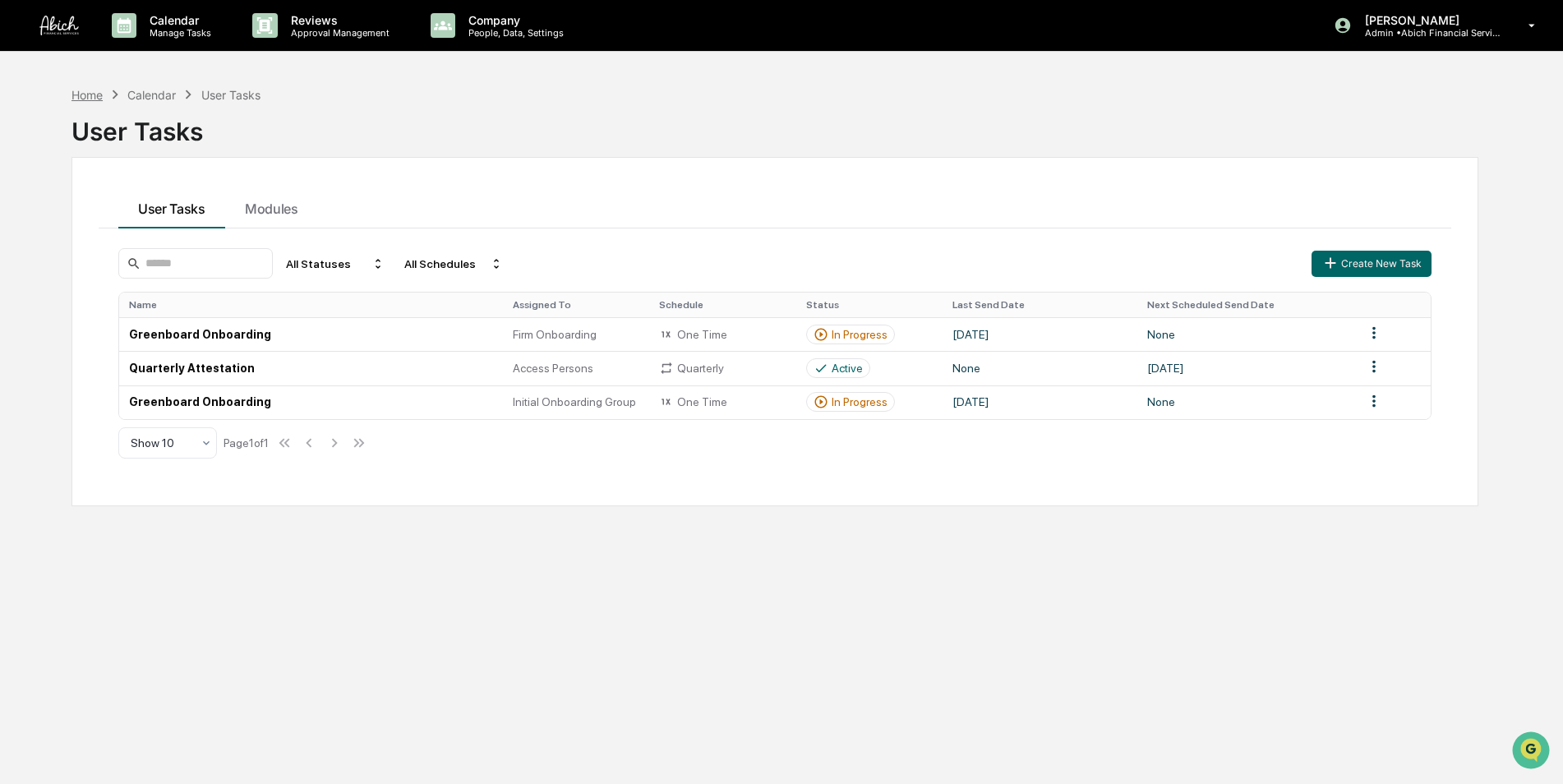
click at [82, 90] on div "Home" at bounding box center [87, 95] width 31 height 14
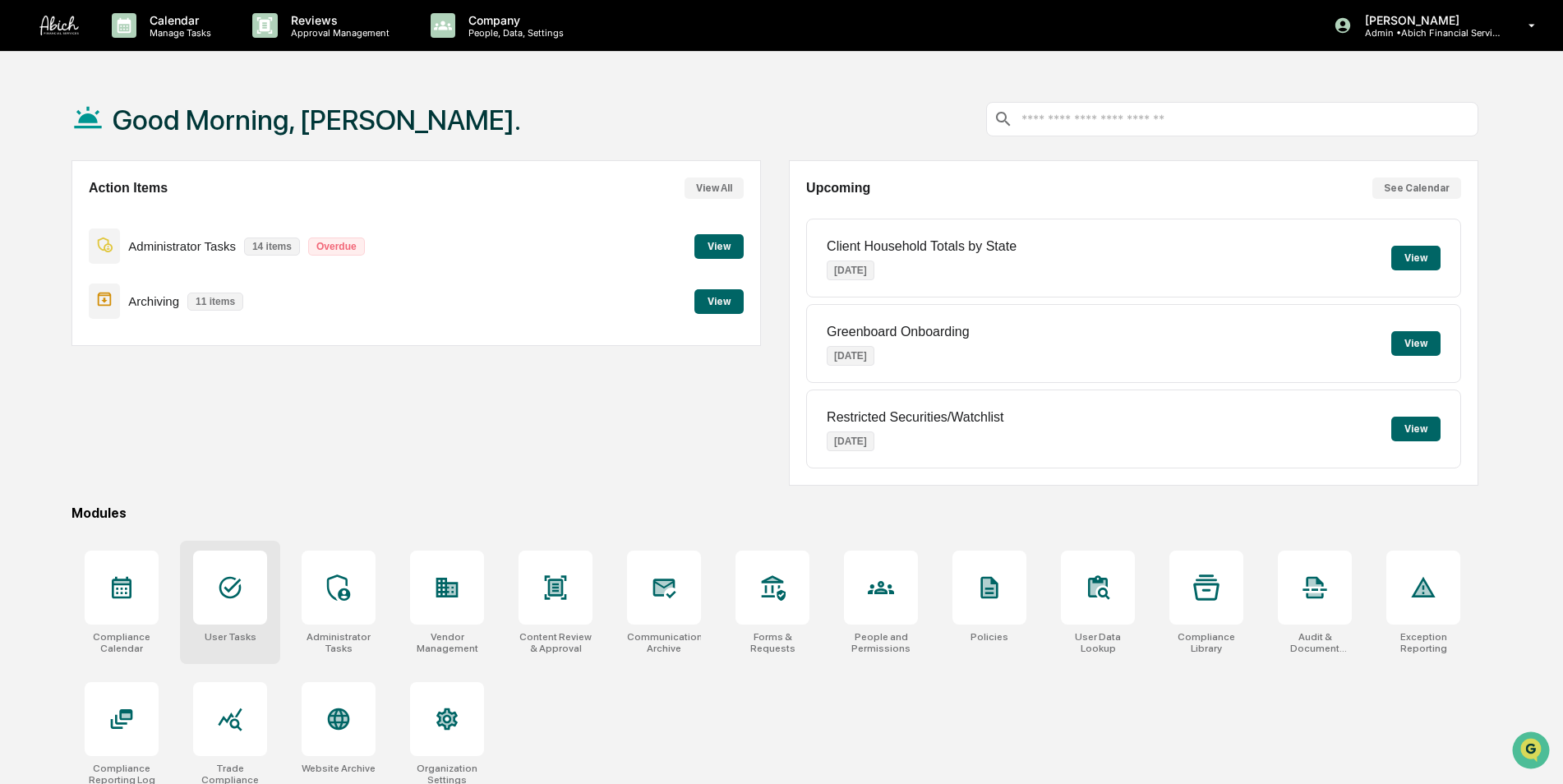
click at [238, 604] on div at bounding box center [230, 588] width 74 height 74
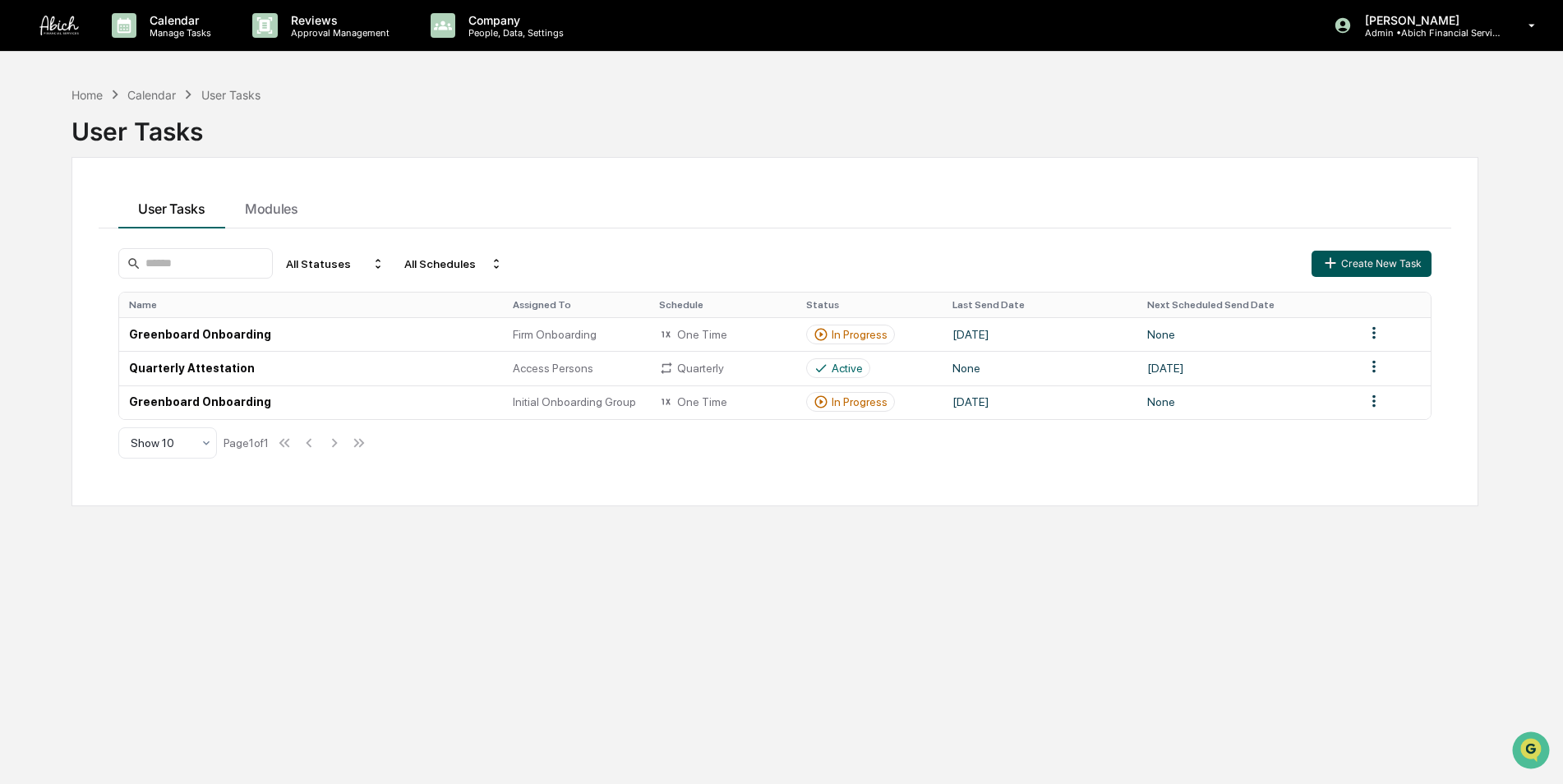
click at [1373, 263] on button "Create New Task" at bounding box center [1372, 264] width 120 height 27
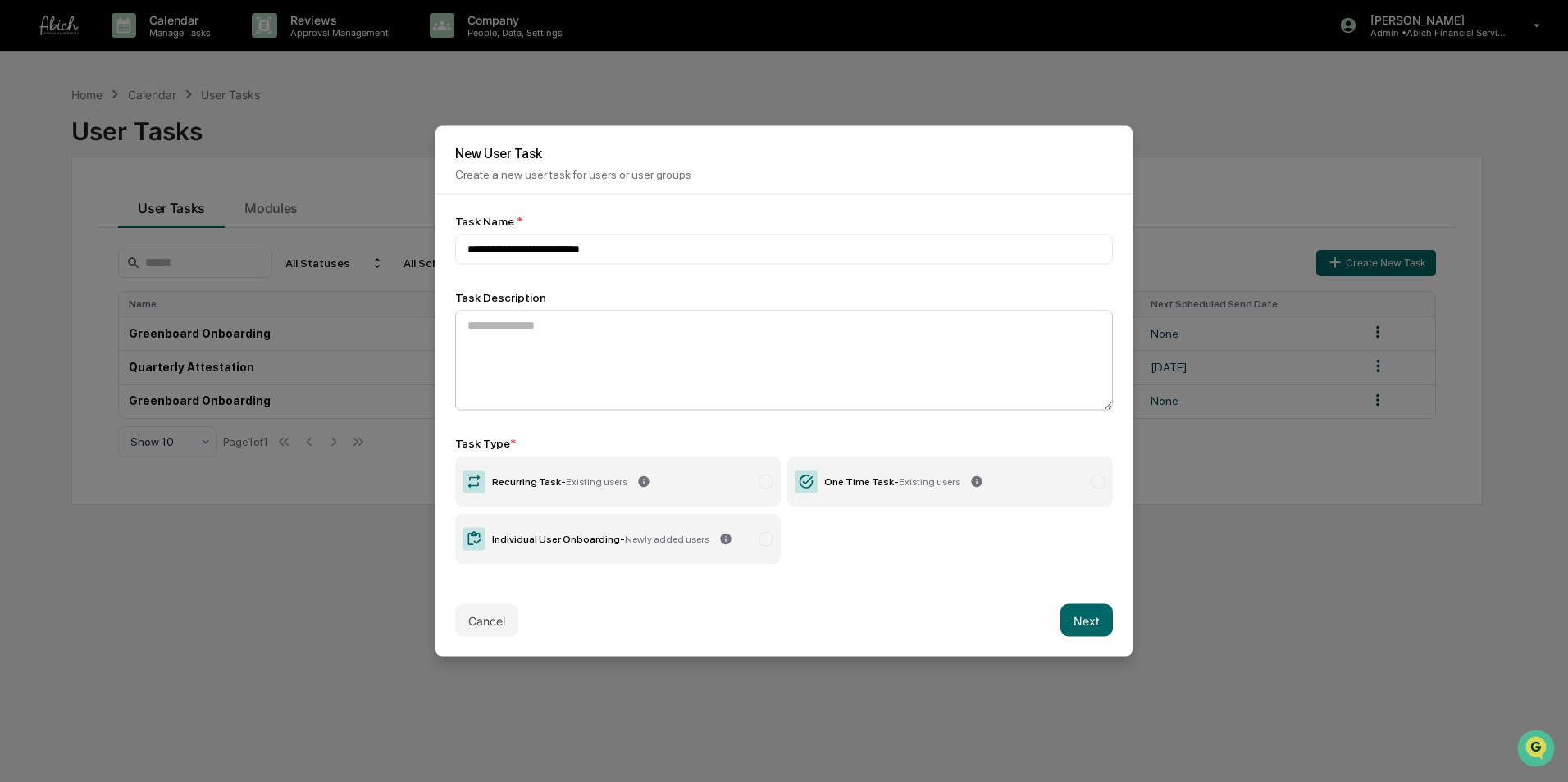
type input "**********"
click at [724, 332] on textarea at bounding box center [784, 360] width 658 height 100
click at [841, 476] on div "One Time Task - Existing users" at bounding box center [892, 481] width 136 height 11
click at [1082, 624] on button "Next" at bounding box center [1086, 621] width 52 height 33
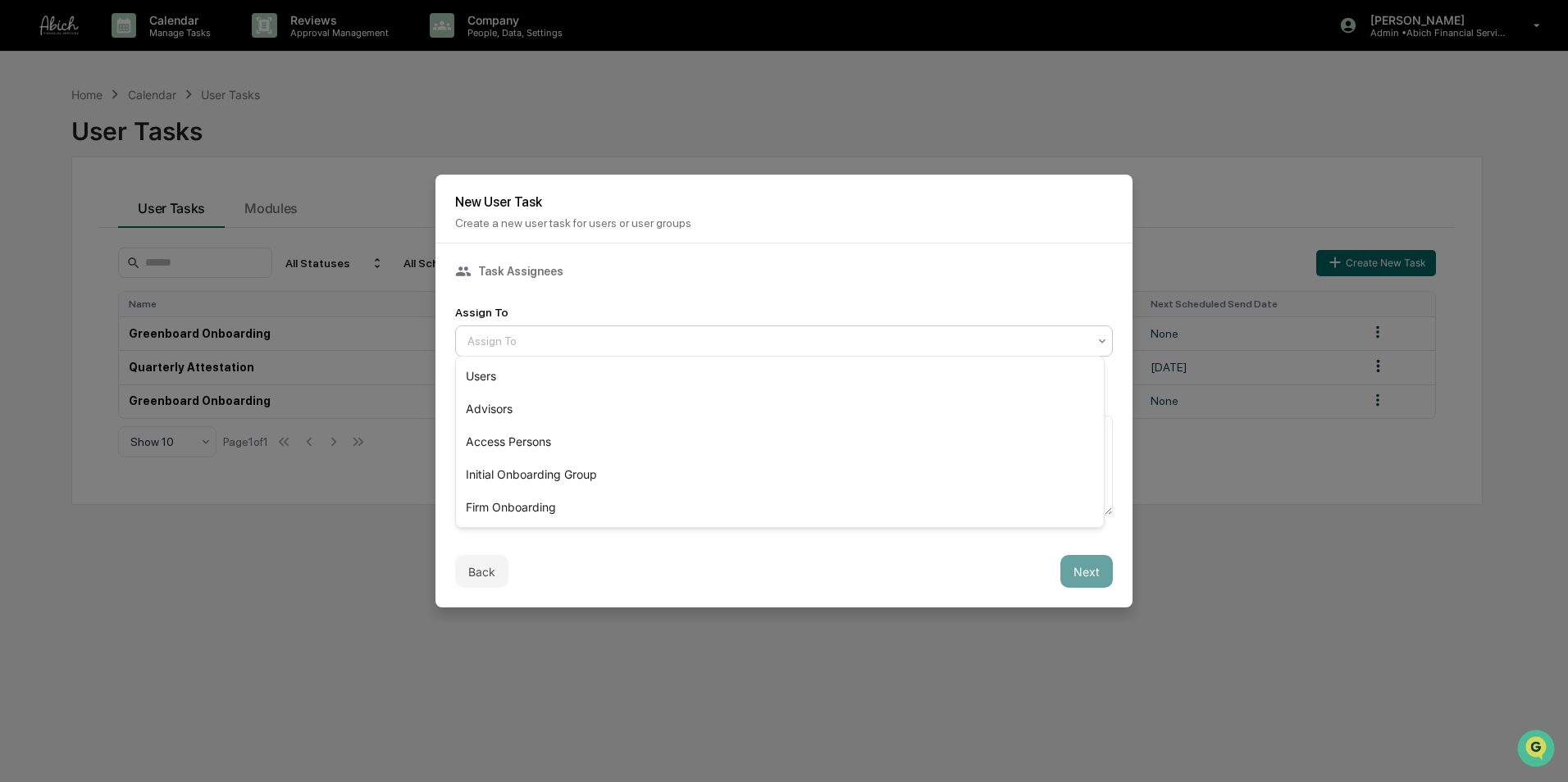
click at [622, 335] on div at bounding box center [777, 340] width 620 height 16
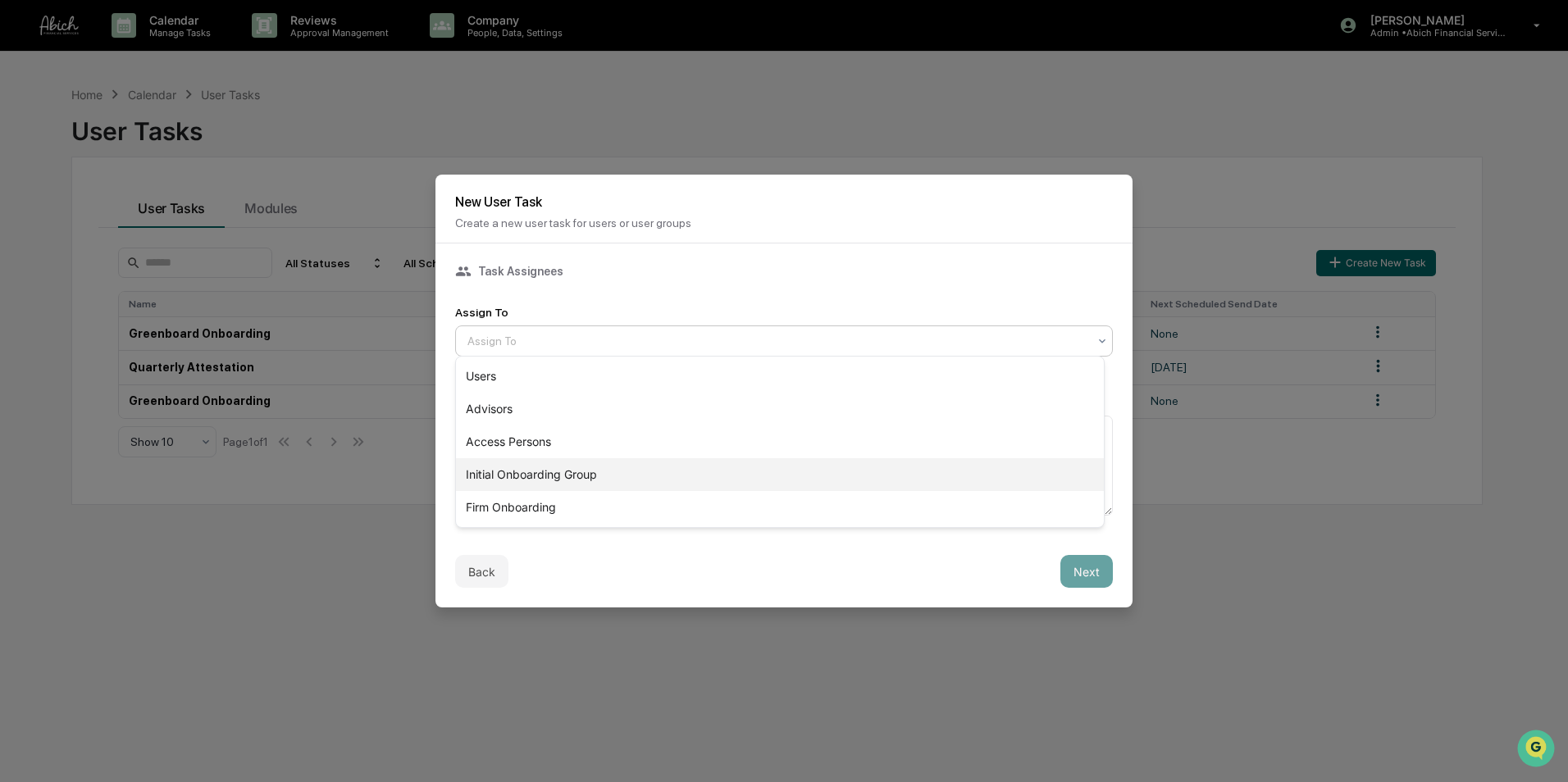
click at [576, 476] on div "Initial Onboarding Group" at bounding box center [780, 474] width 648 height 33
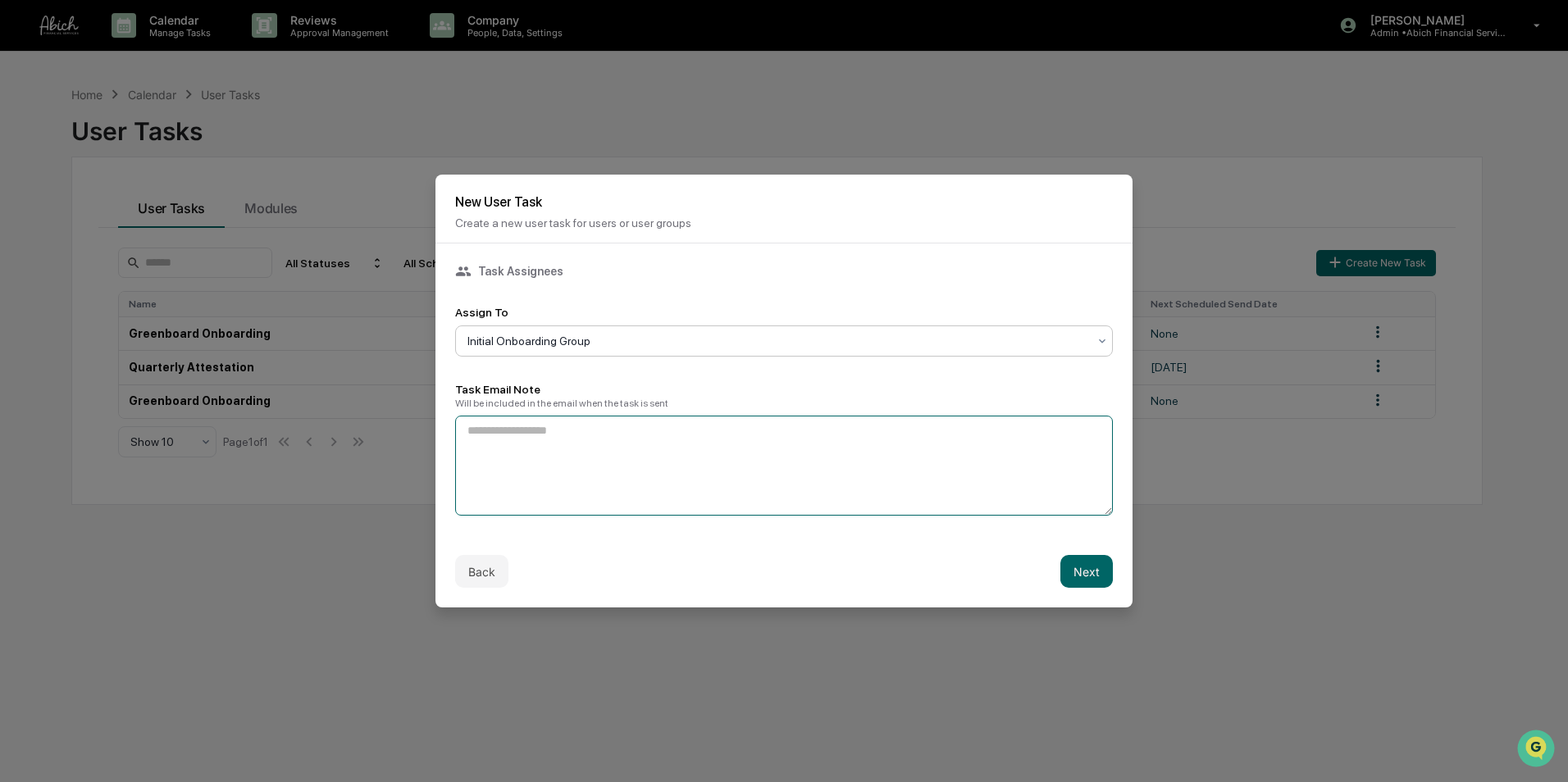
click at [581, 472] on textarea at bounding box center [784, 466] width 658 height 100
type textarea "**********"
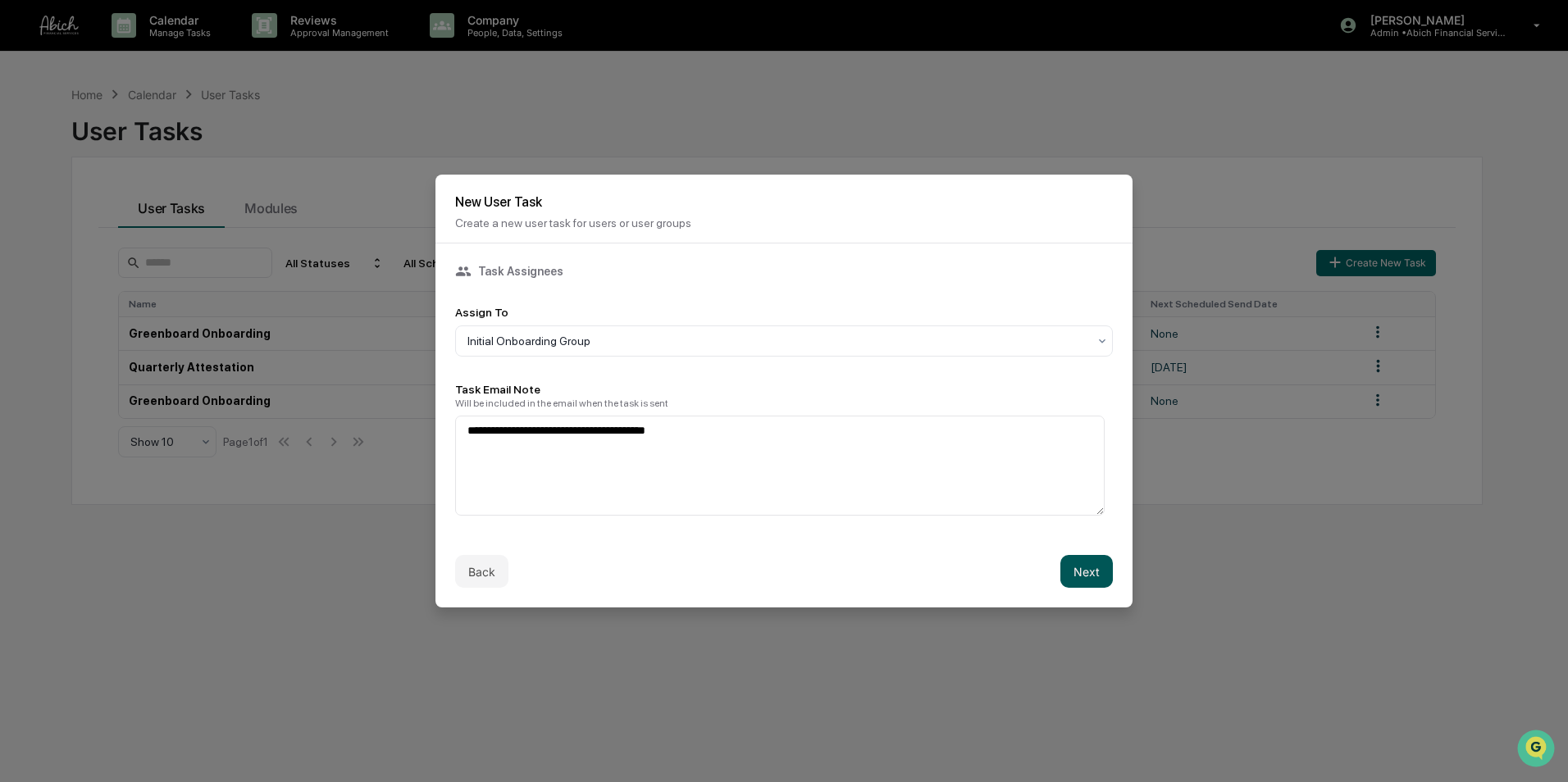
click at [1069, 568] on button "Next" at bounding box center [1086, 571] width 52 height 33
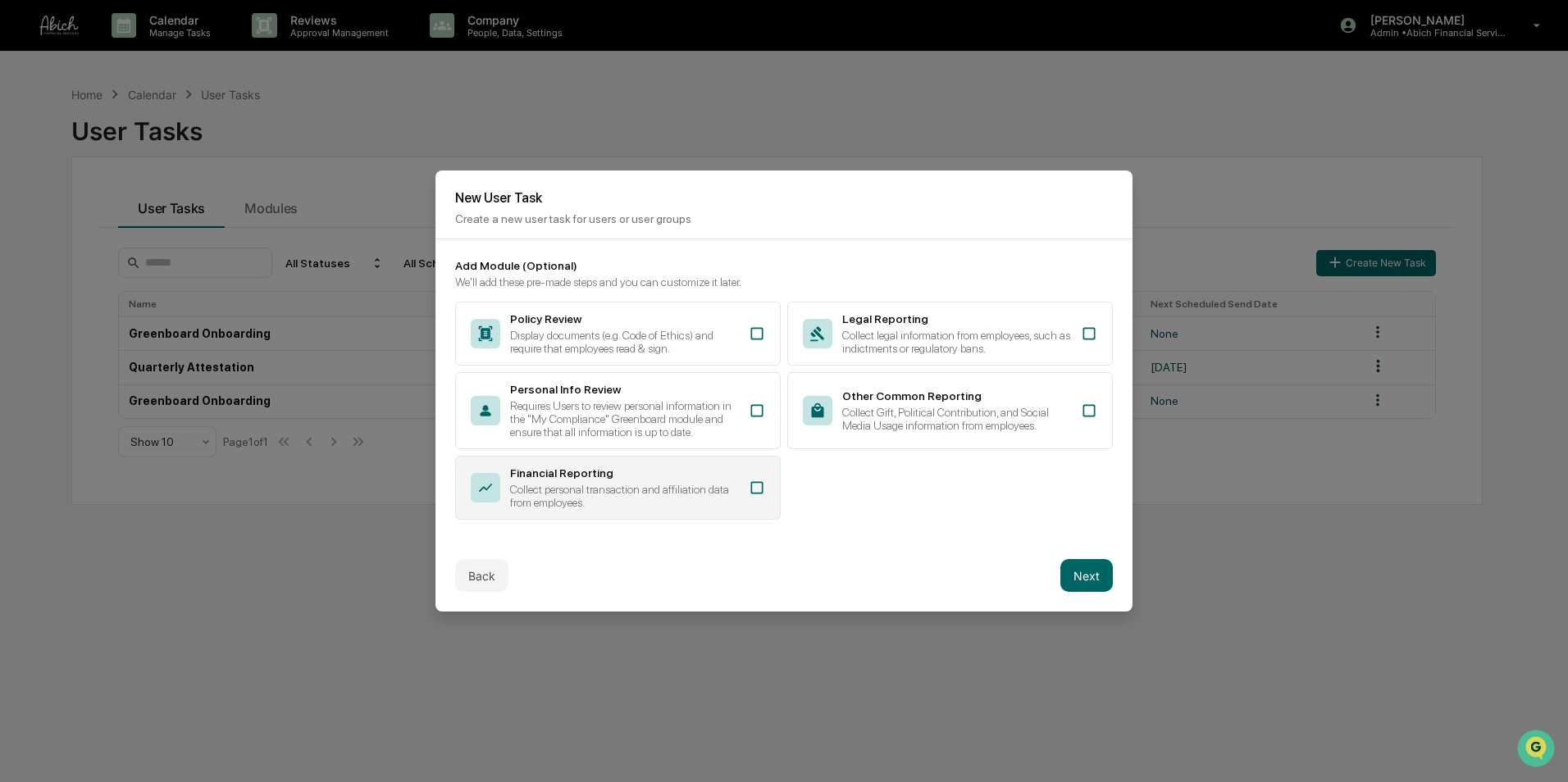
click at [628, 490] on div "Collect personal transaction and affiliation data from employees." at bounding box center [624, 496] width 229 height 27
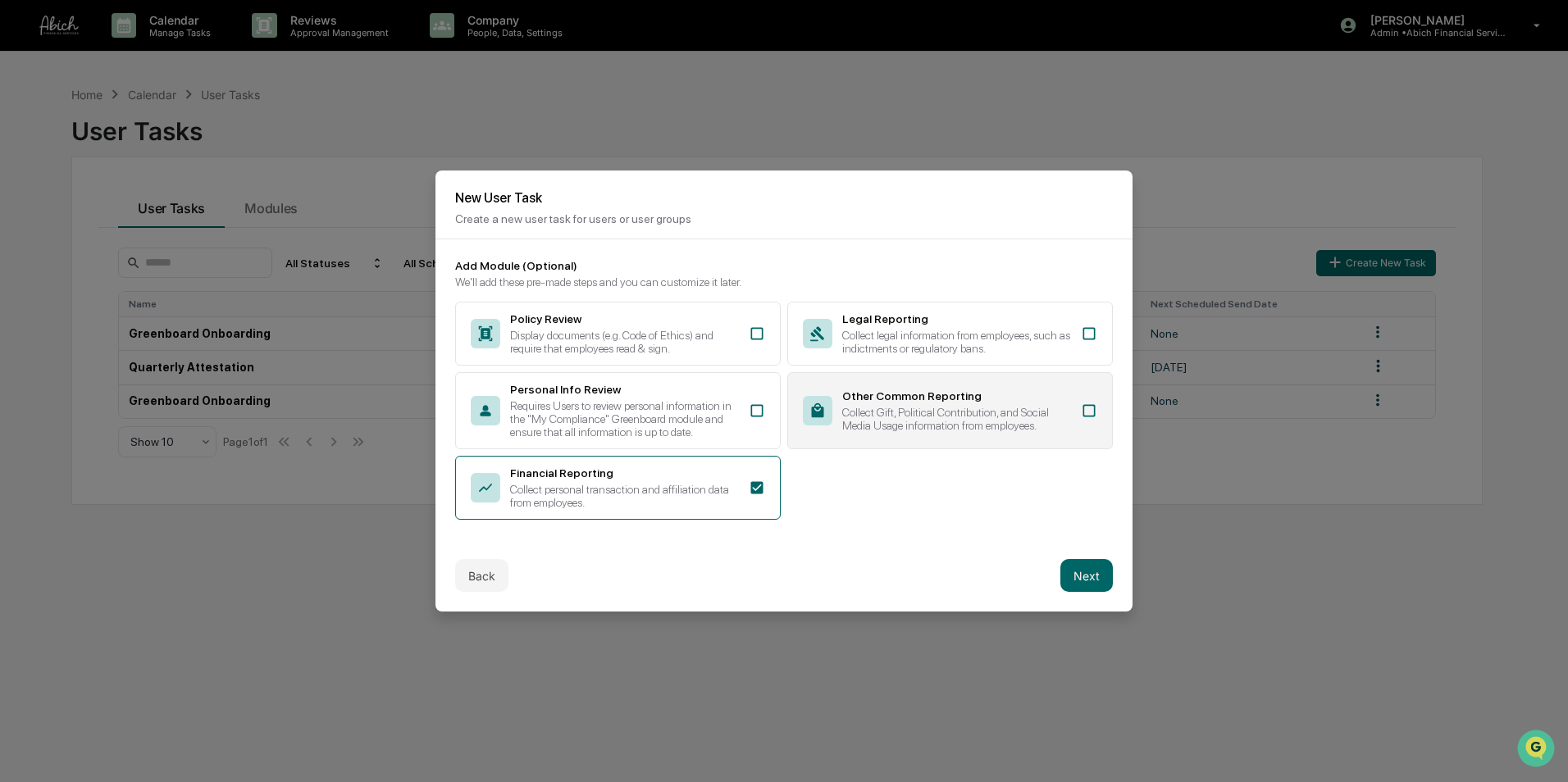
click at [996, 409] on div "Collect Gift, Political Contribution, and Social Media Usage information from e…" at bounding box center [956, 418] width 229 height 27
click at [1069, 574] on button "Next" at bounding box center [1086, 575] width 52 height 33
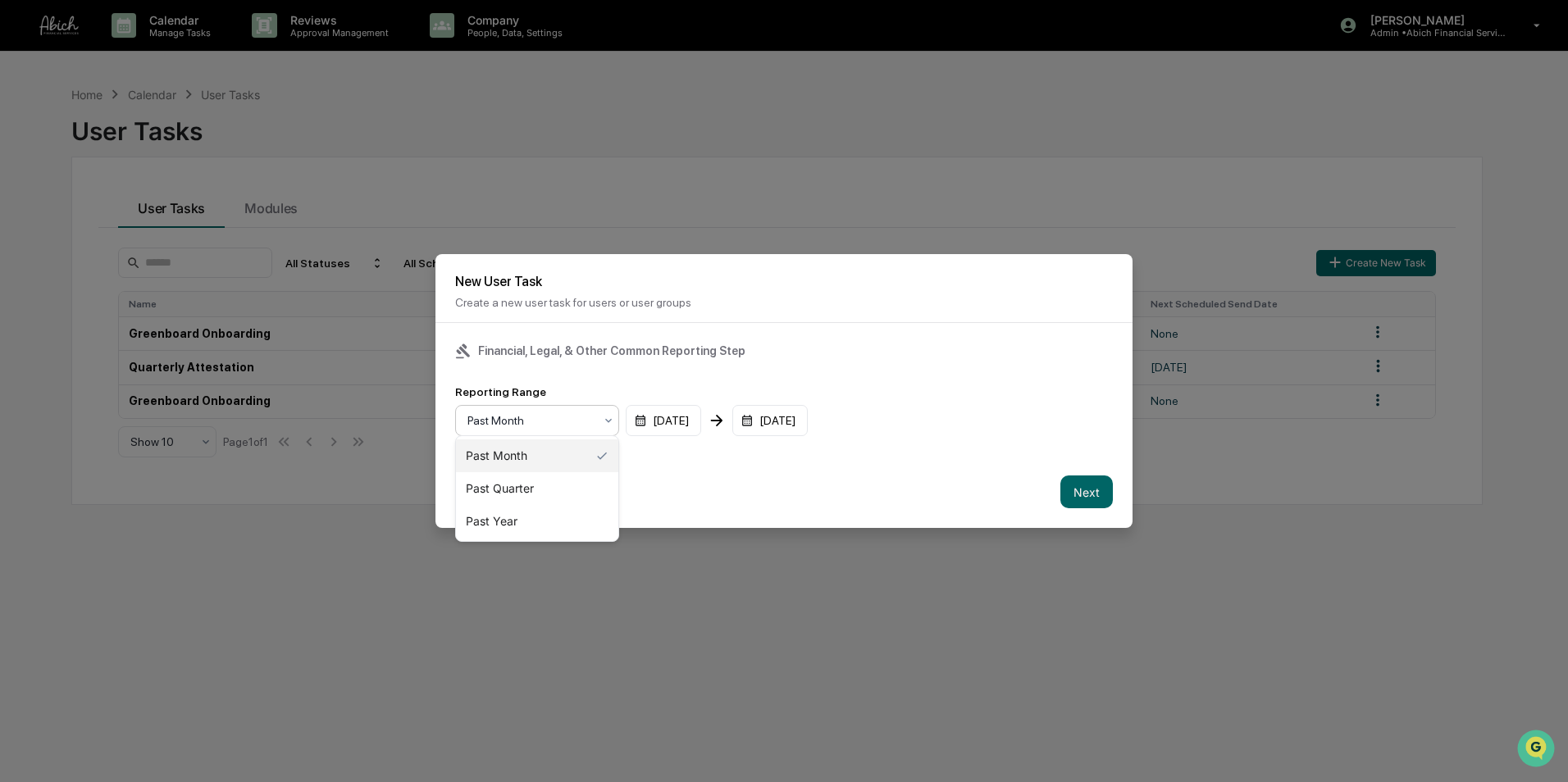
click at [570, 426] on div "Past Month" at bounding box center [530, 420] width 142 height 23
click at [544, 485] on div "Past Quarter" at bounding box center [537, 489] width 162 height 33
click at [1073, 489] on button "Next" at bounding box center [1086, 492] width 52 height 33
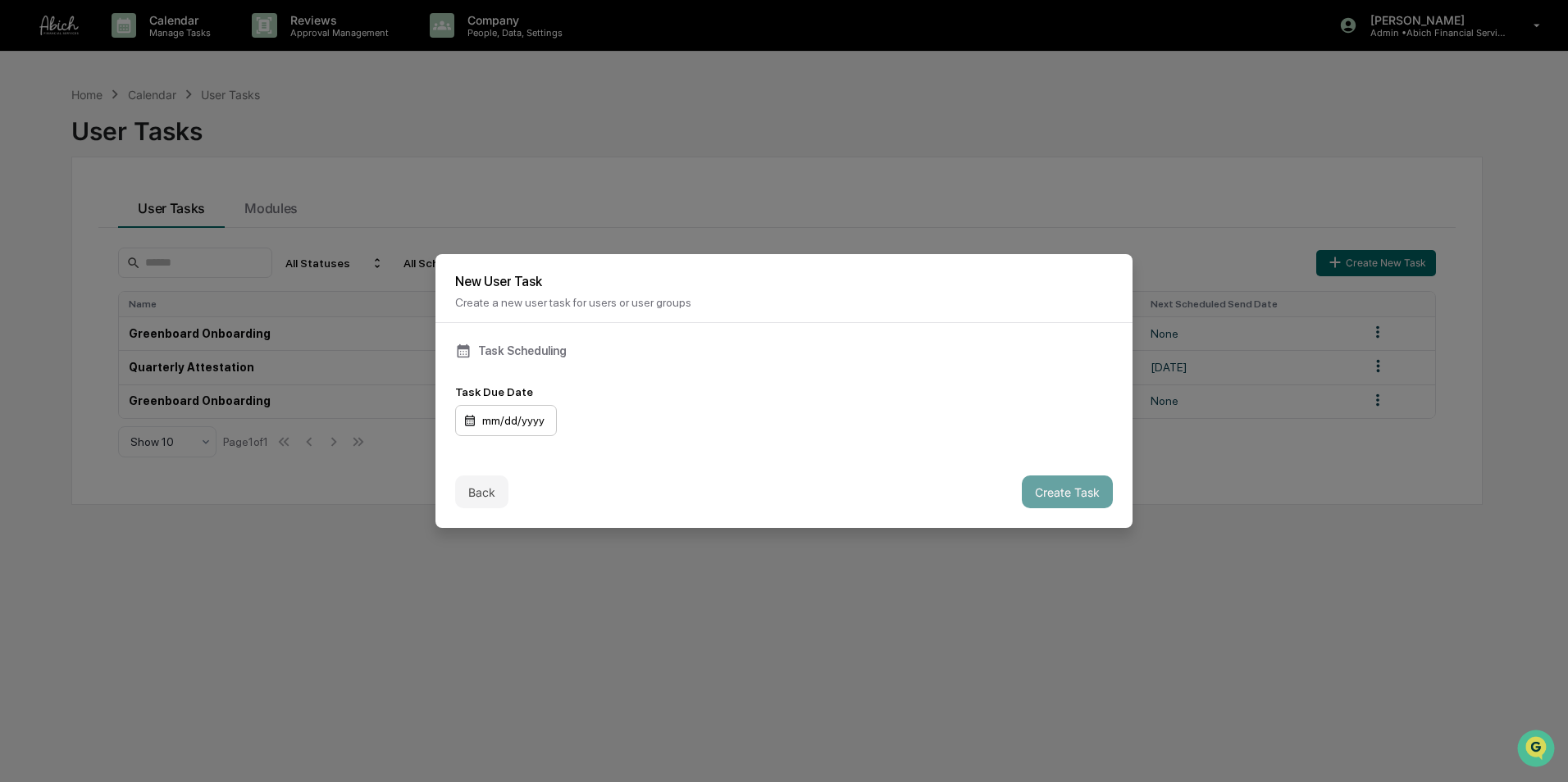
click at [533, 418] on div "mm/dd/yyyy" at bounding box center [506, 420] width 102 height 31
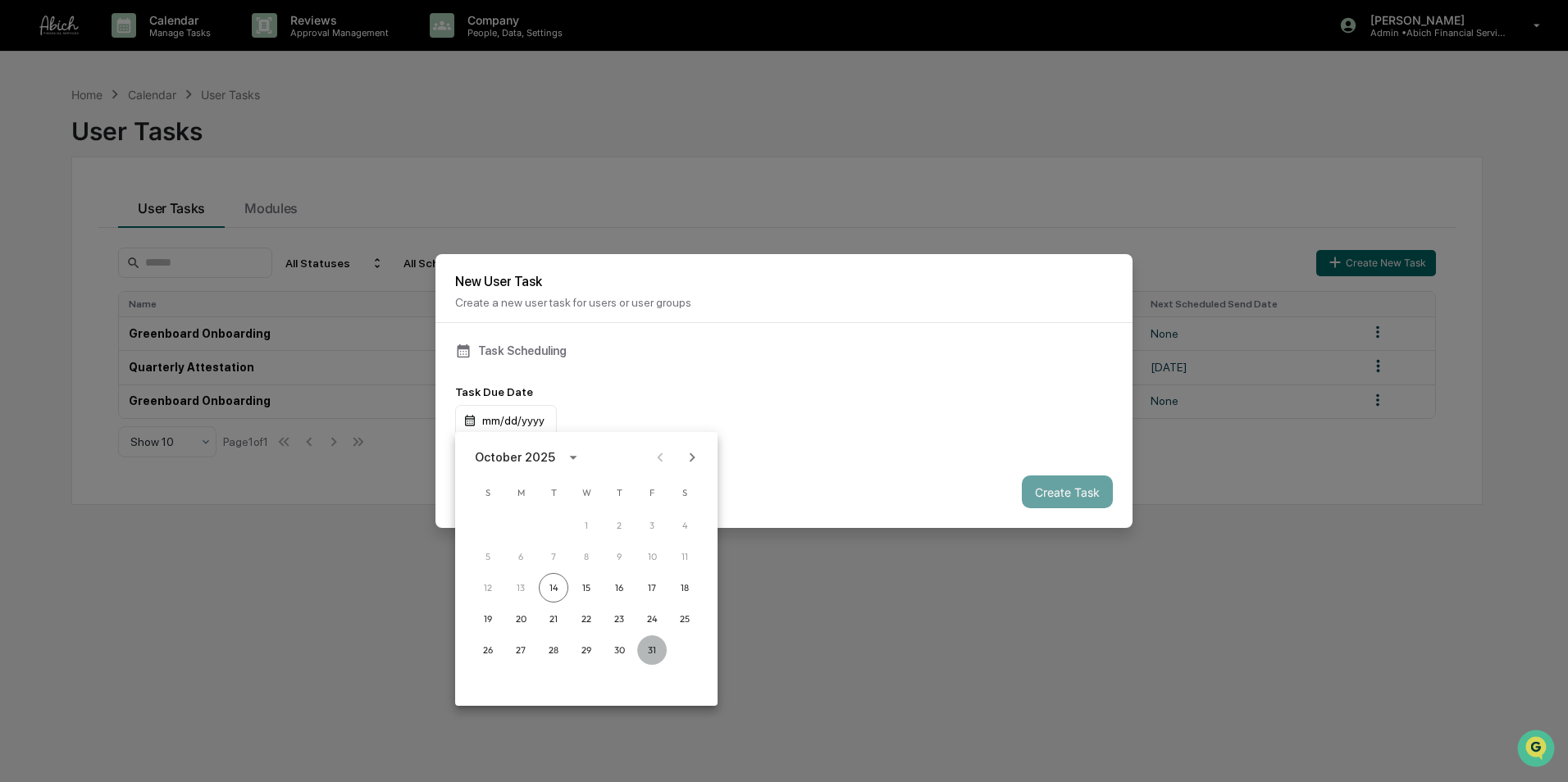
click at [653, 649] on button "31" at bounding box center [652, 650] width 29 height 29
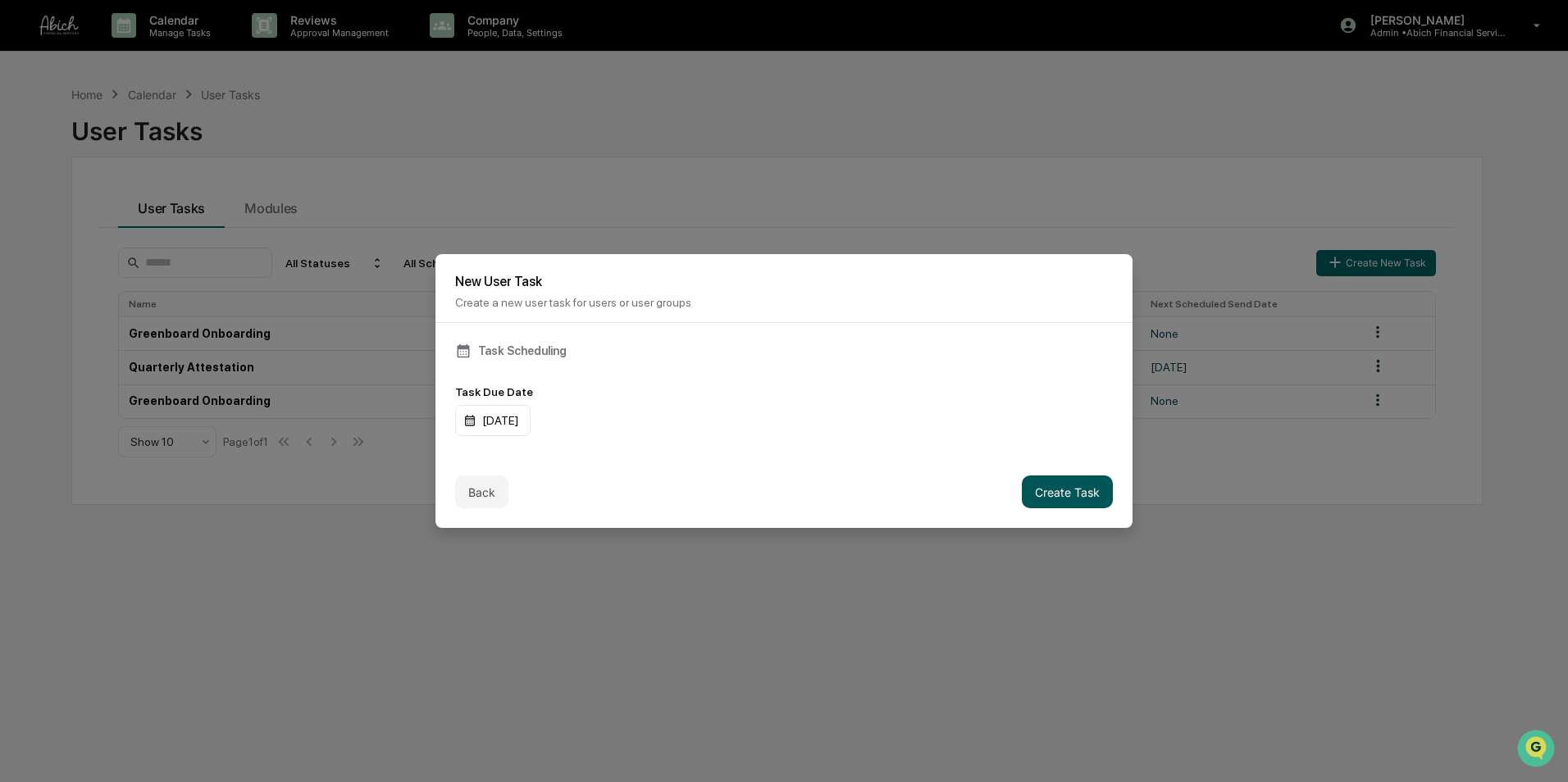
click at [1069, 492] on button "Create Task" at bounding box center [1067, 492] width 91 height 33
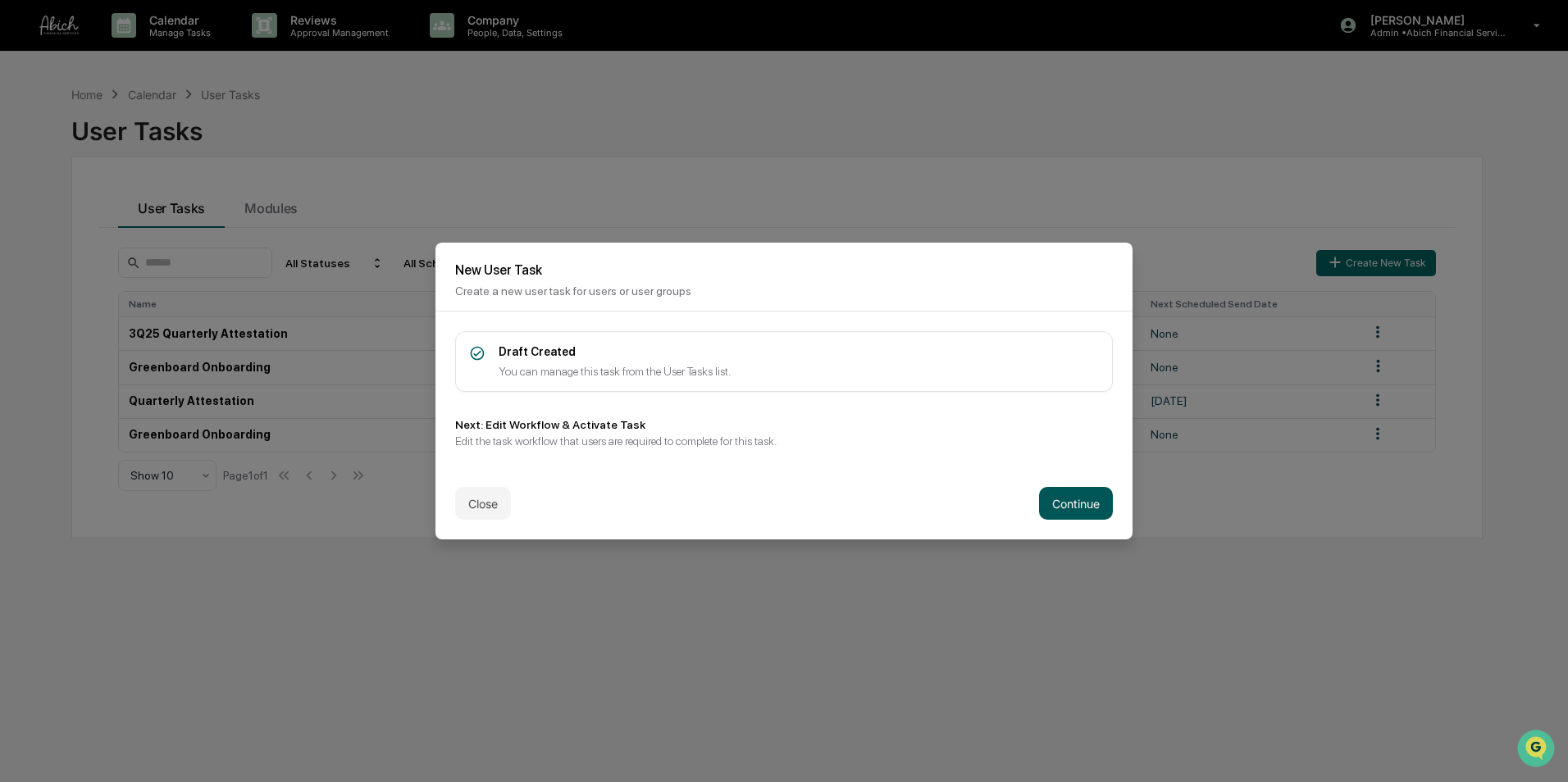
click at [1076, 505] on button "Continue" at bounding box center [1076, 503] width 74 height 33
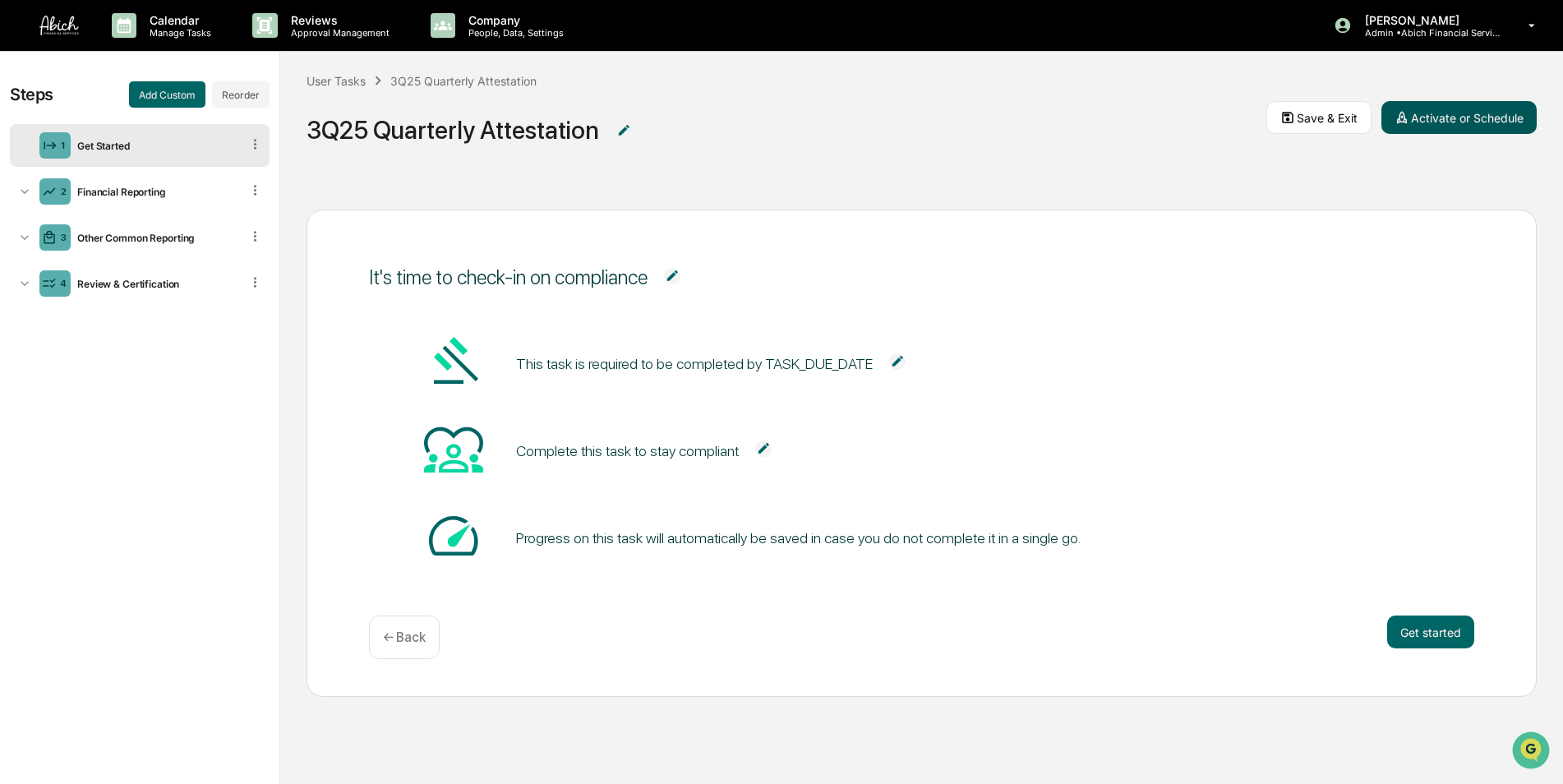
click at [1434, 116] on button "Activate or Schedule" at bounding box center [1459, 118] width 156 height 33
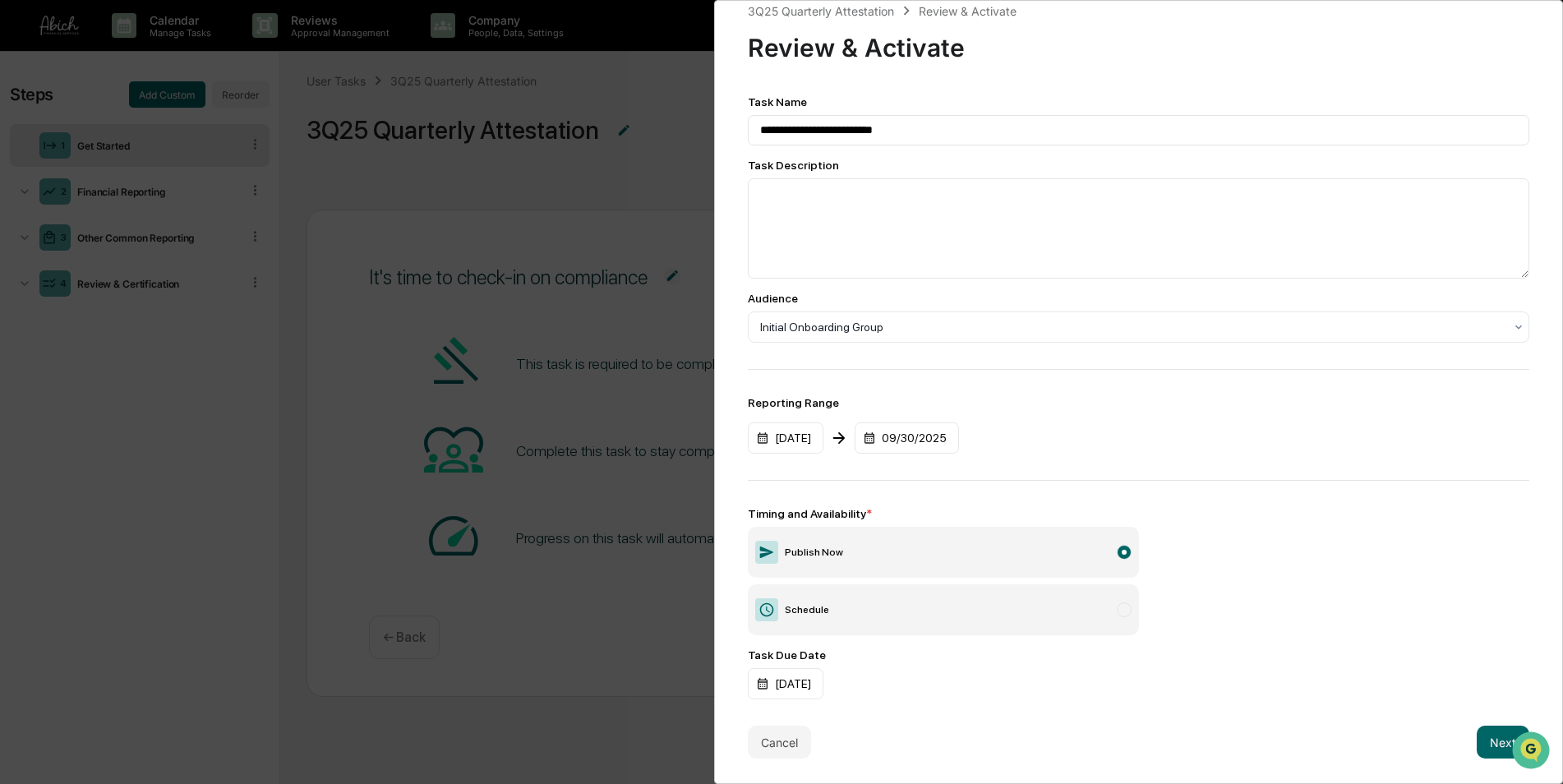
scroll to position [25, 0]
click at [1487, 729] on button "Next" at bounding box center [1503, 742] width 52 height 33
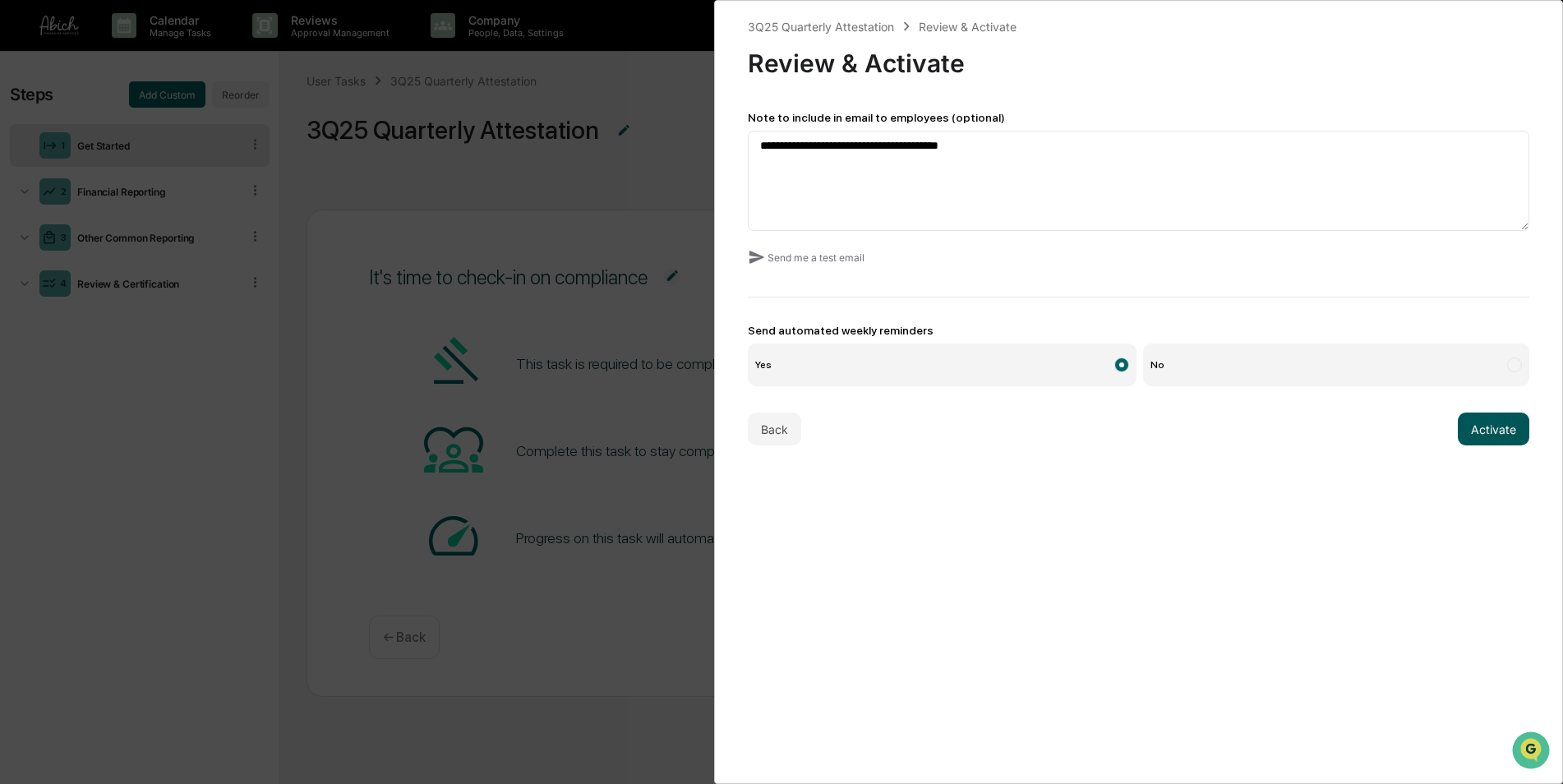
scroll to position [0, 0]
click at [1488, 439] on button "Activate" at bounding box center [1493, 429] width 71 height 33
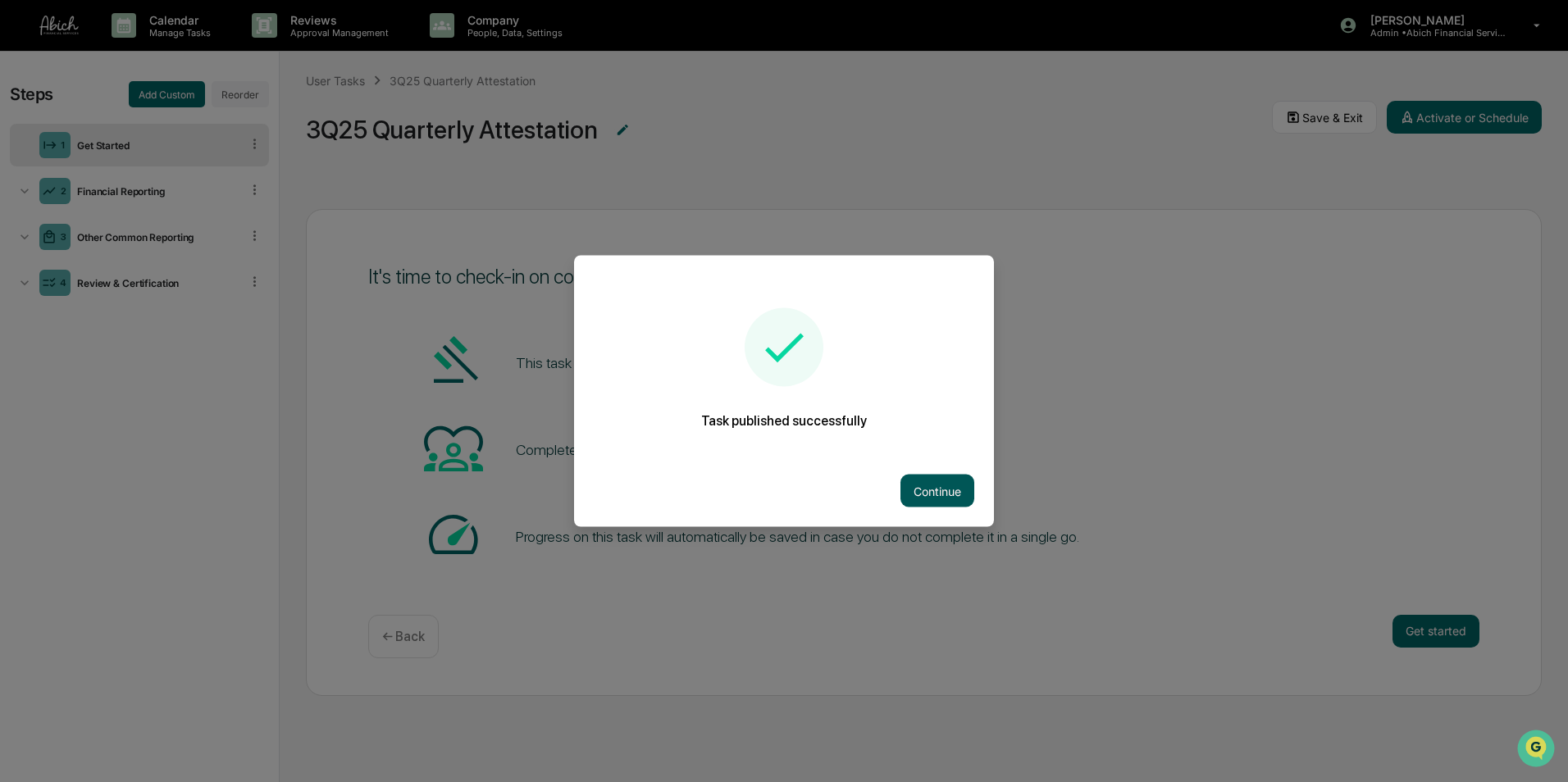
click at [948, 490] on button "Continue" at bounding box center [938, 491] width 74 height 33
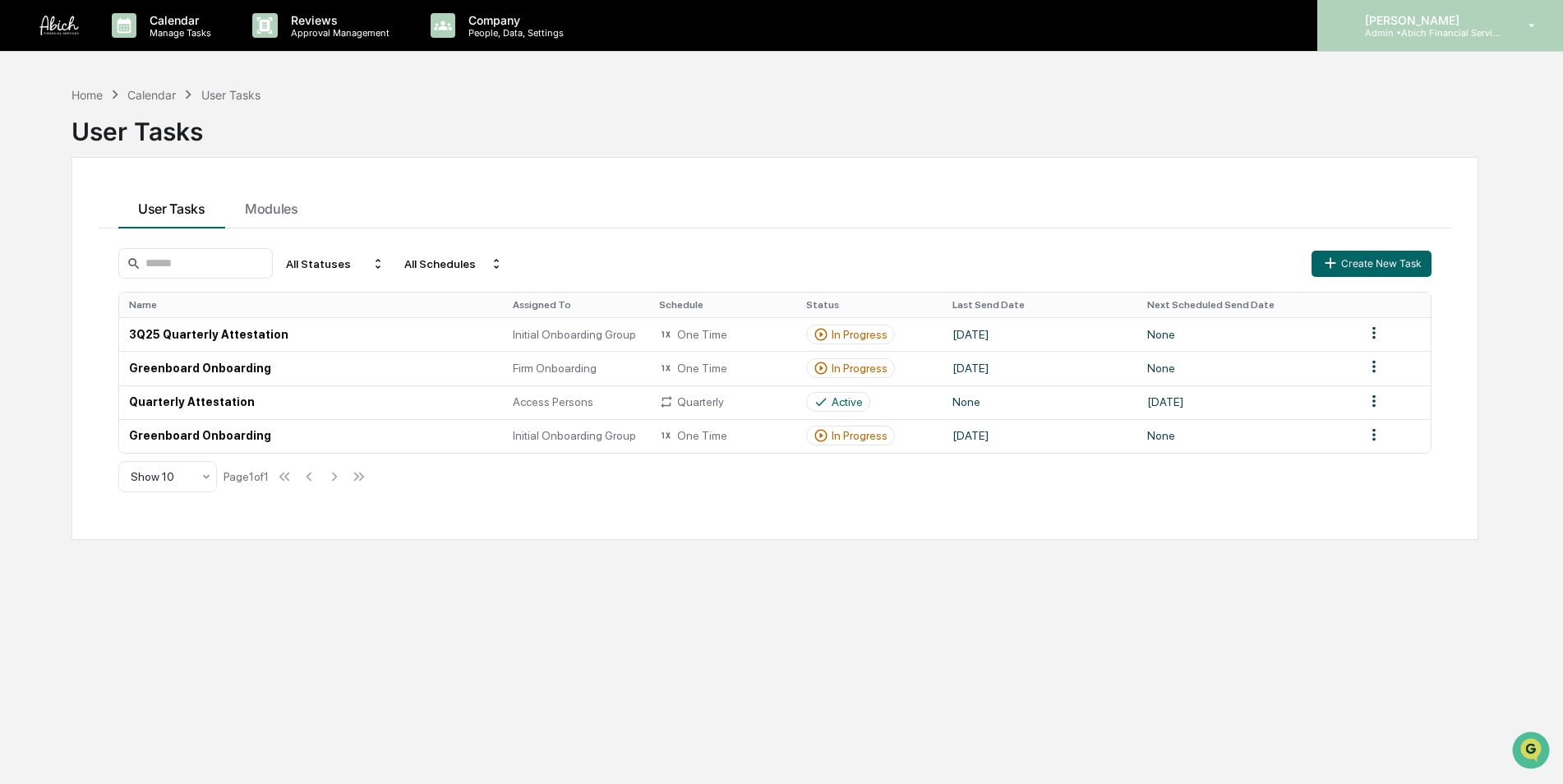
click at [1394, 28] on p "Admin • Abich Financial Services" at bounding box center [1429, 33] width 153 height 11
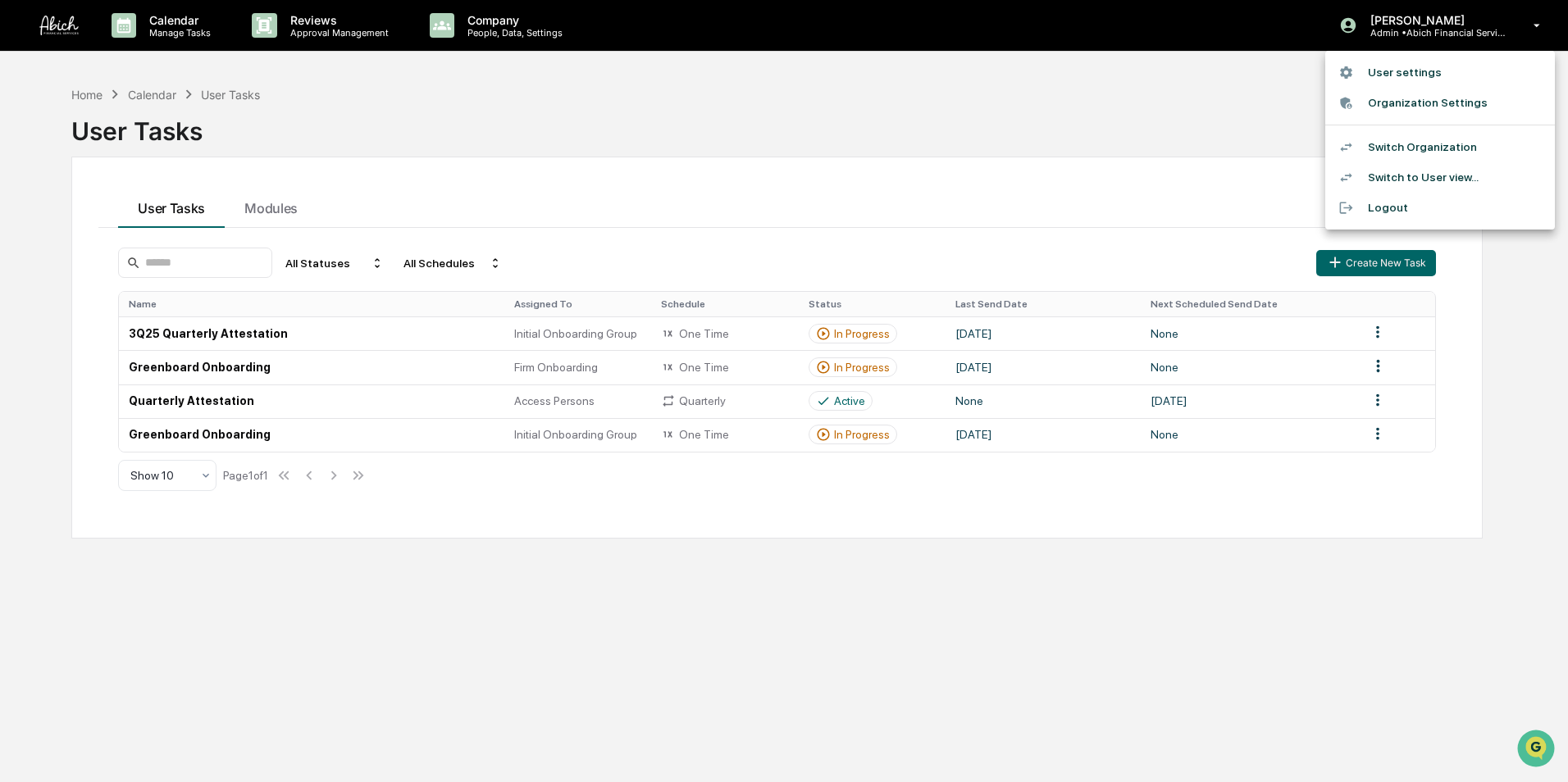
click at [1402, 147] on li "Switch Organization" at bounding box center [1440, 147] width 230 height 30
